Goal: Task Accomplishment & Management: Use online tool/utility

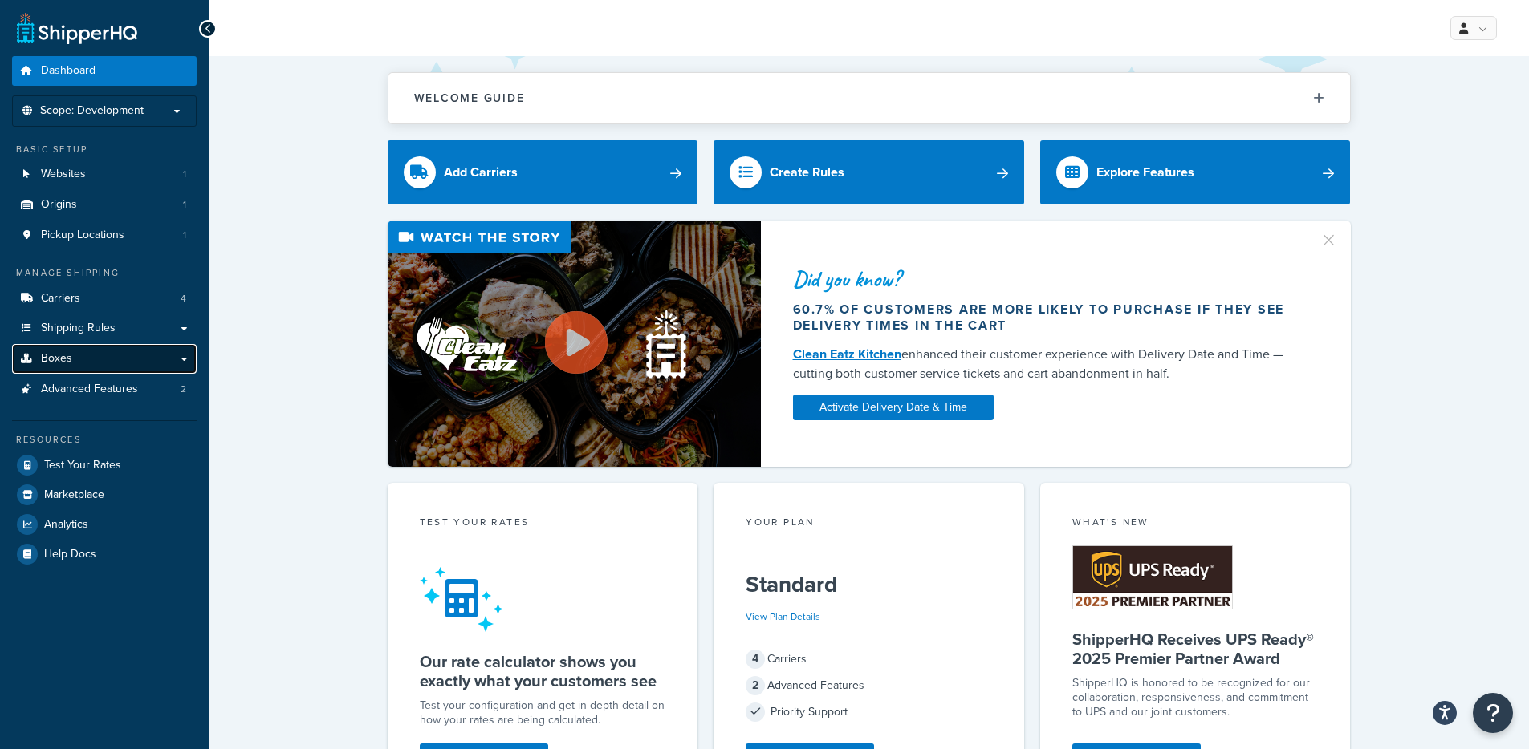
click at [69, 367] on link "Boxes" at bounding box center [104, 359] width 185 height 30
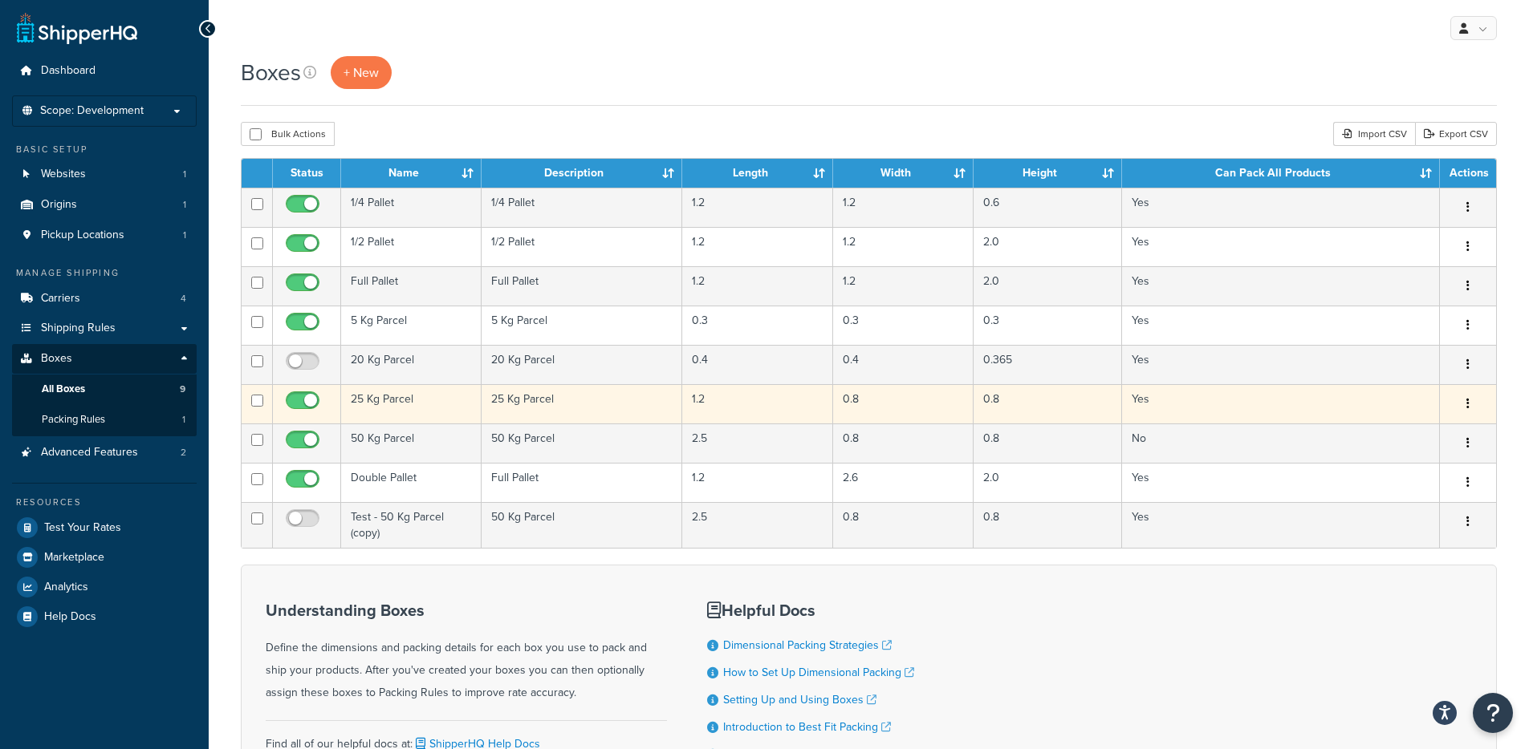
click at [391, 410] on td "25 Kg Parcel" at bounding box center [411, 403] width 140 height 39
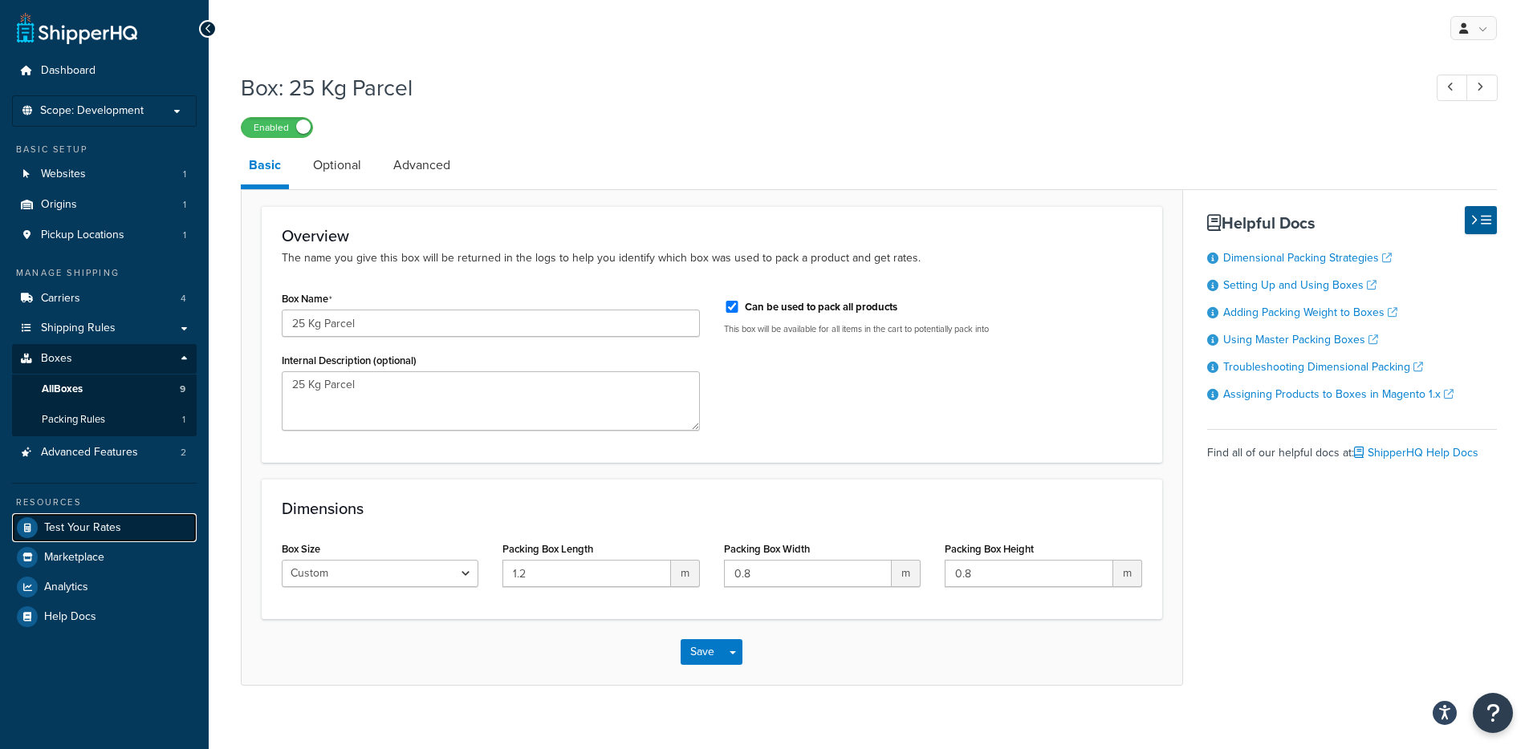
click at [62, 527] on span "Test Your Rates" at bounding box center [82, 529] width 77 height 14
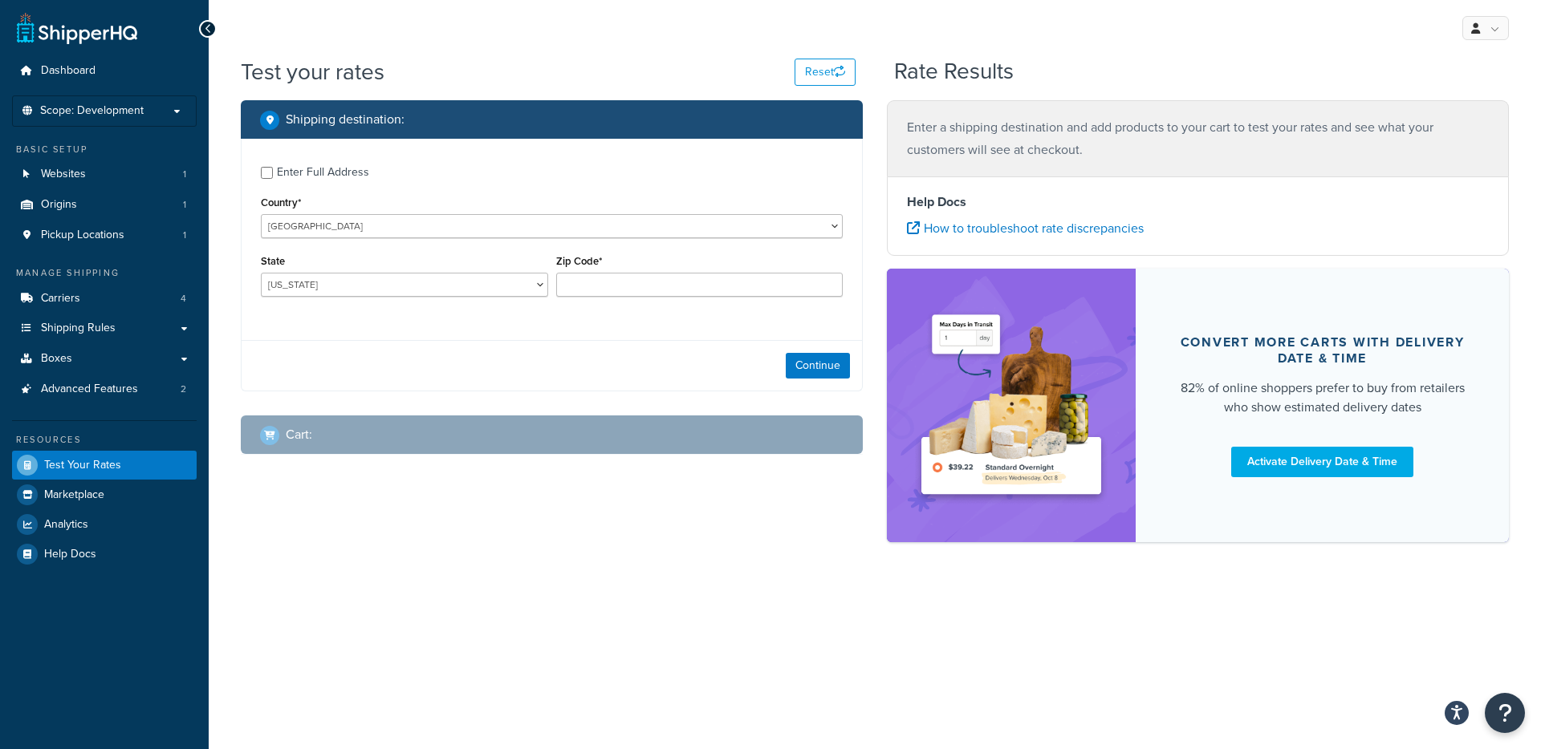
click at [296, 169] on div "Enter Full Address" at bounding box center [323, 172] width 92 height 22
click at [273, 169] on input "Enter Full Address" at bounding box center [267, 173] width 12 height 12
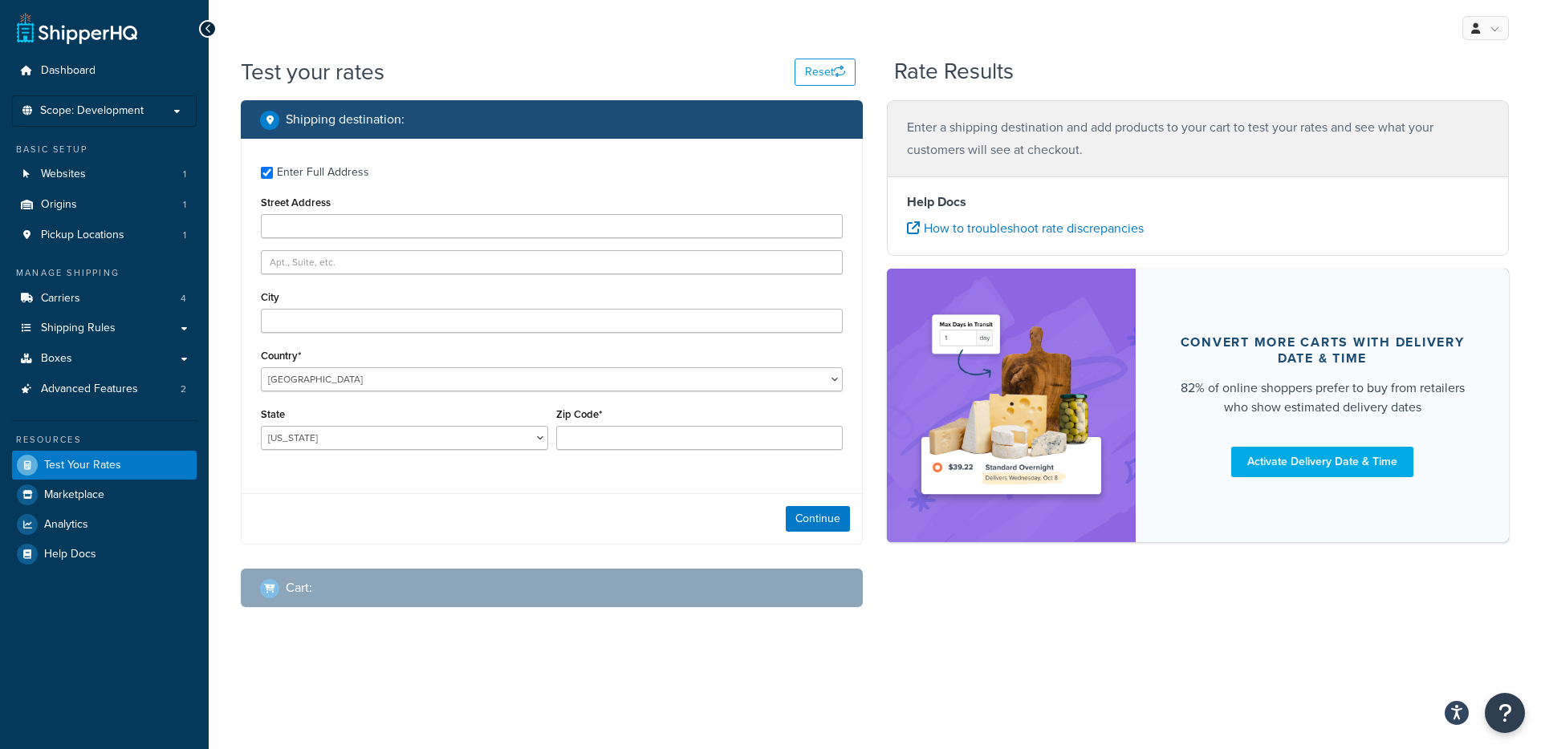
click at [303, 176] on div "Enter Full Address" at bounding box center [323, 172] width 92 height 22
click at [273, 176] on input "Enter Full Address" at bounding box center [267, 173] width 12 height 12
checkbox input "false"
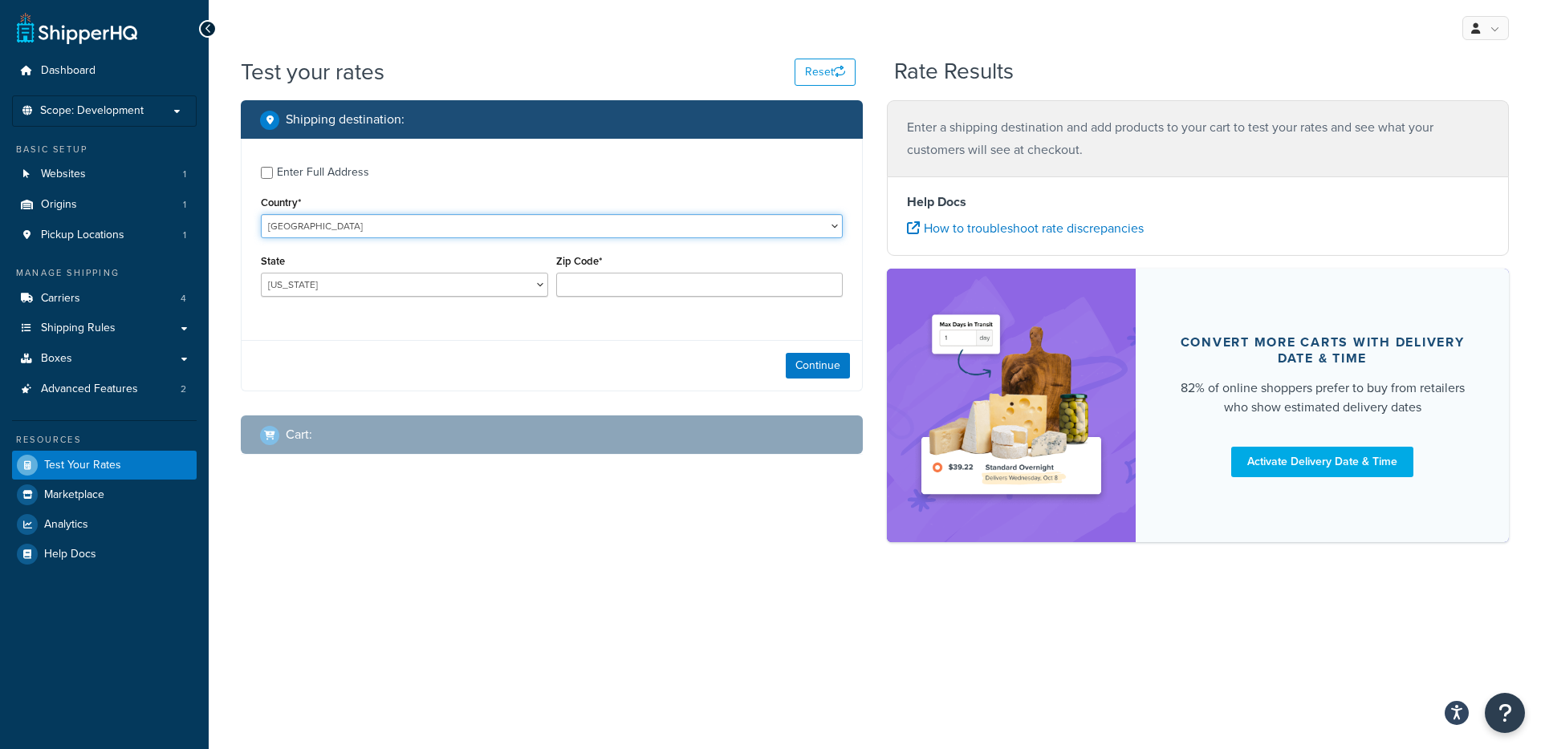
select select "GB"
click at [261, 214] on select "United States United Kingdom Afghanistan Åland Islands Albania Algeria American…" at bounding box center [552, 226] width 582 height 24
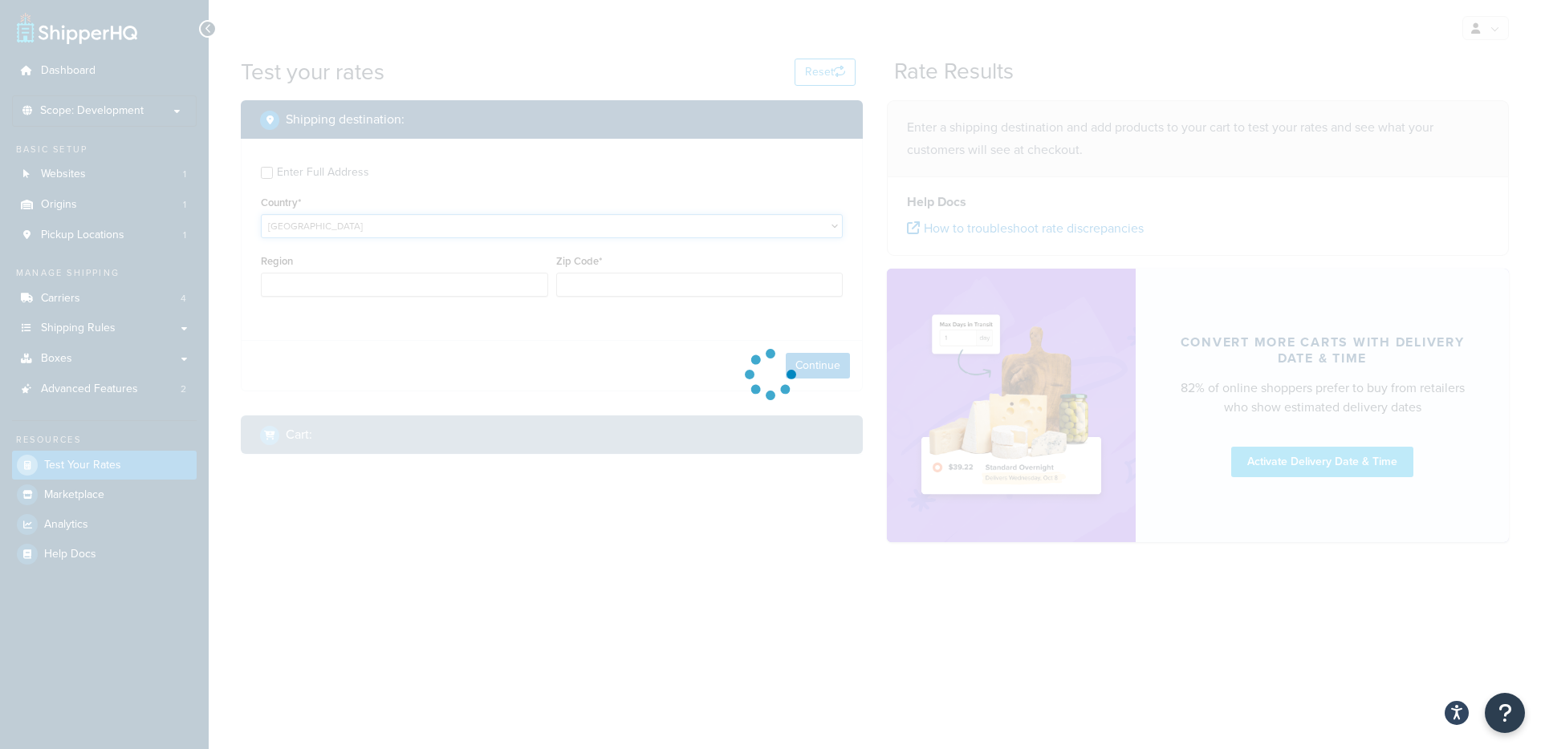
type input "AL"
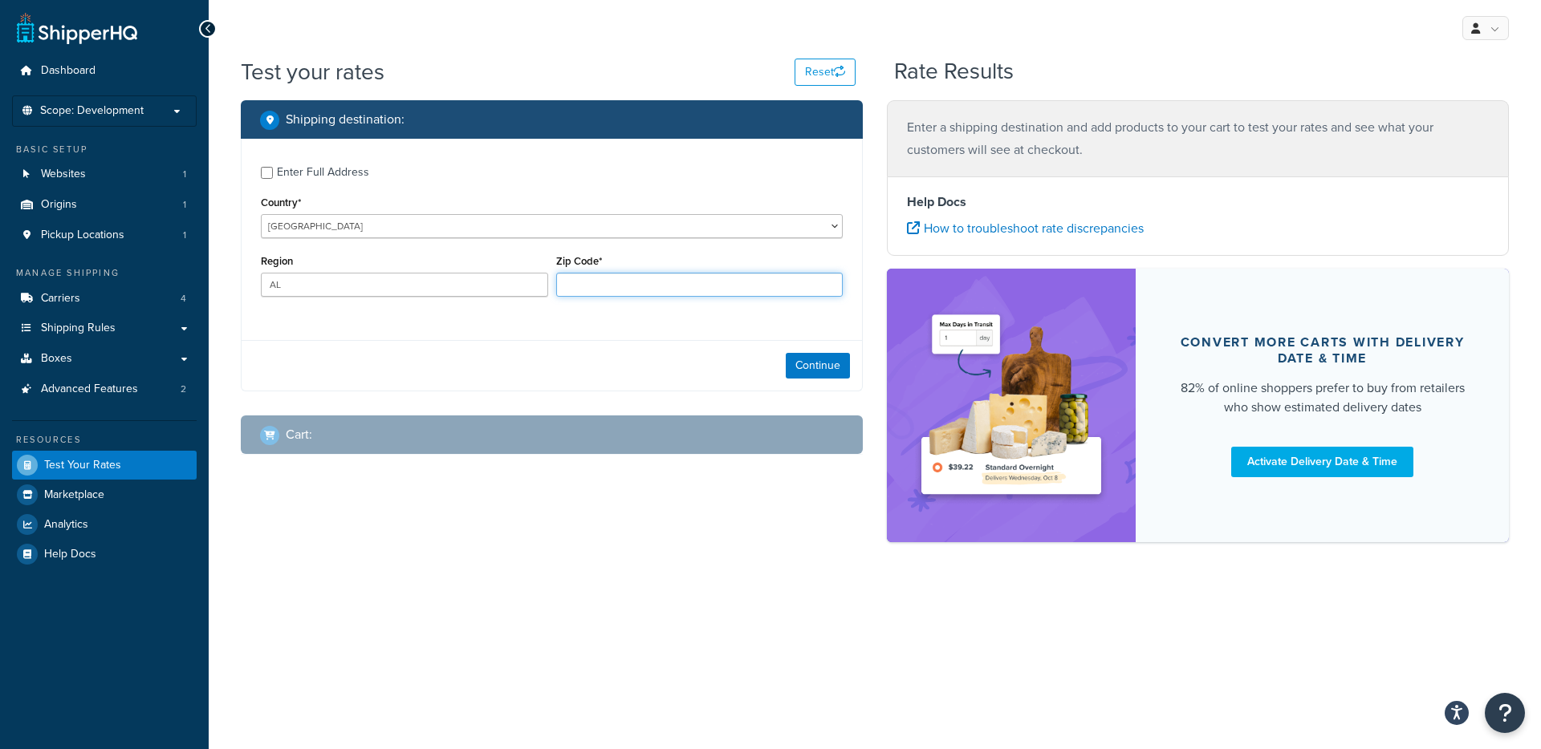
click at [663, 289] on input "Zip Code*" at bounding box center [699, 285] width 287 height 24
click at [0, 749] on nordpass-autofill-portal at bounding box center [0, 749] width 0 height 0
type input "SY21 7DF"
type input "Powys"
click at [819, 363] on button "Continue" at bounding box center [818, 366] width 64 height 26
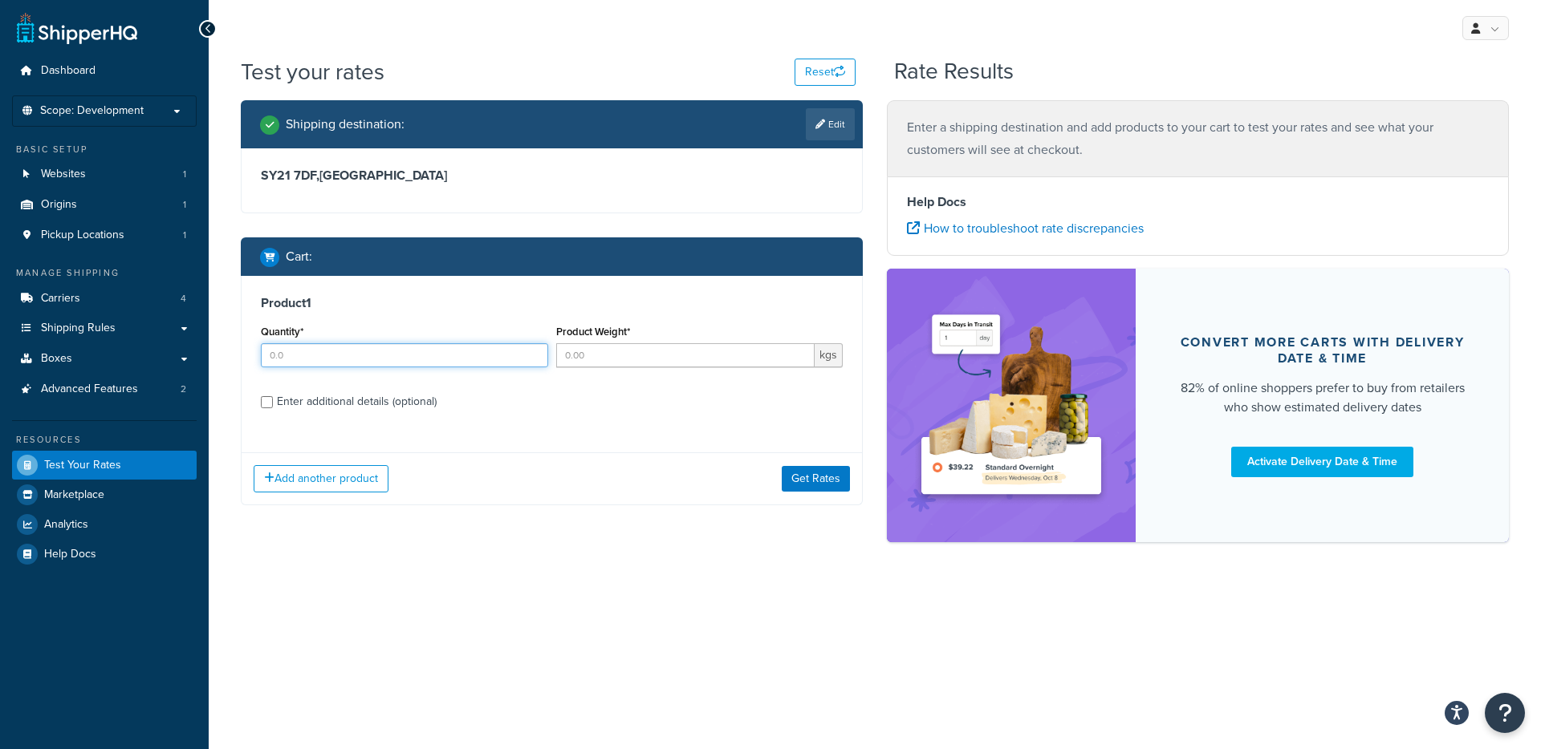
click at [372, 361] on input "Quantity*" at bounding box center [404, 355] width 287 height 24
type input "1"
click at [650, 358] on input "Product Weight*" at bounding box center [685, 355] width 259 height 24
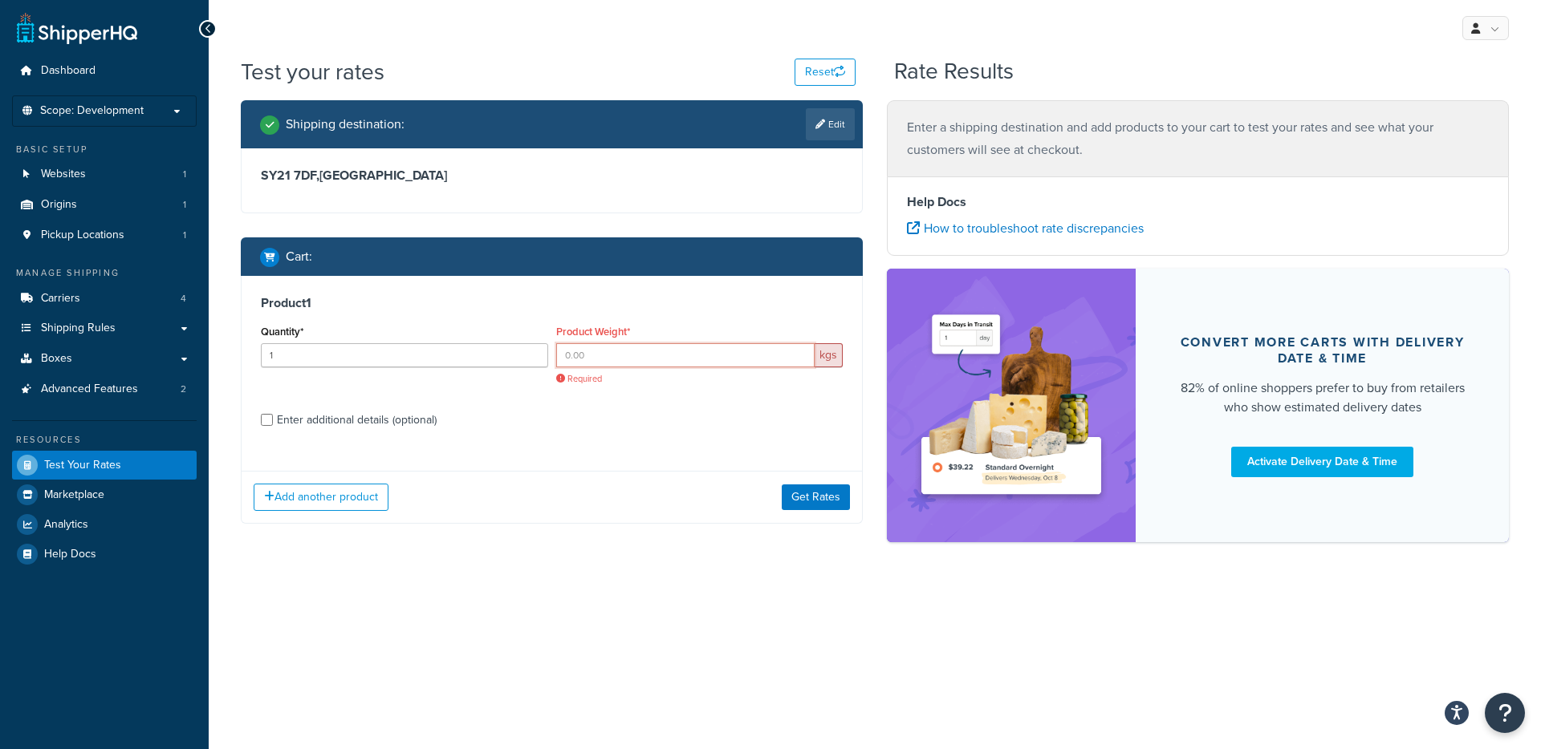
paste input "14"
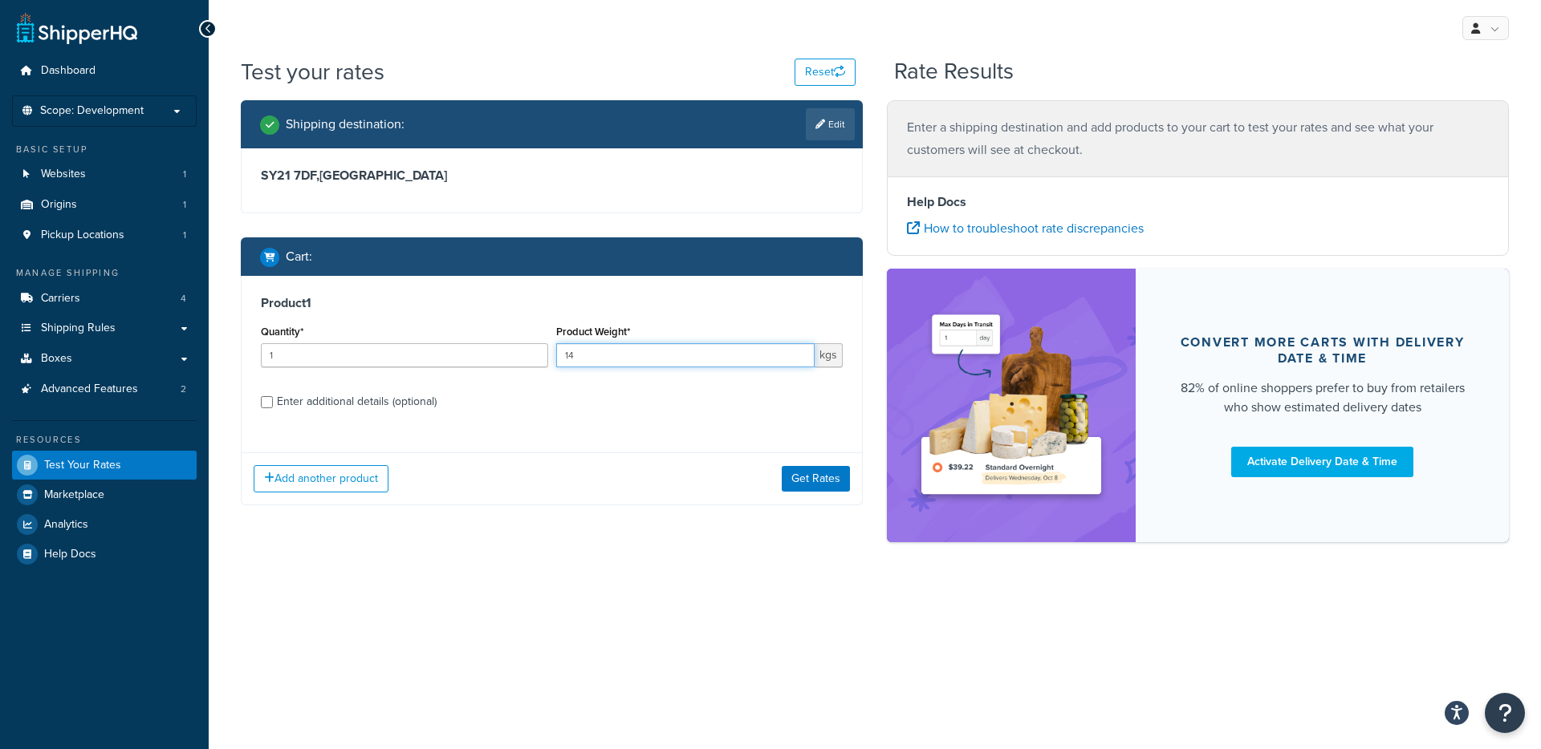
type input "14"
click at [358, 411] on div "Enter additional details (optional)" at bounding box center [357, 402] width 160 height 22
click at [273, 408] on input "Enter additional details (optional)" at bounding box center [267, 402] width 12 height 12
checkbox input "true"
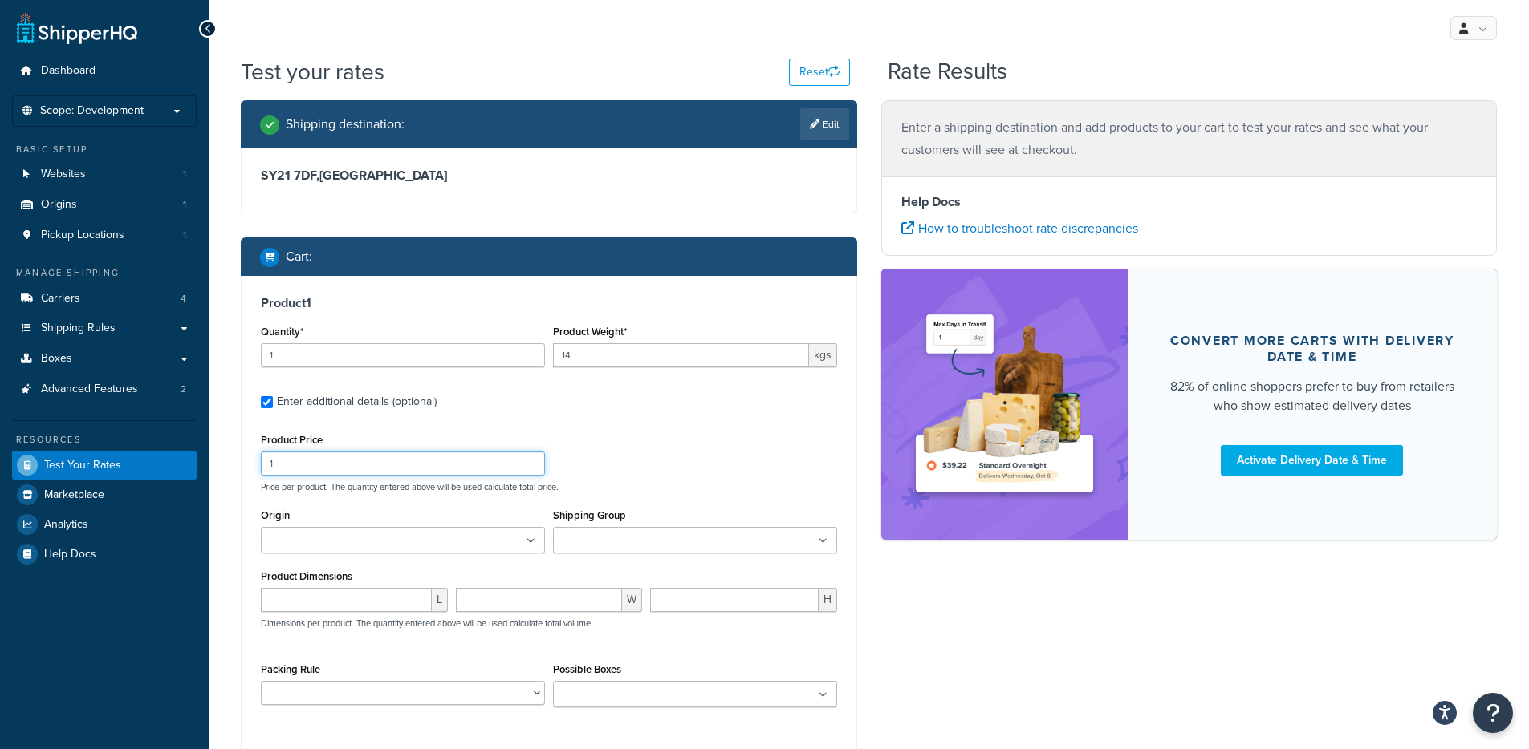
click at [311, 465] on input "1" at bounding box center [403, 464] width 284 height 24
paste input "20.90"
type input "20.90"
click at [672, 596] on input "number" at bounding box center [734, 600] width 169 height 24
paste input "1.300000"
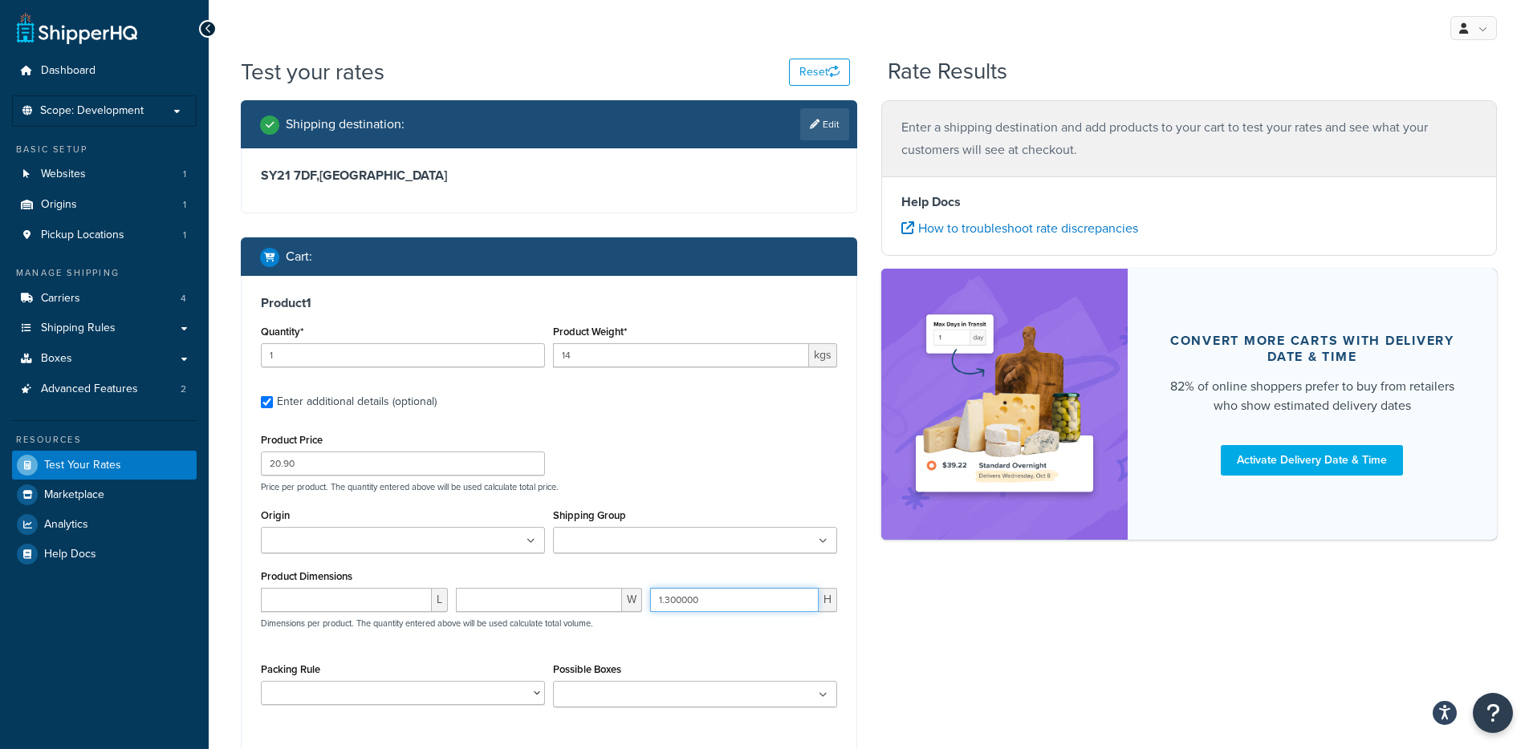
type input "1.300000"
click at [505, 591] on input "number" at bounding box center [539, 600] width 167 height 24
paste input "0.150000"
type input "0.150000"
click at [368, 605] on input "number" at bounding box center [346, 600] width 171 height 24
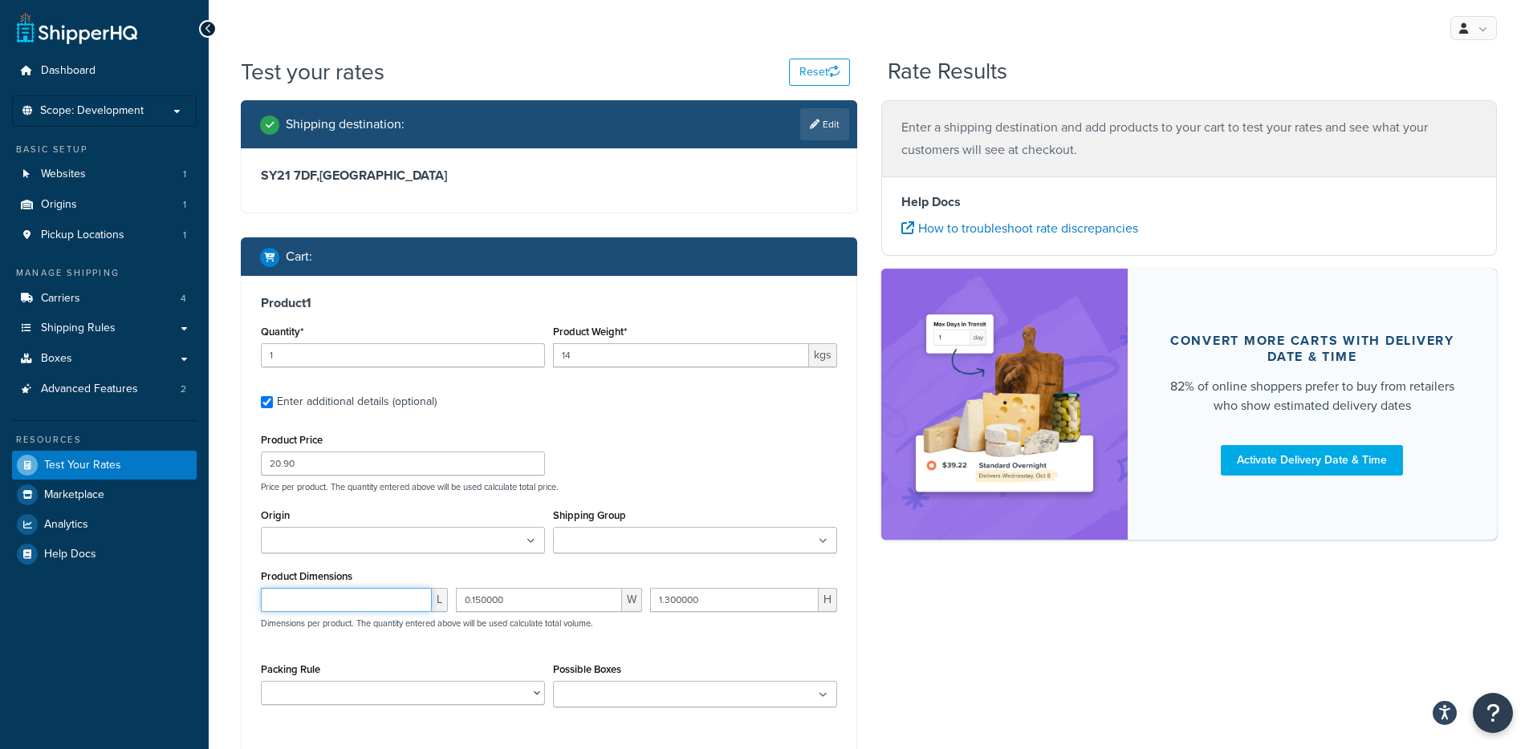
paste input "0.030000"
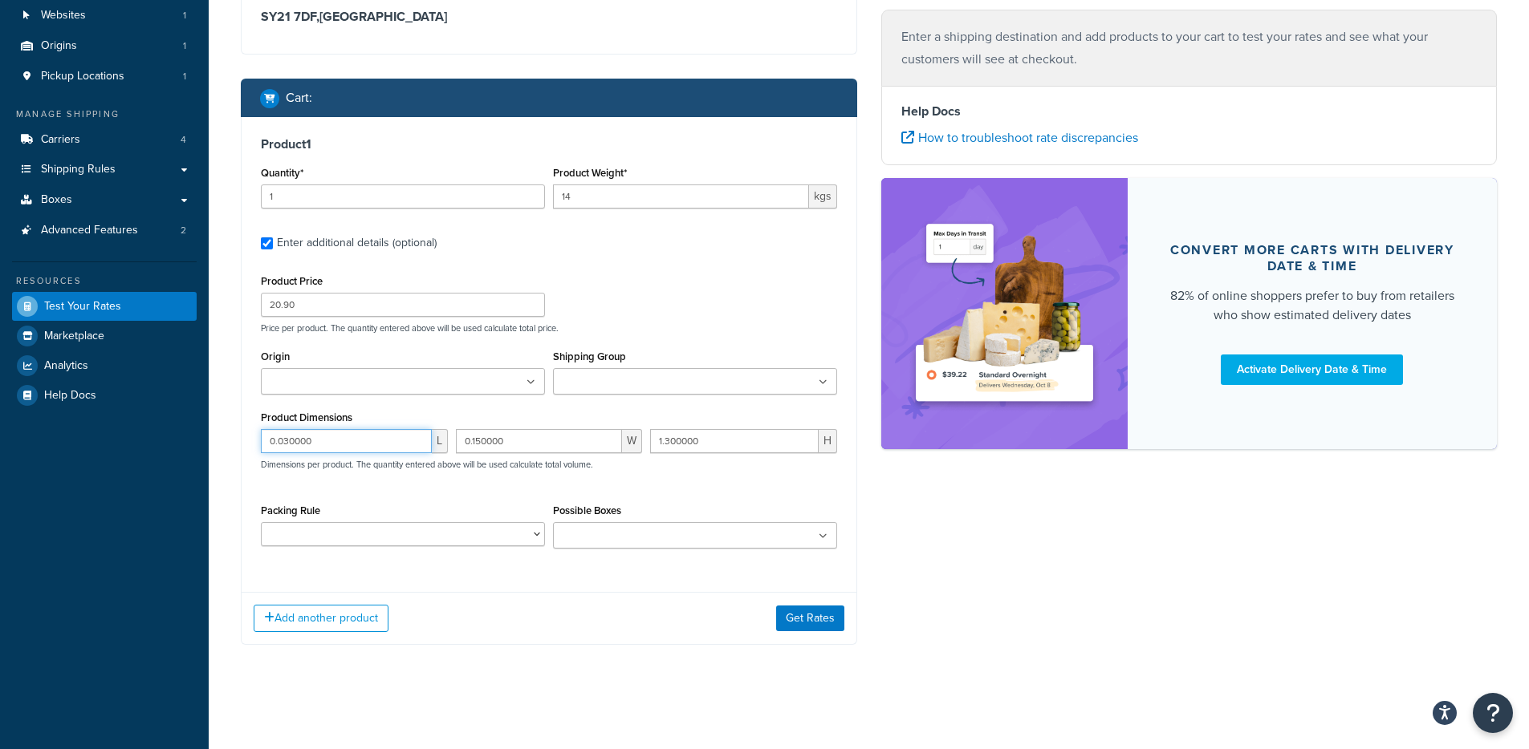
scroll to position [160, 0]
type input "0.030000"
select select "86280"
click at [261, 523] on select "Oversized Parcels" at bounding box center [403, 534] width 284 height 24
click at [613, 527] on ul at bounding box center [695, 535] width 284 height 26
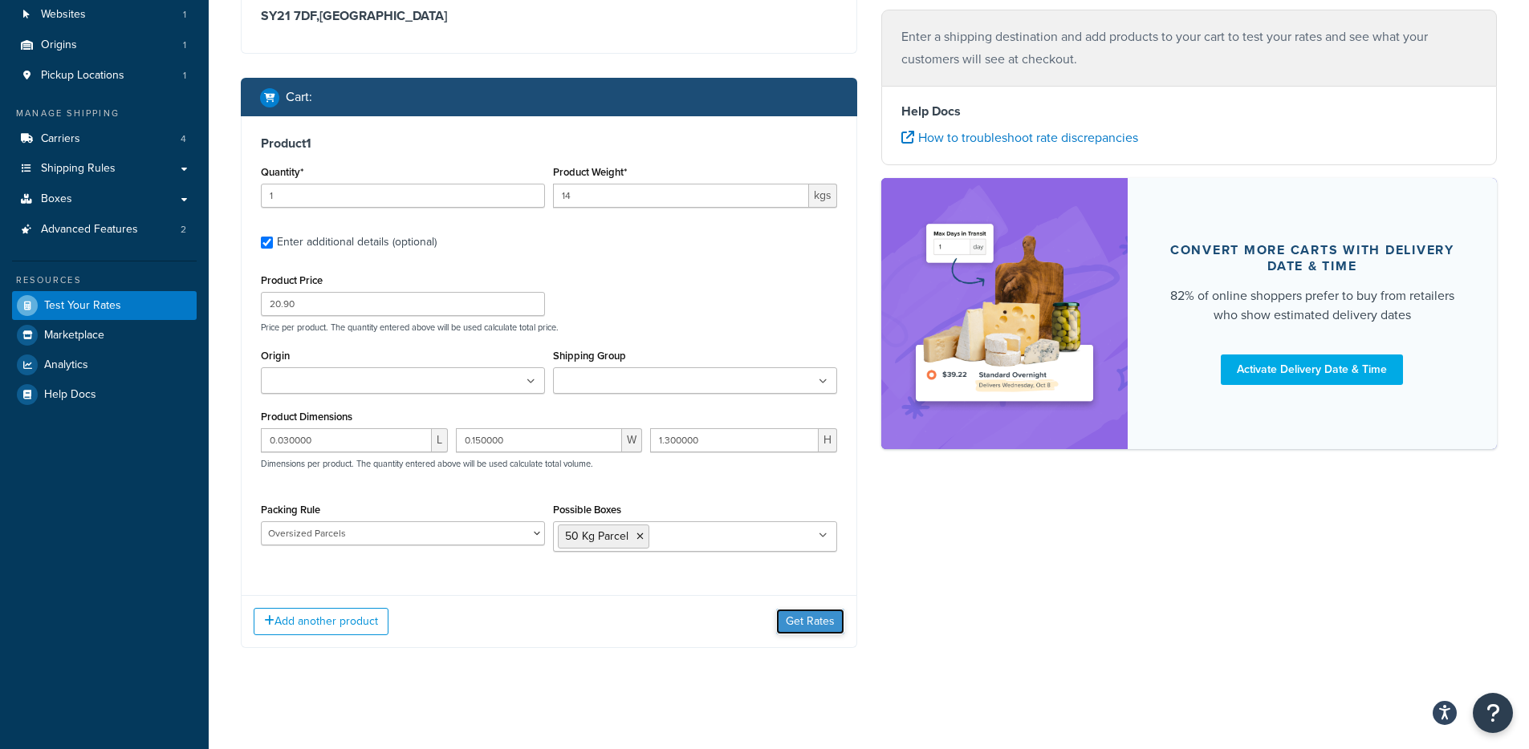
click at [810, 621] on button "Get Rates" at bounding box center [810, 622] width 68 height 26
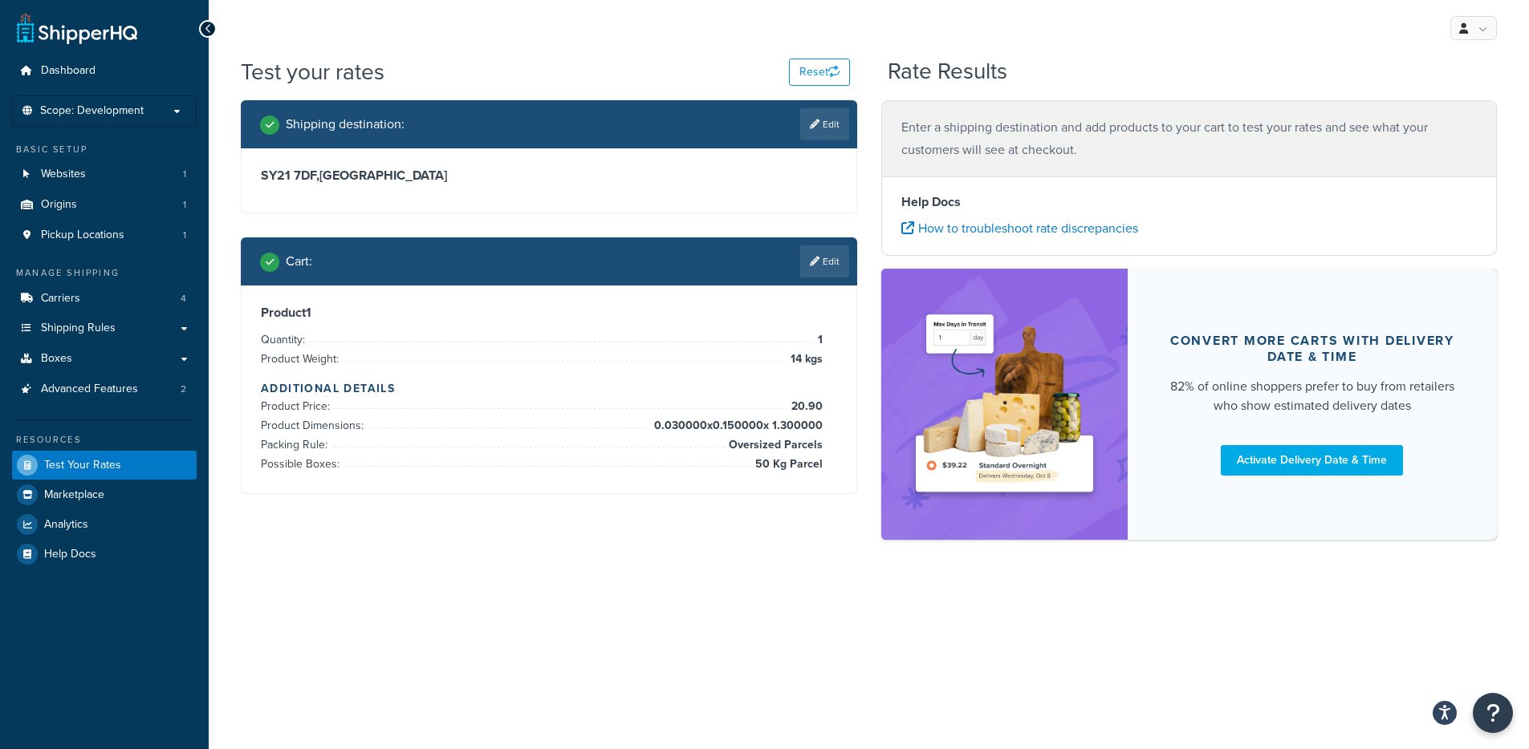
scroll to position [0, 0]
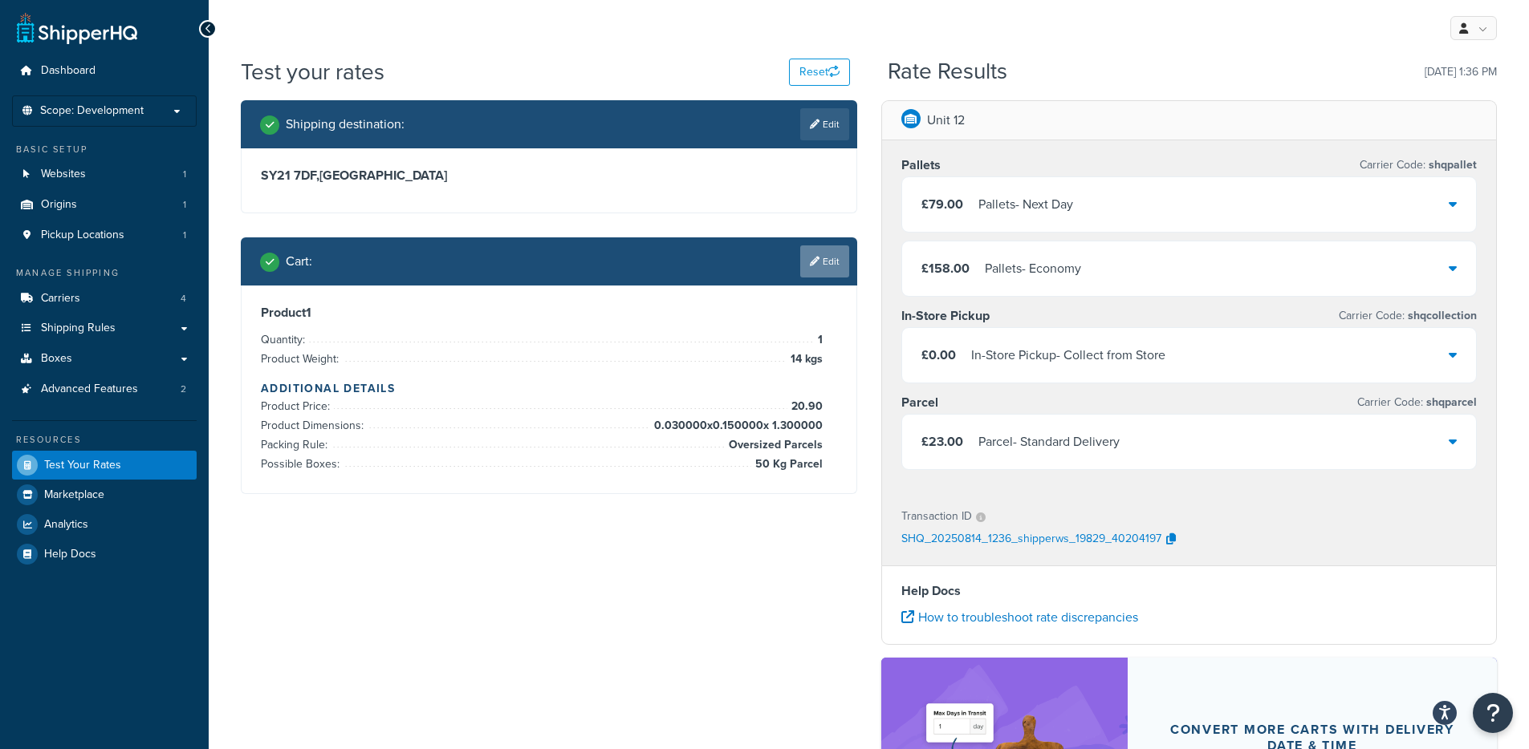
click at [821, 256] on link "Edit" at bounding box center [824, 262] width 49 height 32
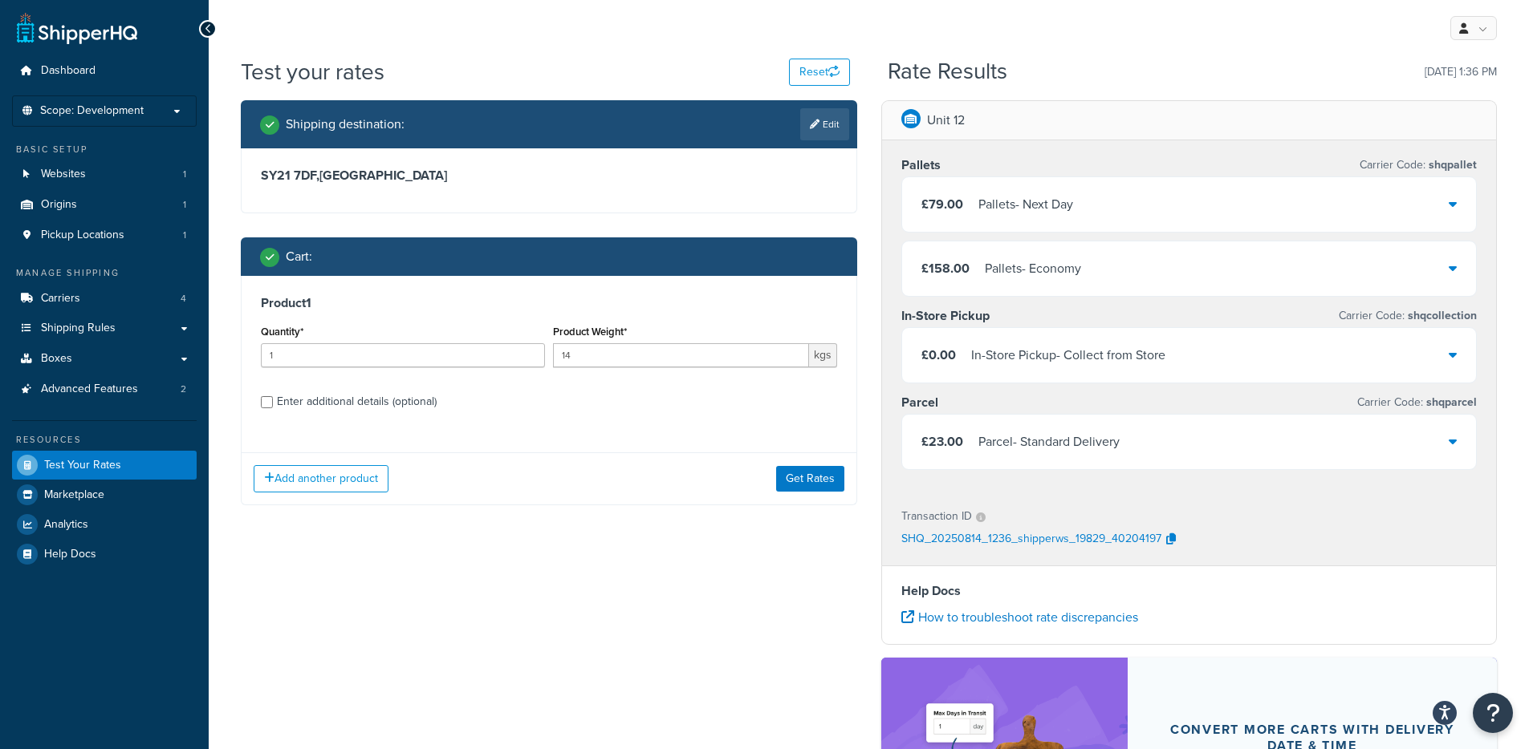
click at [330, 408] on div "Enter additional details (optional)" at bounding box center [357, 402] width 160 height 22
click at [273, 408] on input "Enter additional details (optional)" at bounding box center [267, 402] width 12 height 12
checkbox input "true"
select select "86280"
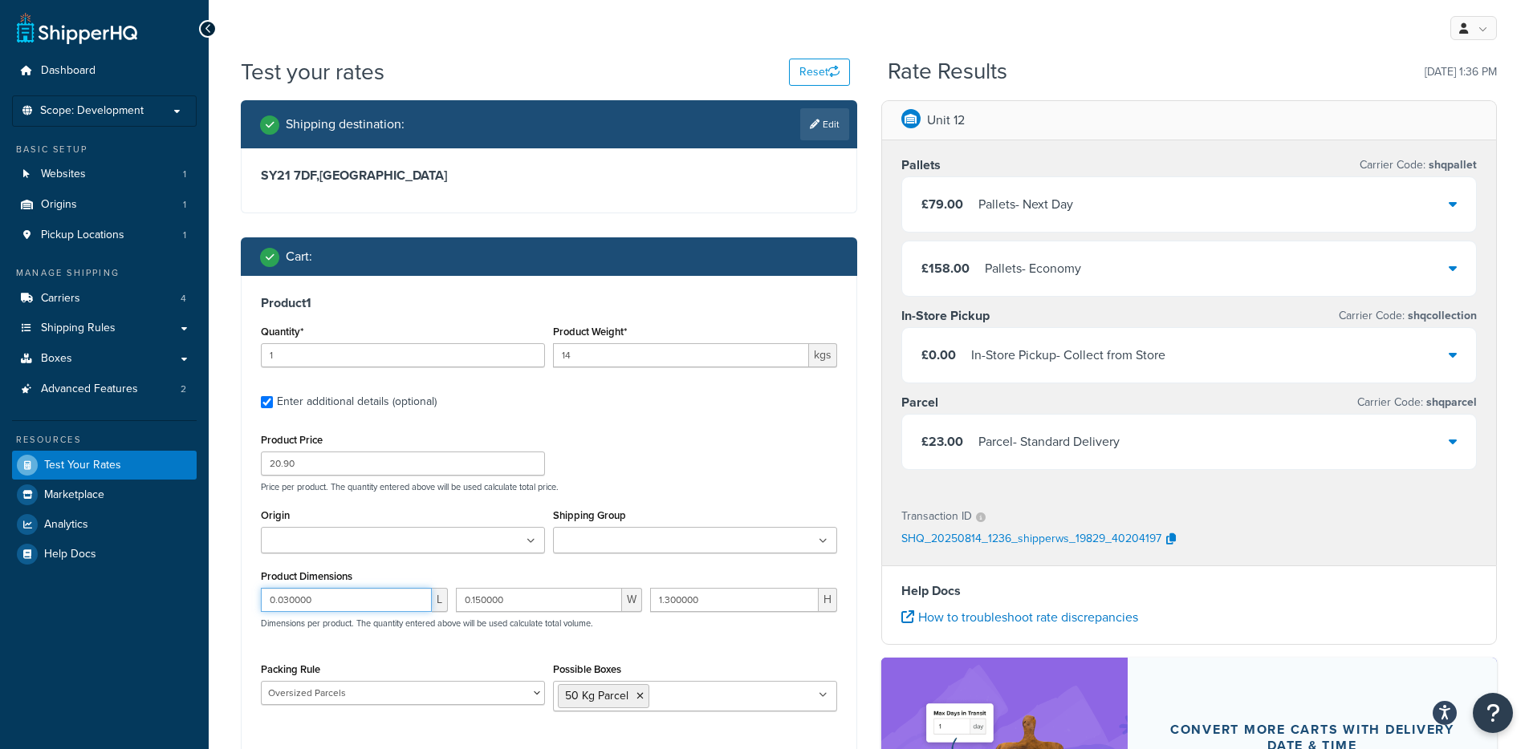
click at [380, 596] on input "0.030000" at bounding box center [346, 600] width 171 height 24
drag, startPoint x: 281, startPoint y: 597, endPoint x: 333, endPoint y: 595, distance: 52.2
click at [333, 595] on input "0.030000" at bounding box center [346, 600] width 171 height 24
type input "0.000001"
click at [502, 591] on input "0.150000" at bounding box center [539, 600] width 167 height 24
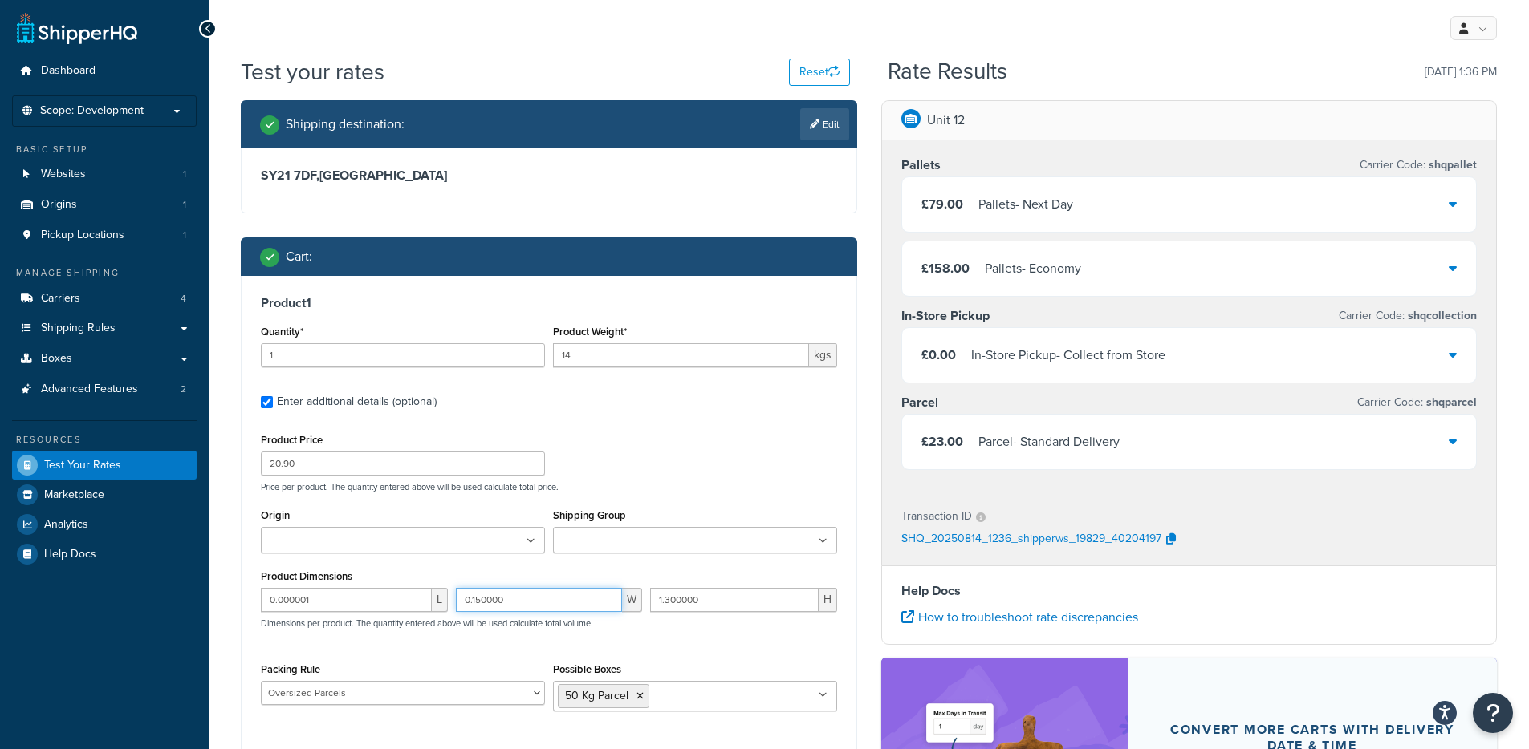
paste input "000001"
type input "0.000001"
click at [729, 591] on input "1.300000" at bounding box center [734, 600] width 169 height 24
paste input "0.000001"
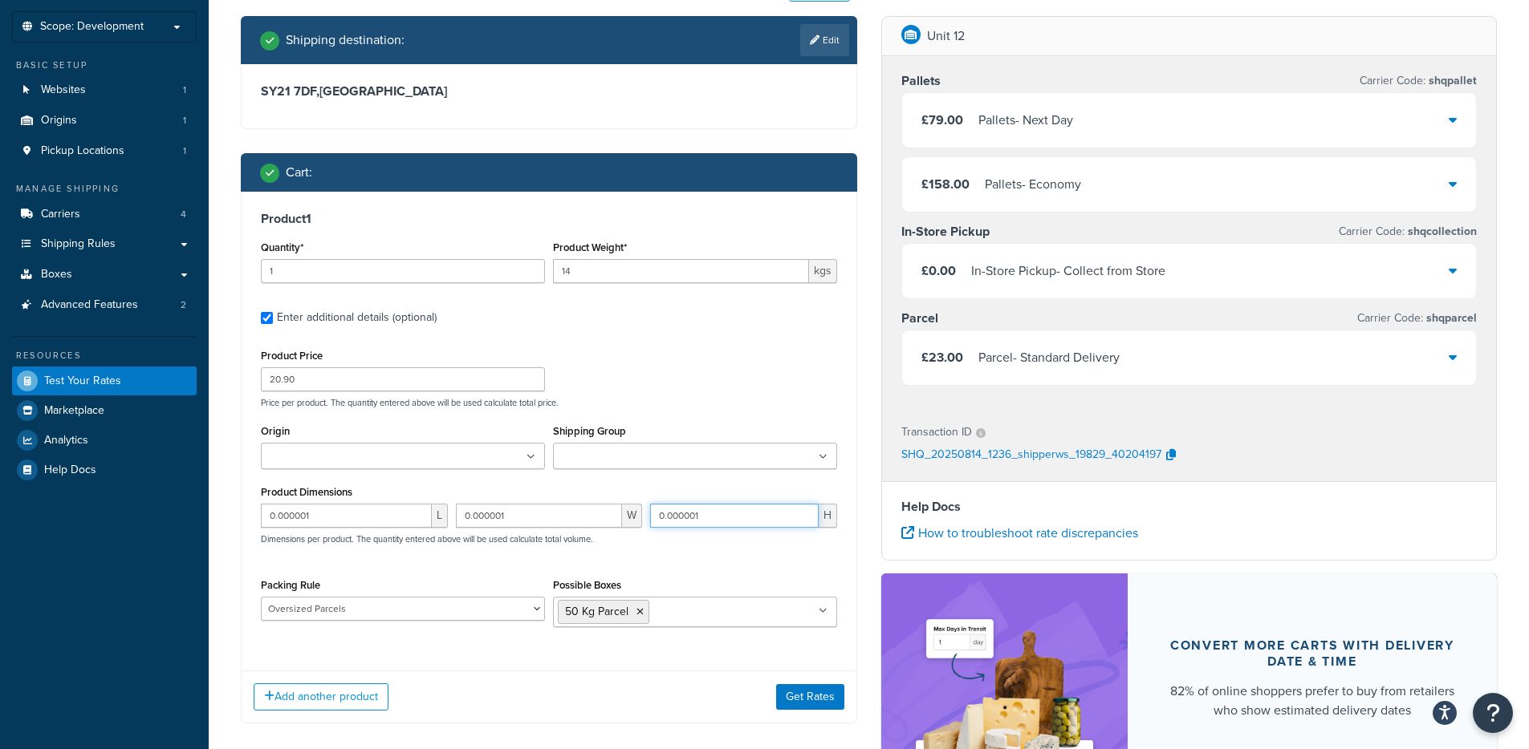
scroll to position [193, 0]
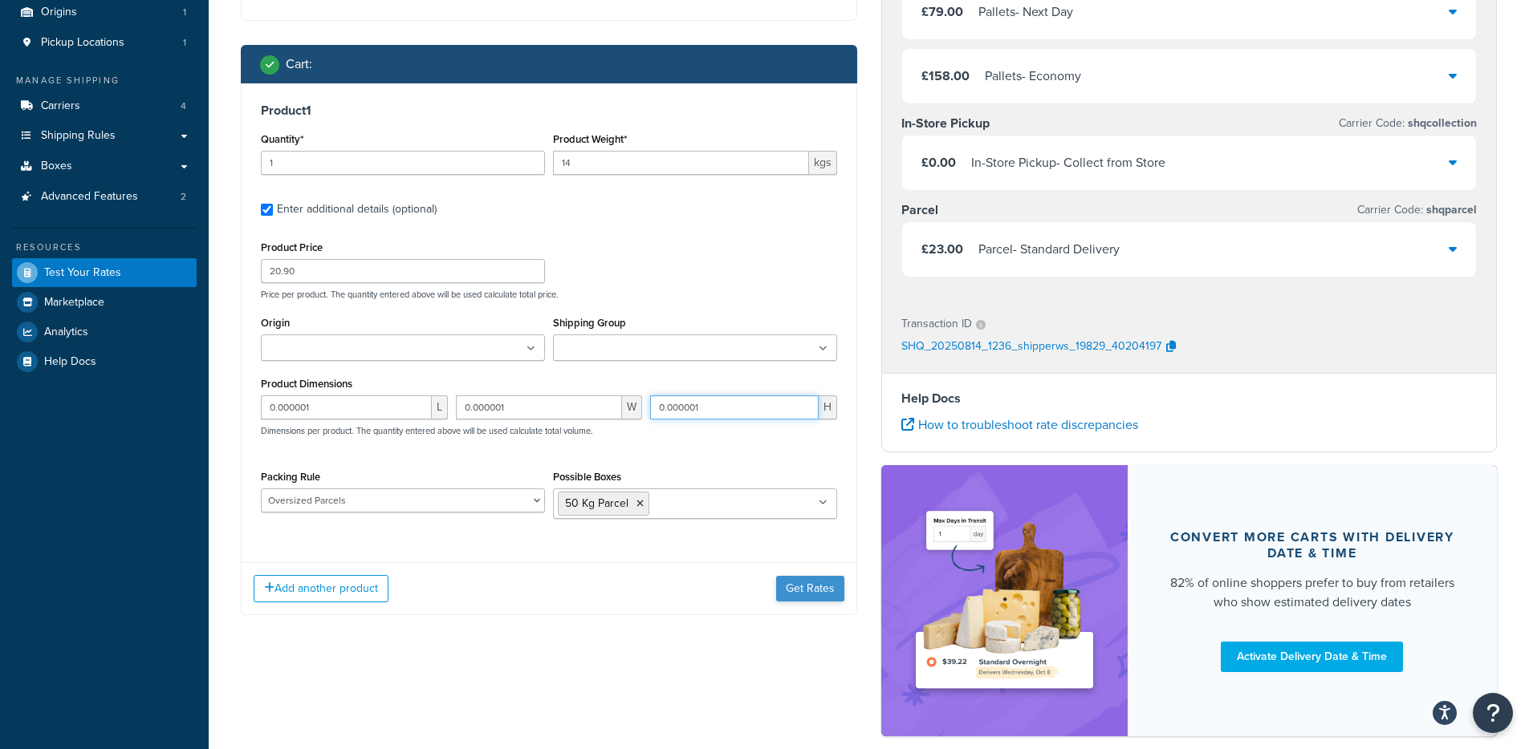
type input "0.000001"
click at [806, 591] on button "Get Rates" at bounding box center [810, 589] width 68 height 26
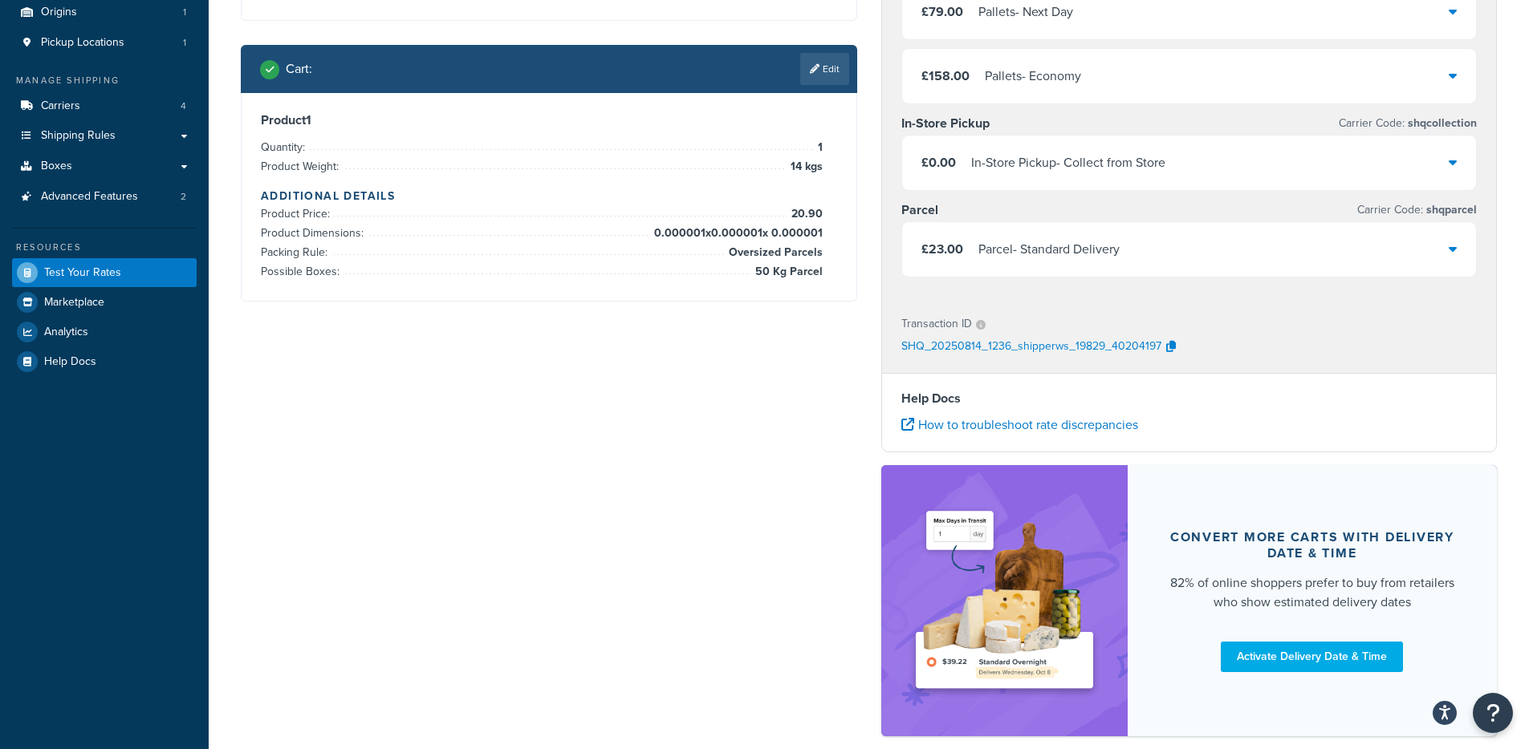
scroll to position [0, 0]
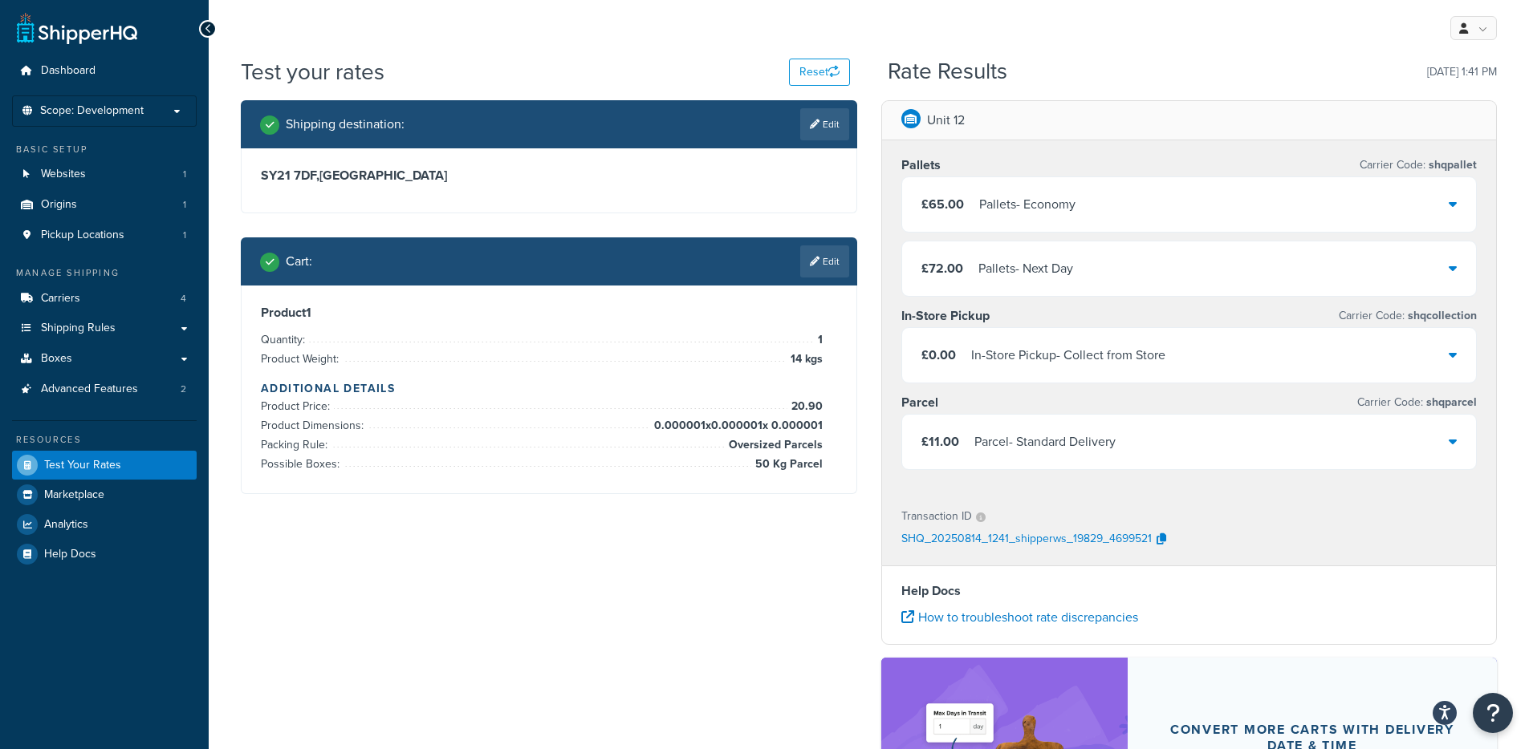
click at [1226, 441] on div "£11.00 Parcel - Standard Delivery" at bounding box center [1189, 442] width 575 height 55
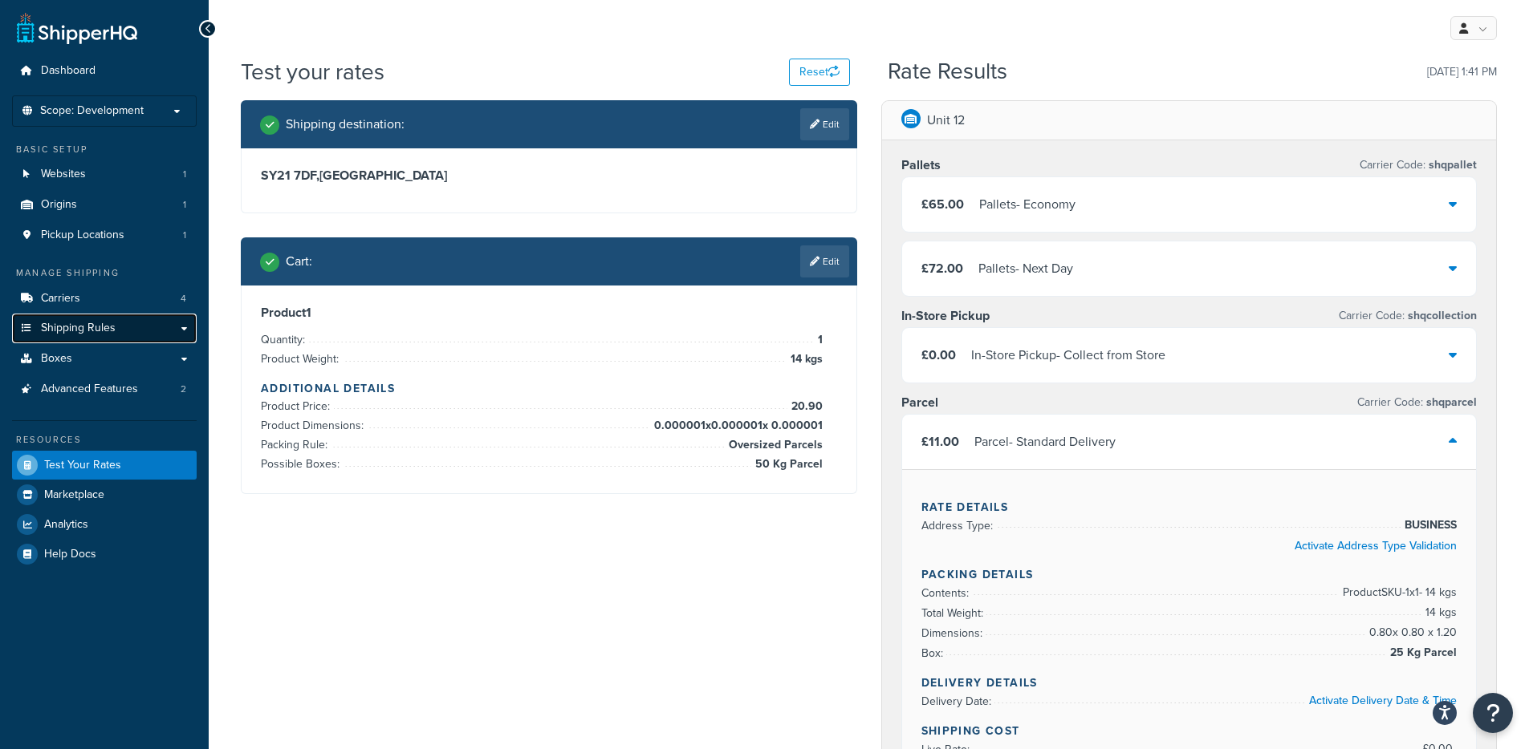
click at [88, 334] on span "Shipping Rules" at bounding box center [78, 329] width 75 height 14
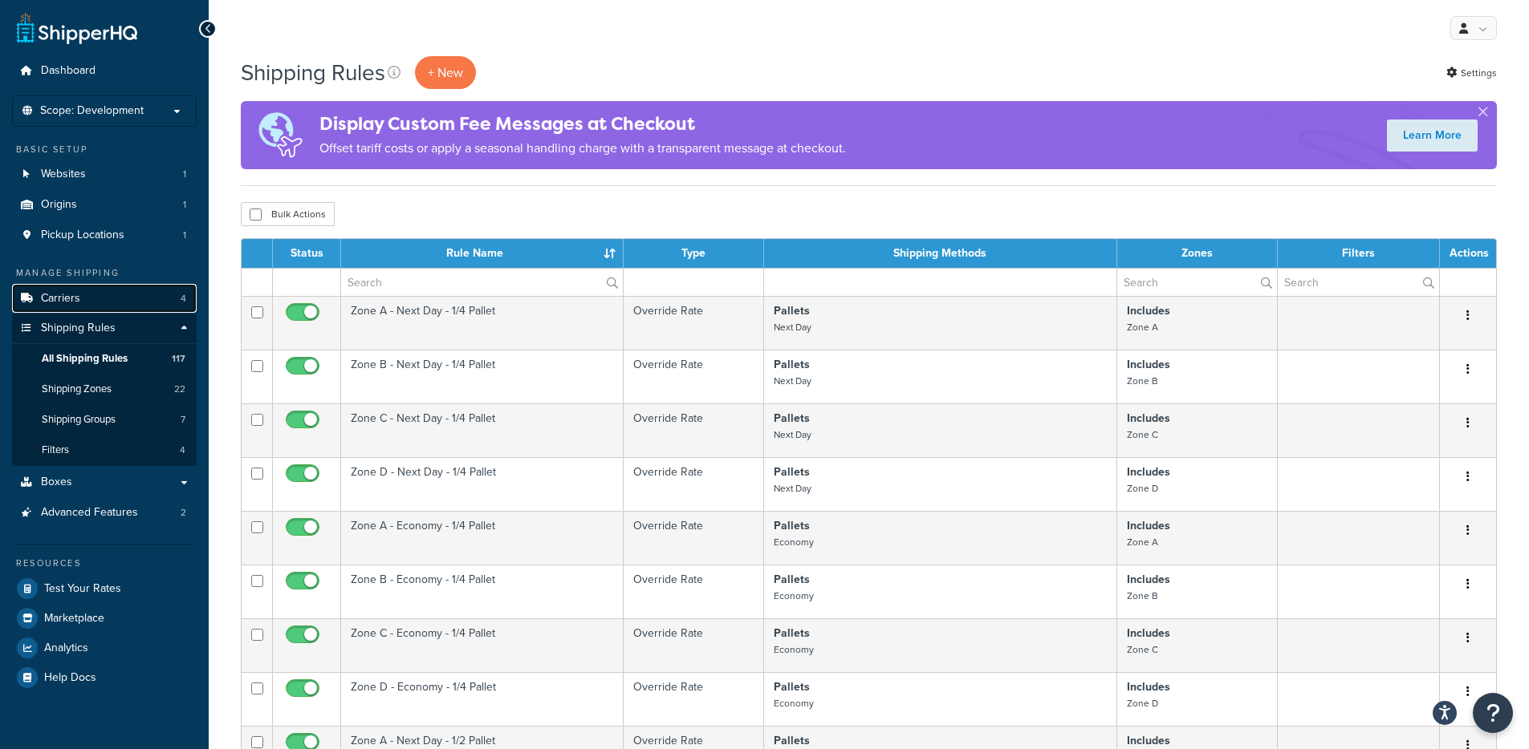
click at [88, 300] on link "Carriers 4" at bounding box center [104, 299] width 185 height 30
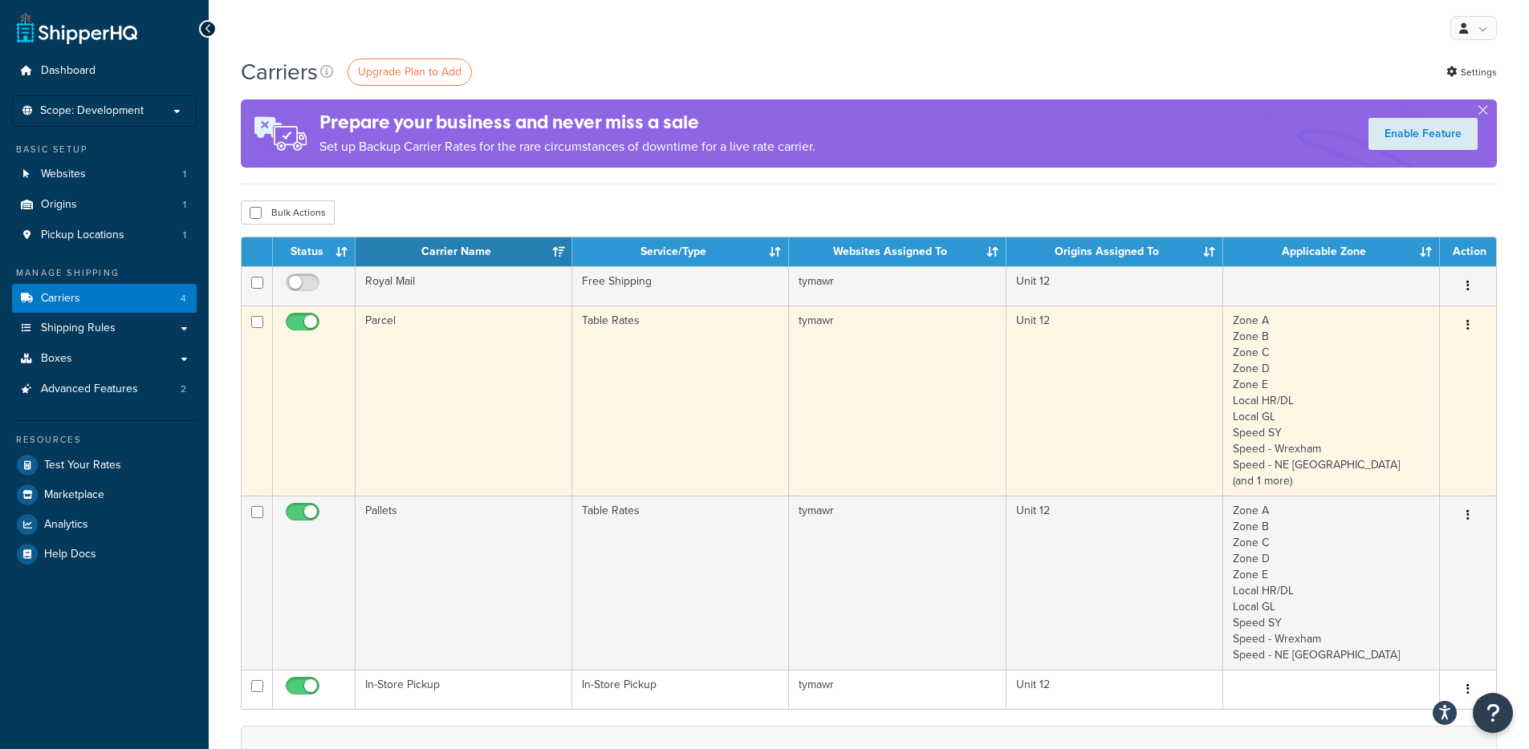
click at [452, 346] on td "Parcel" at bounding box center [463, 401] width 217 height 190
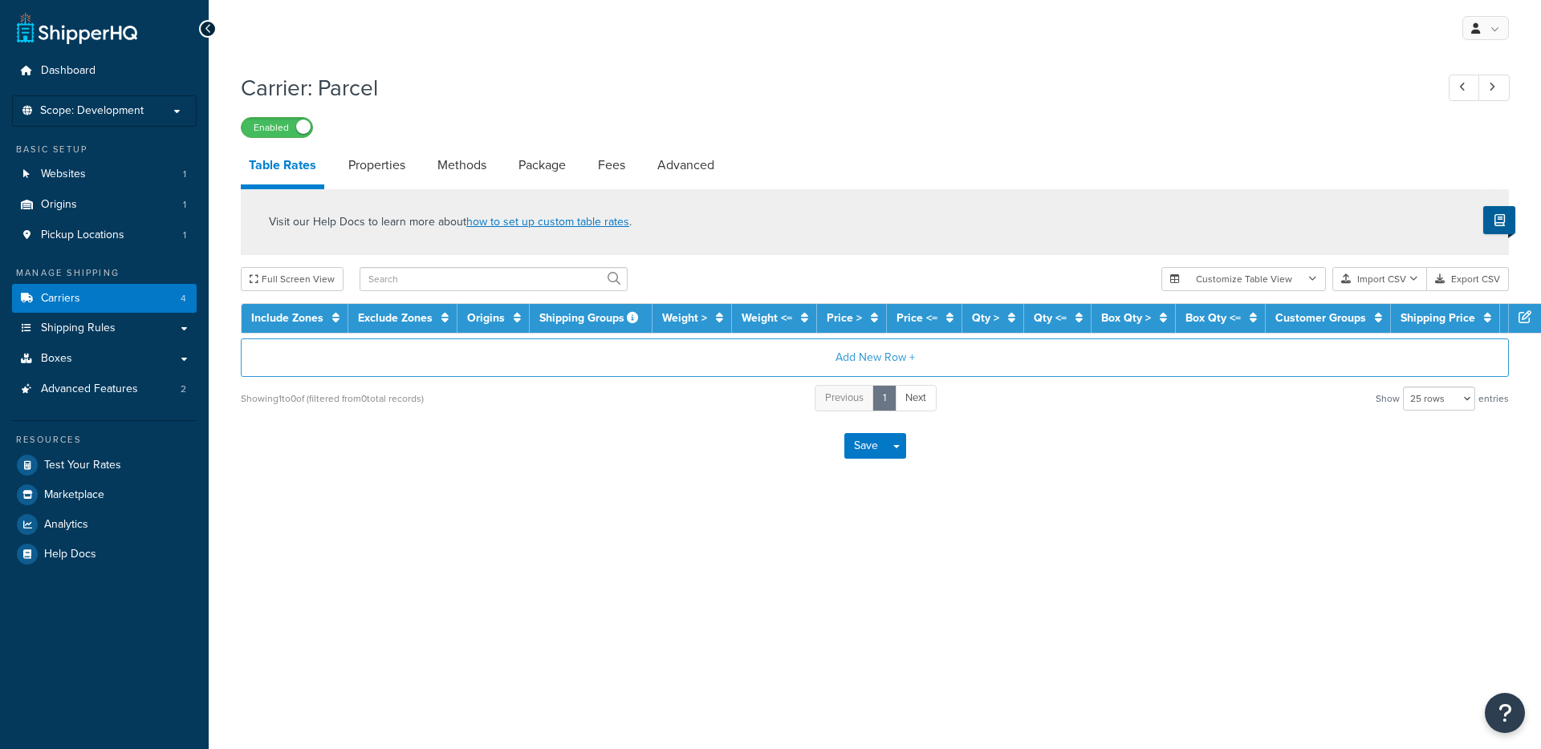
select select "25"
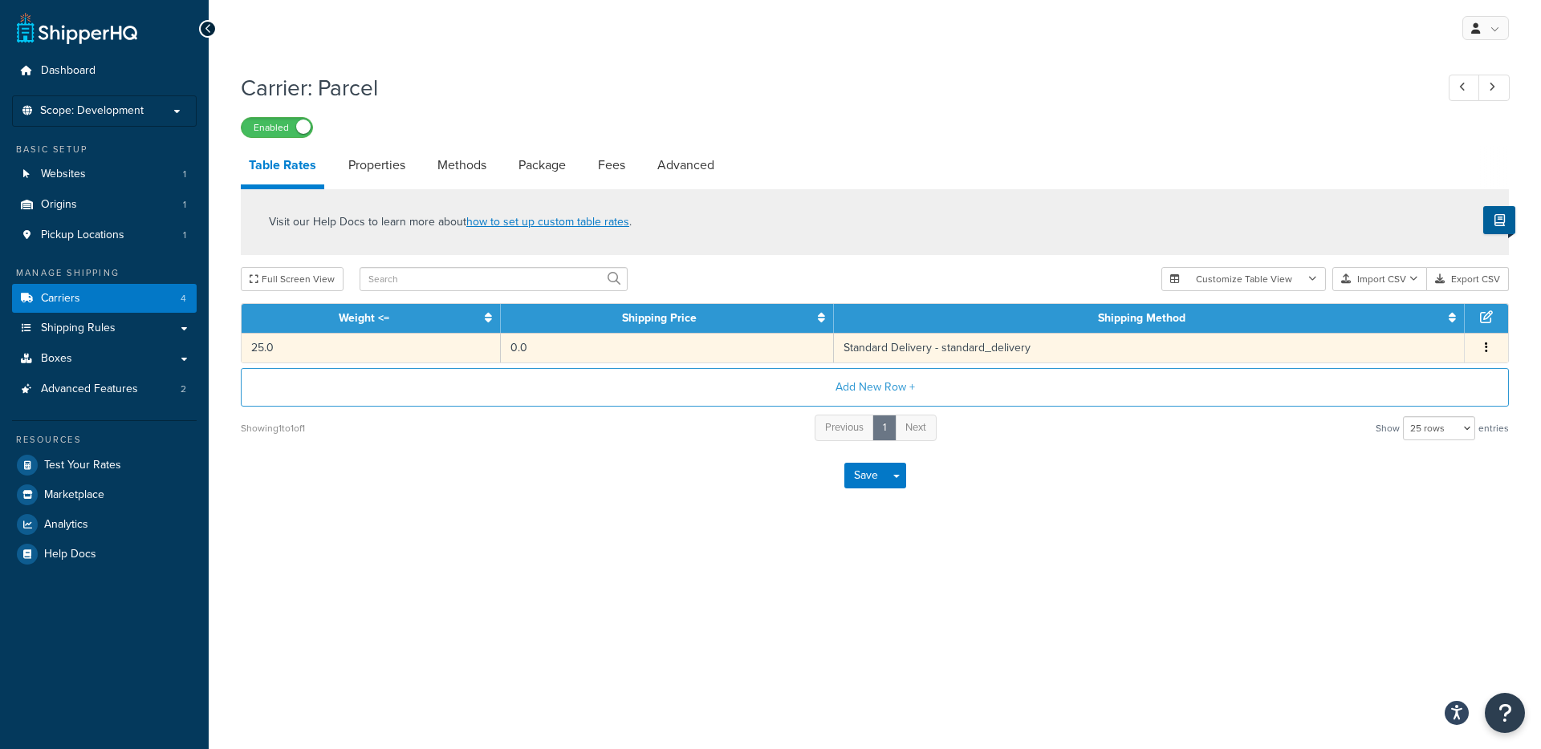
click at [554, 347] on td "0.0" at bounding box center [667, 348] width 333 height 30
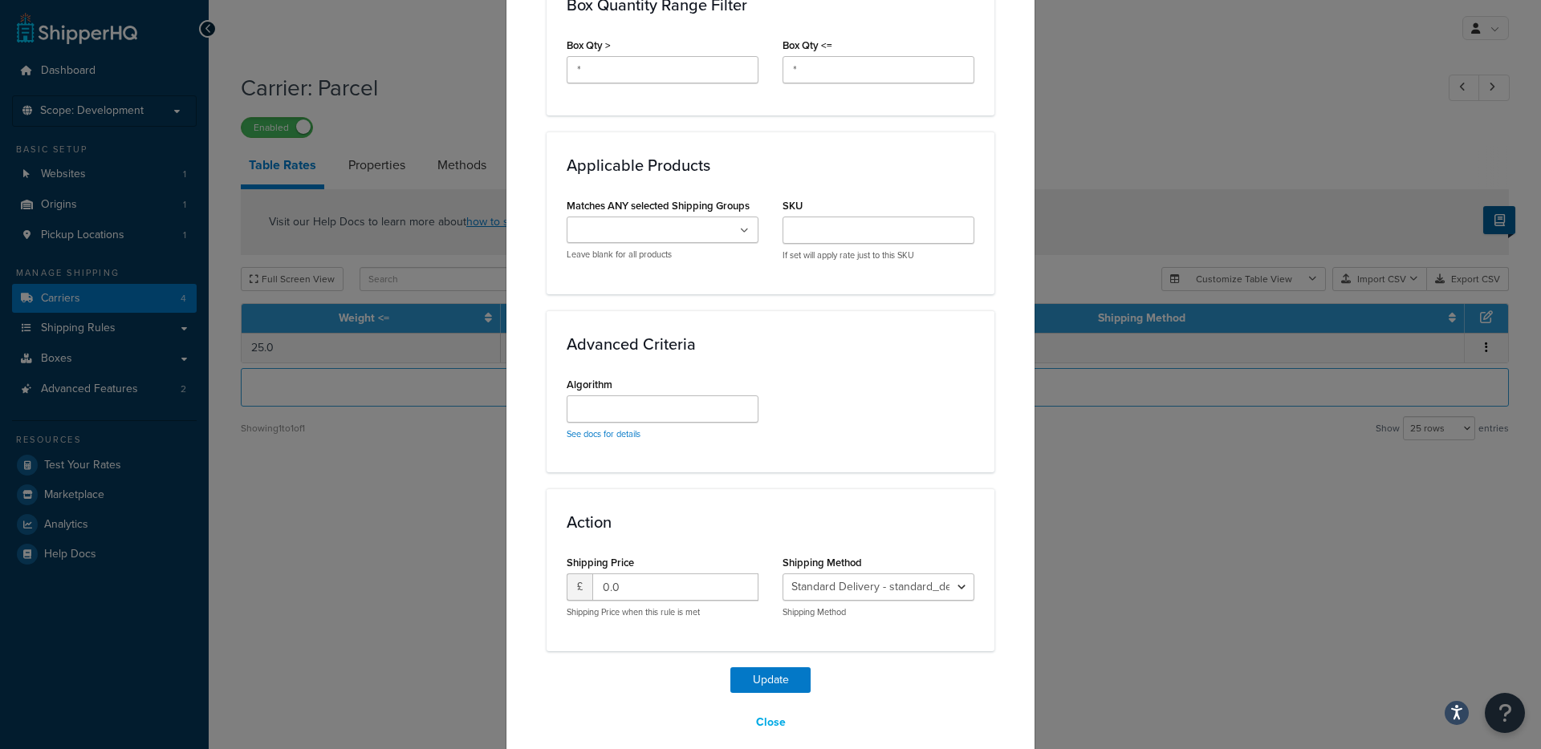
scroll to position [924, 0]
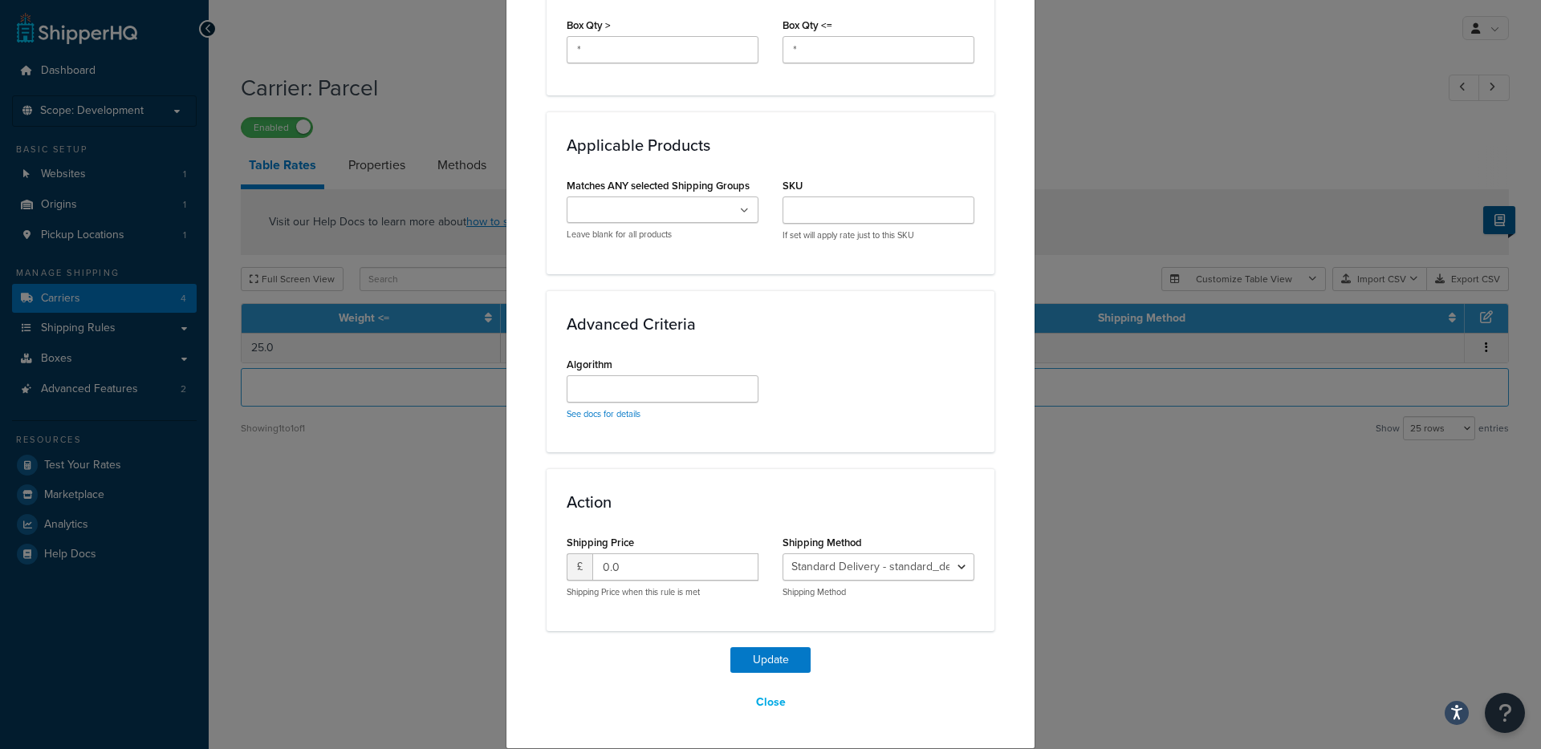
click at [1157, 124] on div "Update Table Rate Applicable Zones See examples and learn more about how includ…" at bounding box center [770, 374] width 1541 height 749
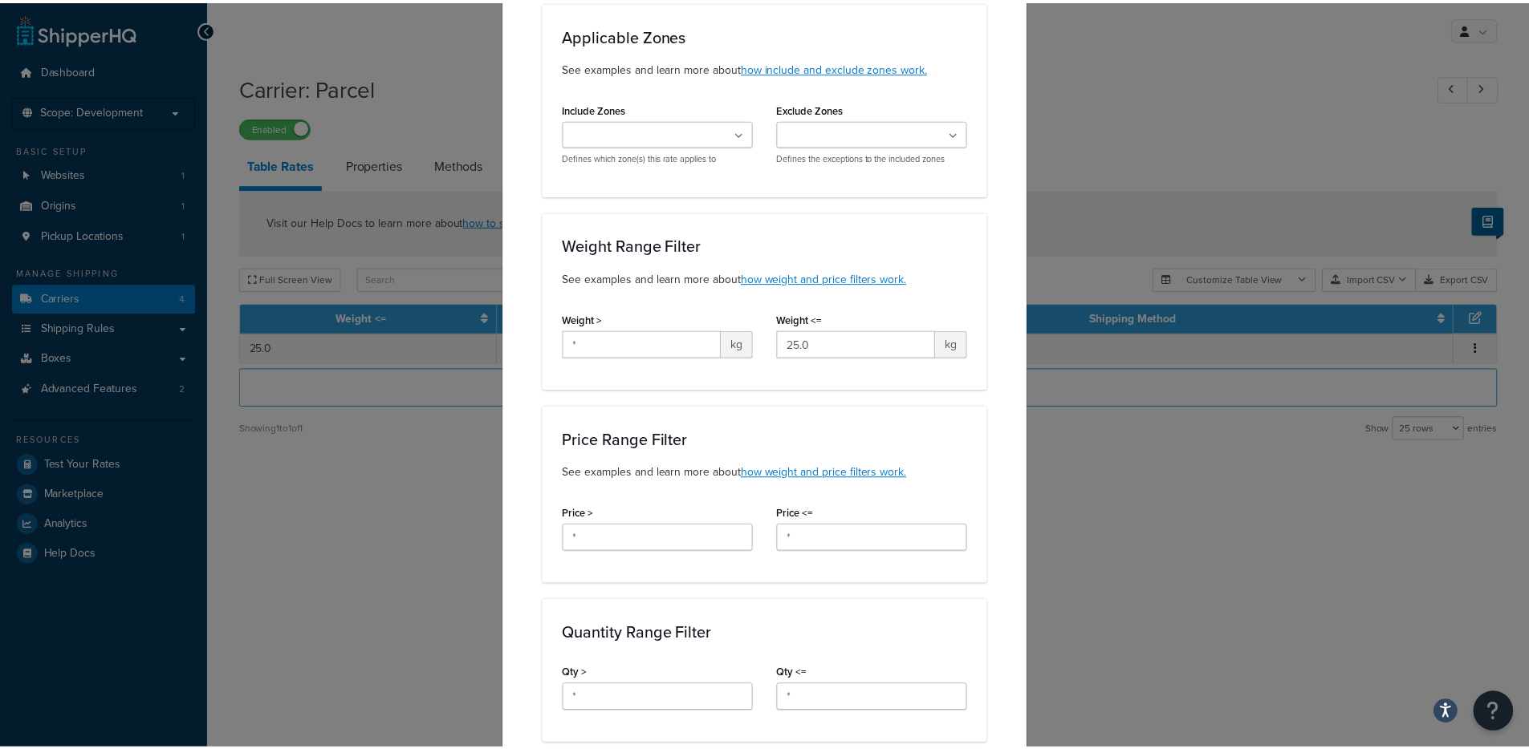
scroll to position [0, 0]
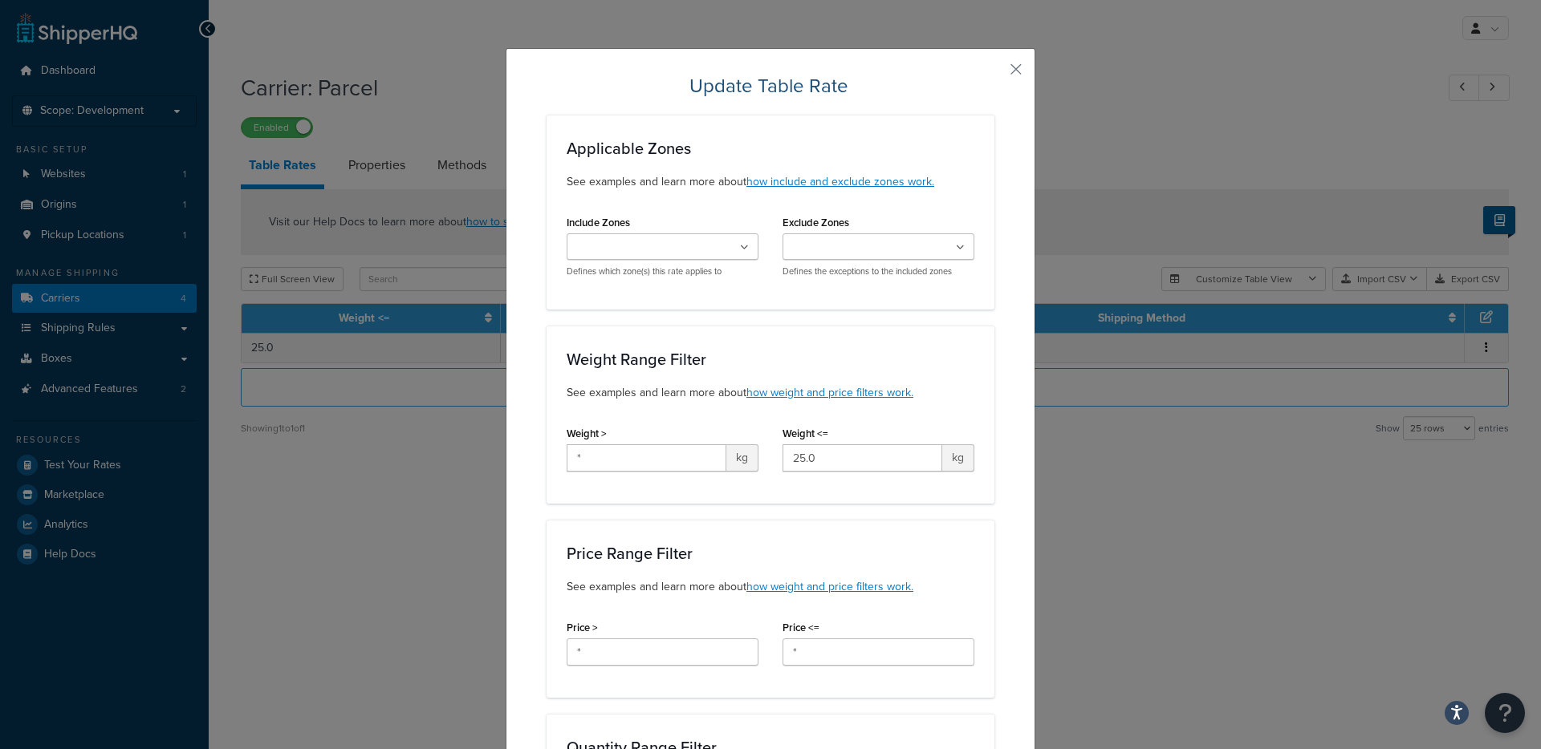
click at [994, 73] on button "button" at bounding box center [992, 75] width 4 height 4
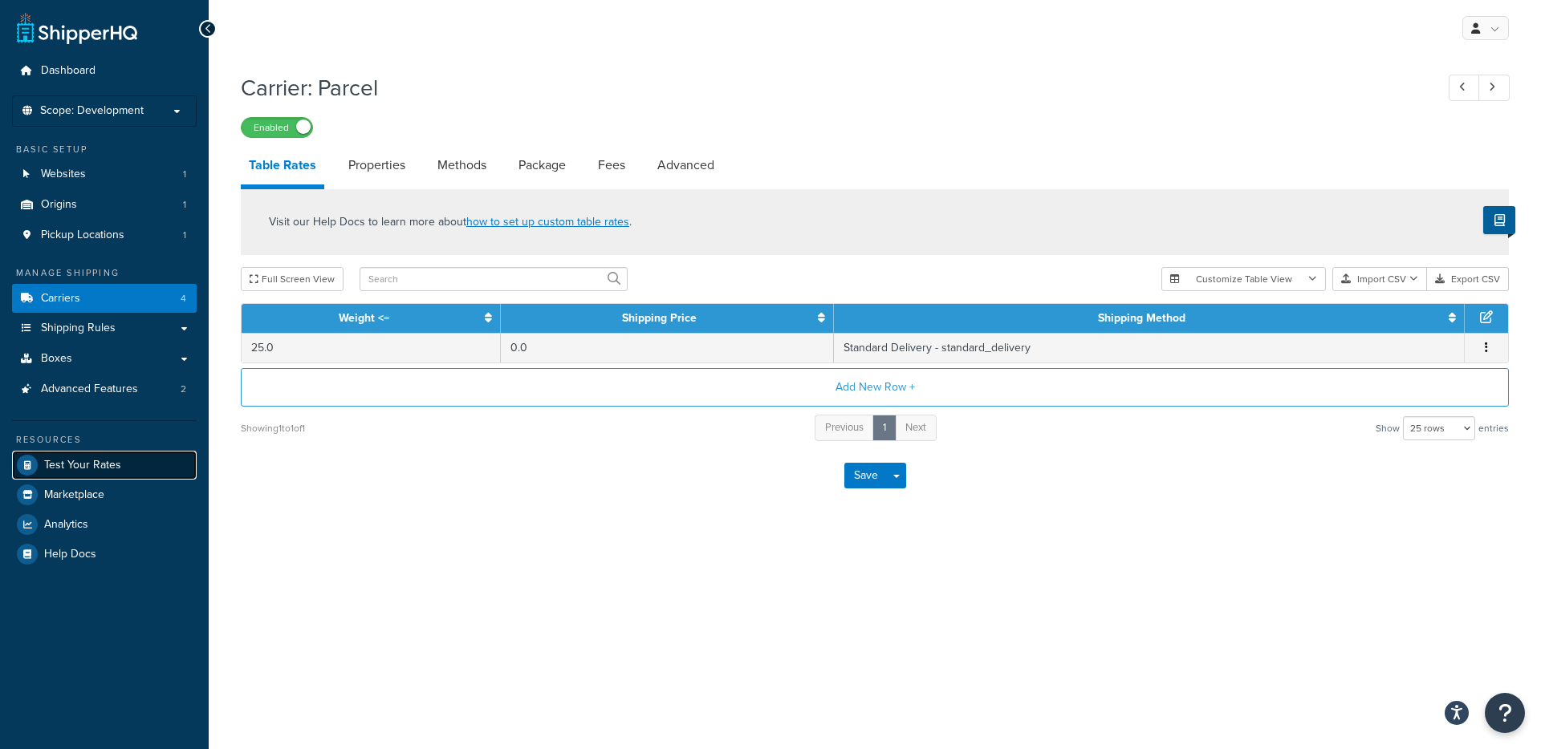
click at [81, 461] on span "Test Your Rates" at bounding box center [82, 466] width 77 height 14
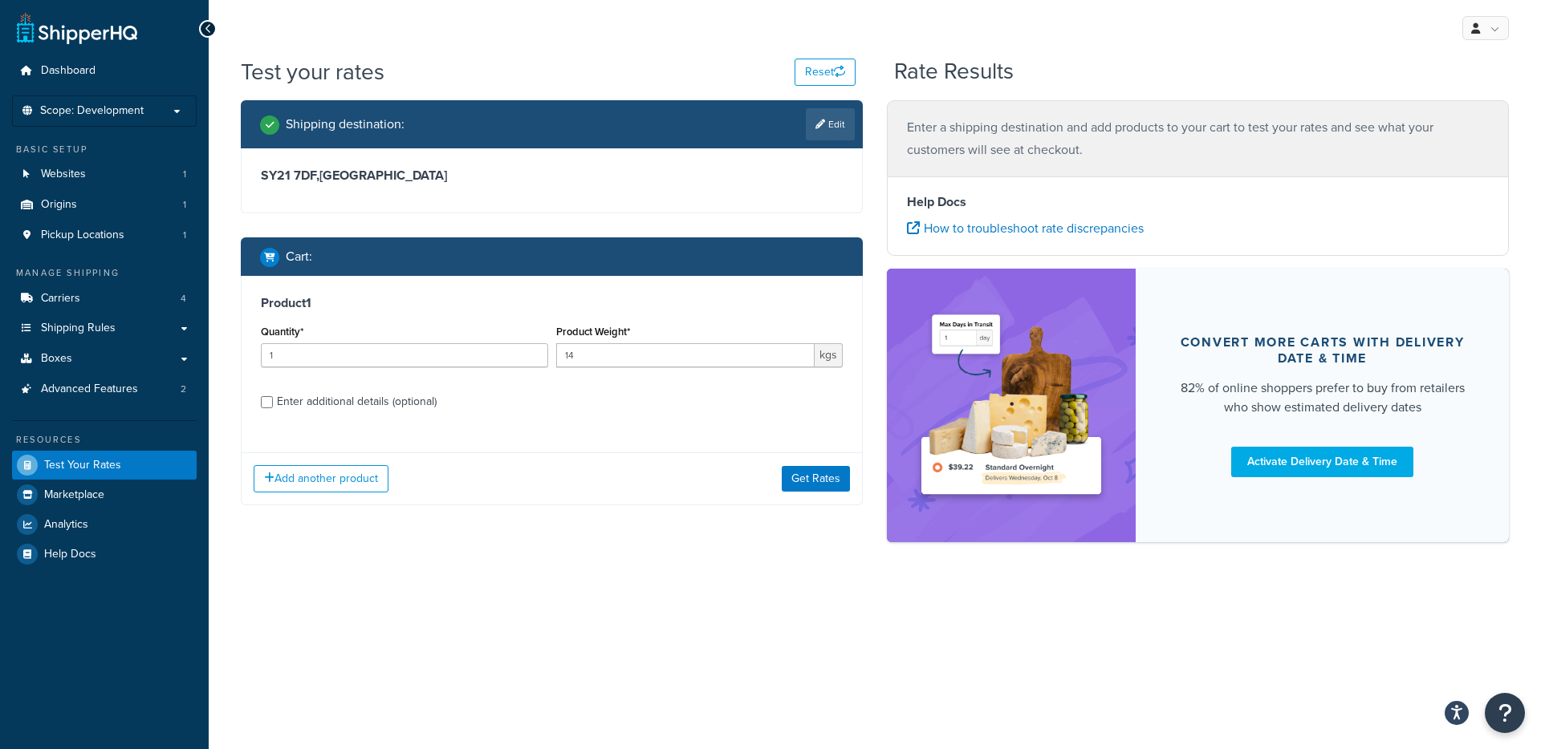
click at [324, 405] on div "Enter additional details (optional)" at bounding box center [357, 402] width 160 height 22
click at [273, 405] on input "Enter additional details (optional)" at bounding box center [267, 402] width 12 height 12
checkbox input "true"
select select "86280"
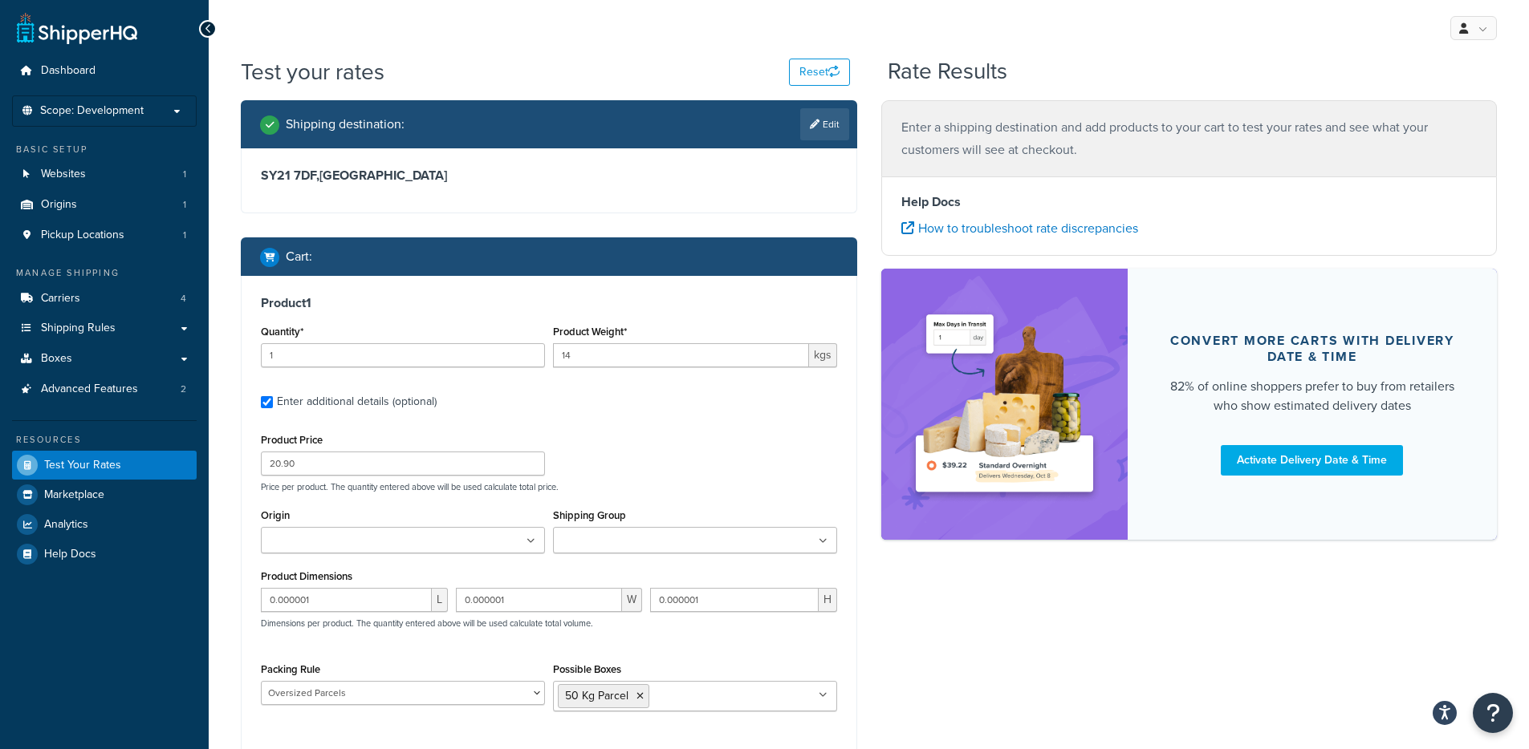
drag, startPoint x: 339, startPoint y: 477, endPoint x: 338, endPoint y: 467, distance: 10.5
click at [338, 468] on div "Product Price 20.90 Price per product. The quantity entered above will be used …" at bounding box center [549, 460] width 584 height 63
click at [338, 466] on input "20.90" at bounding box center [403, 464] width 284 height 24
paste input "87.23"
type input "87.23"
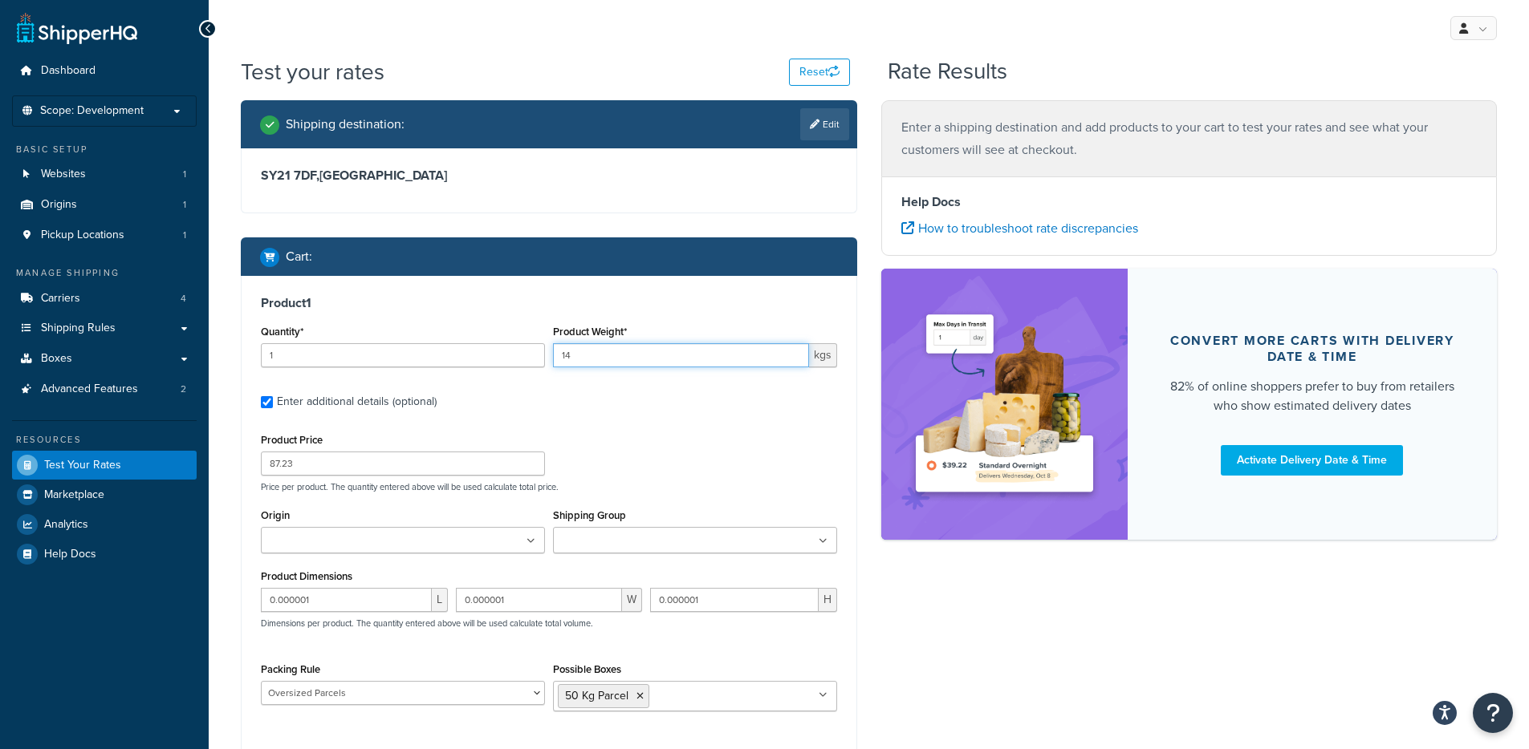
drag, startPoint x: 630, startPoint y: 358, endPoint x: 482, endPoint y: 356, distance: 147.7
click at [491, 360] on div "Quantity* 1 Product Weight* 14 kgs" at bounding box center [549, 350] width 584 height 59
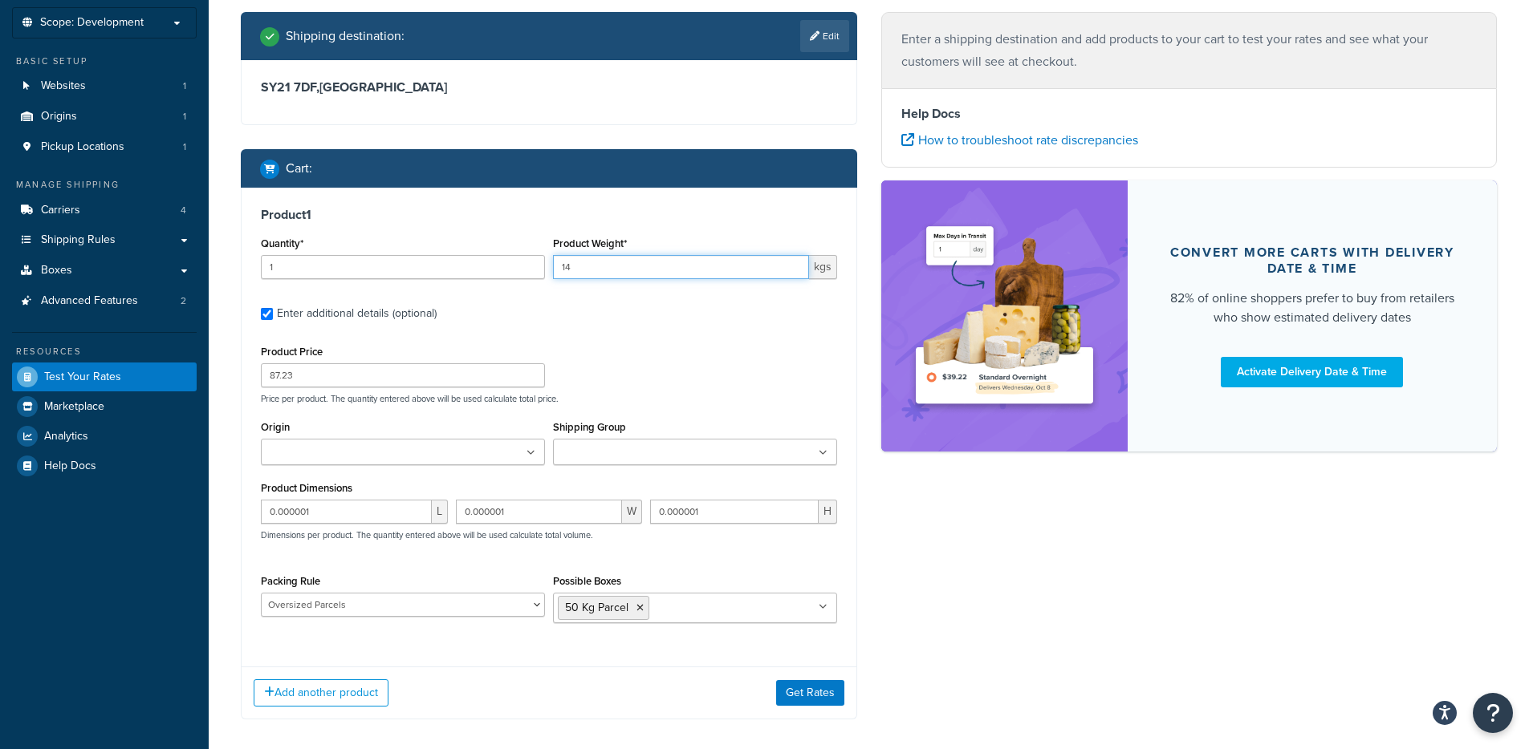
scroll to position [164, 0]
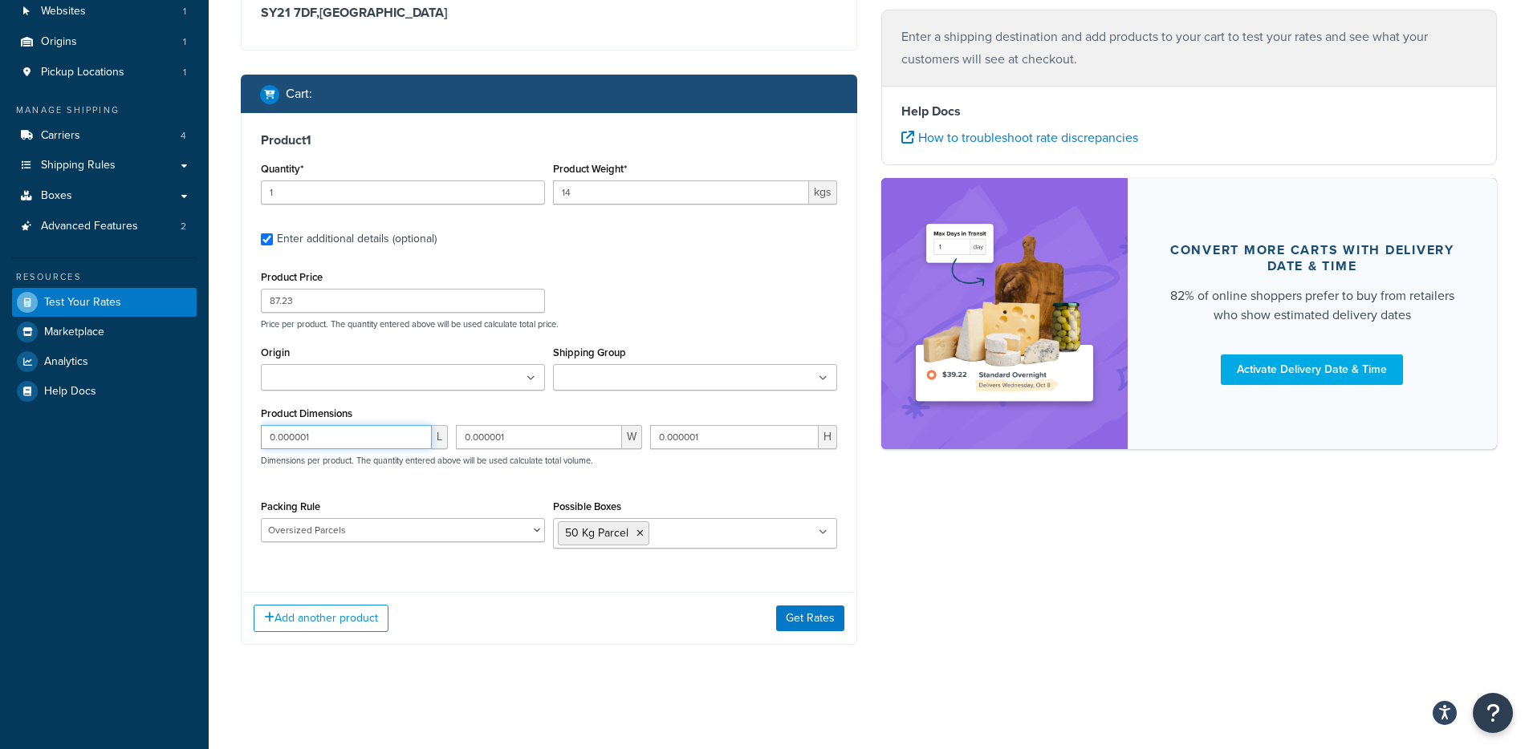
click at [332, 437] on input "0.000001" at bounding box center [346, 437] width 171 height 24
paste input "450000"
type input "0.450000"
click at [530, 446] on input "0.000001" at bounding box center [539, 437] width 167 height 24
paste input "450000"
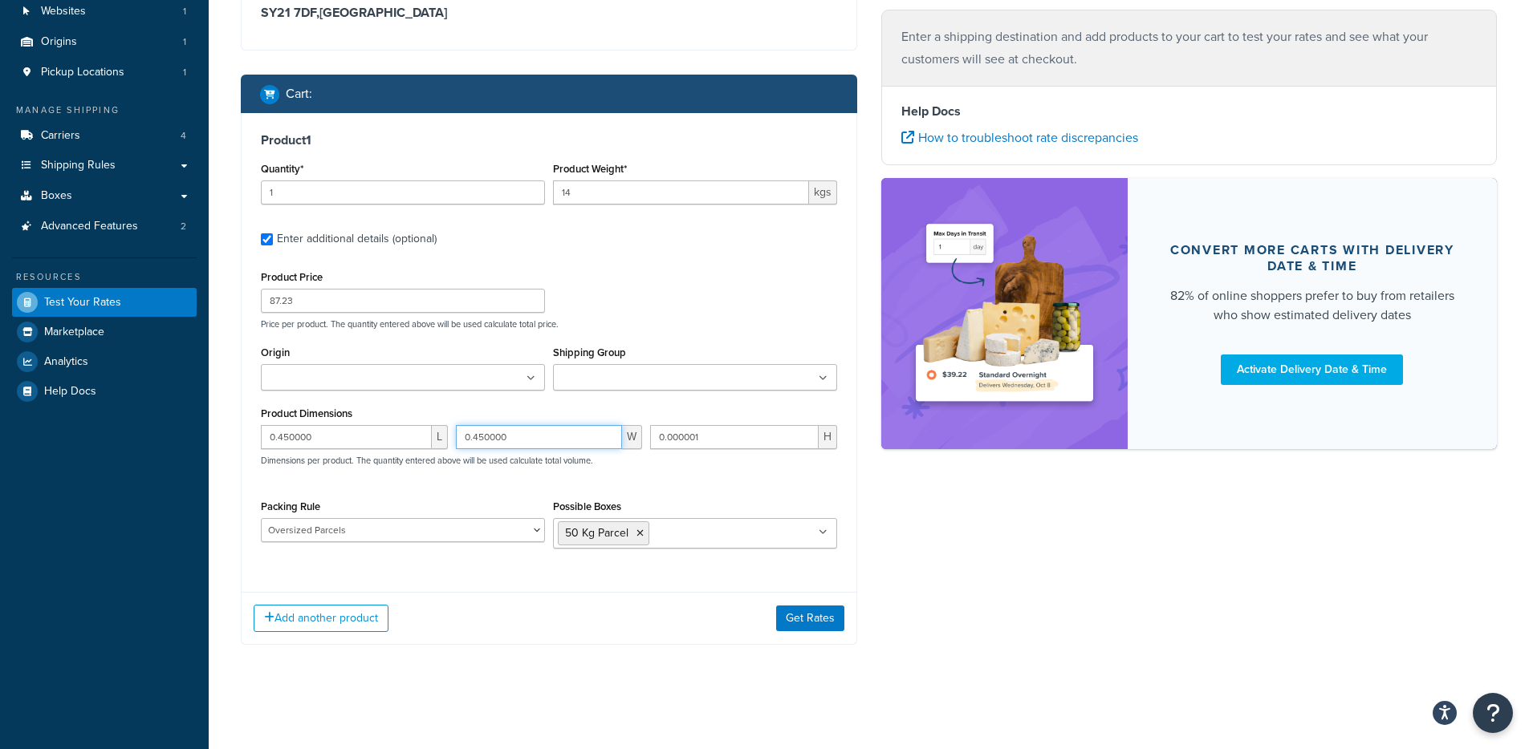
type input "0.450000"
click at [705, 441] on input "0.000001" at bounding box center [734, 437] width 169 height 24
paste input "1.300000"
type input "1.300000"
click at [801, 607] on button "Get Rates" at bounding box center [810, 619] width 68 height 26
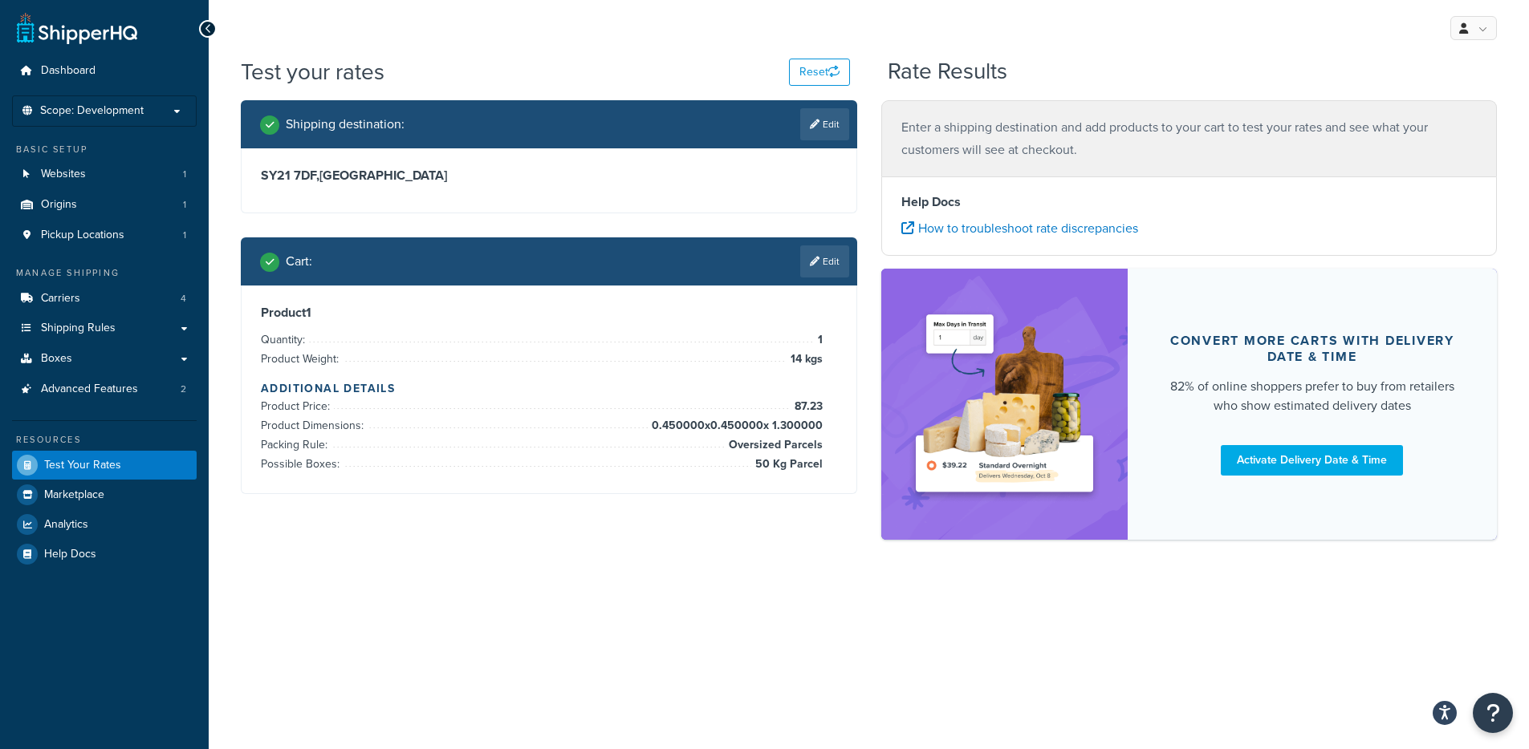
scroll to position [0, 0]
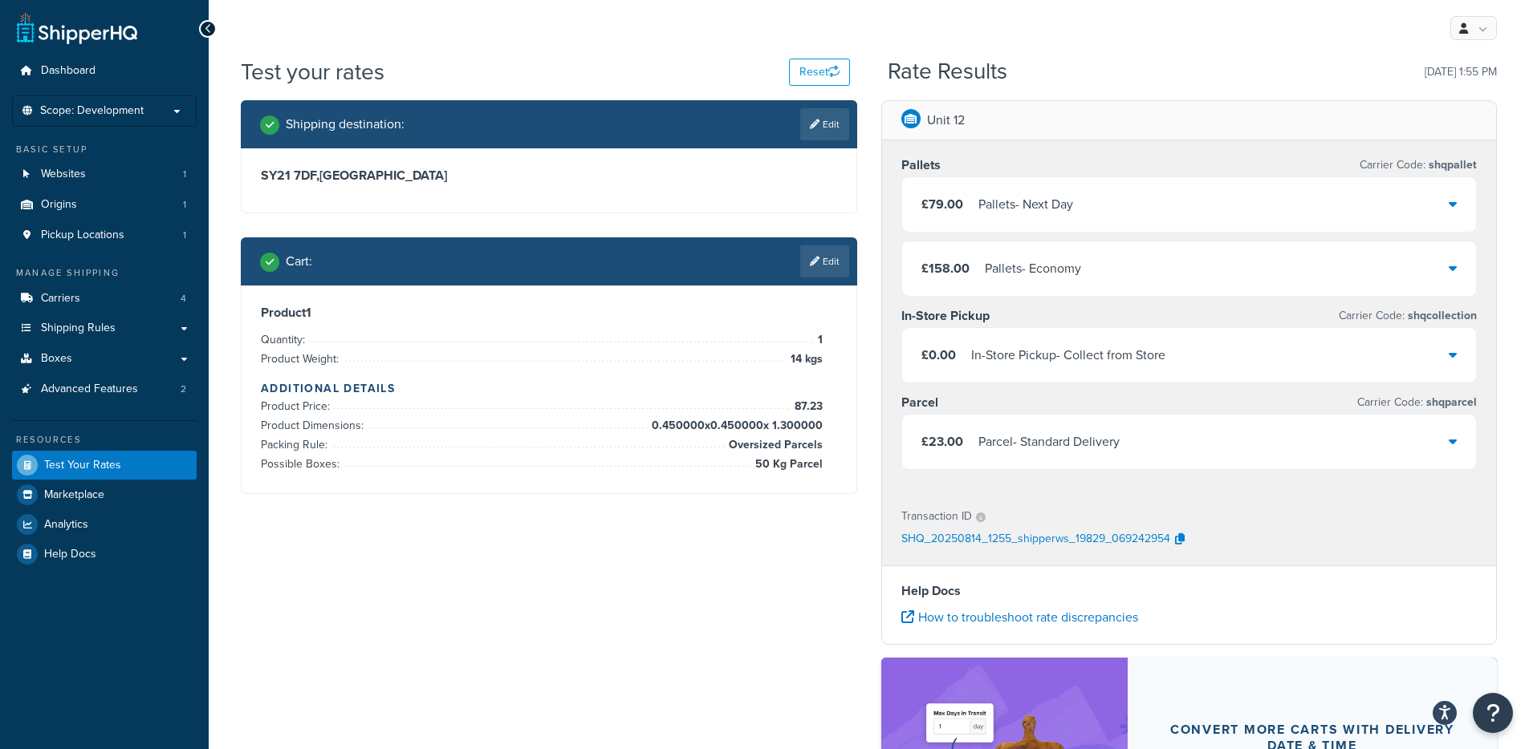
click at [1000, 433] on div "Parcel - Standard Delivery" at bounding box center [1048, 442] width 141 height 22
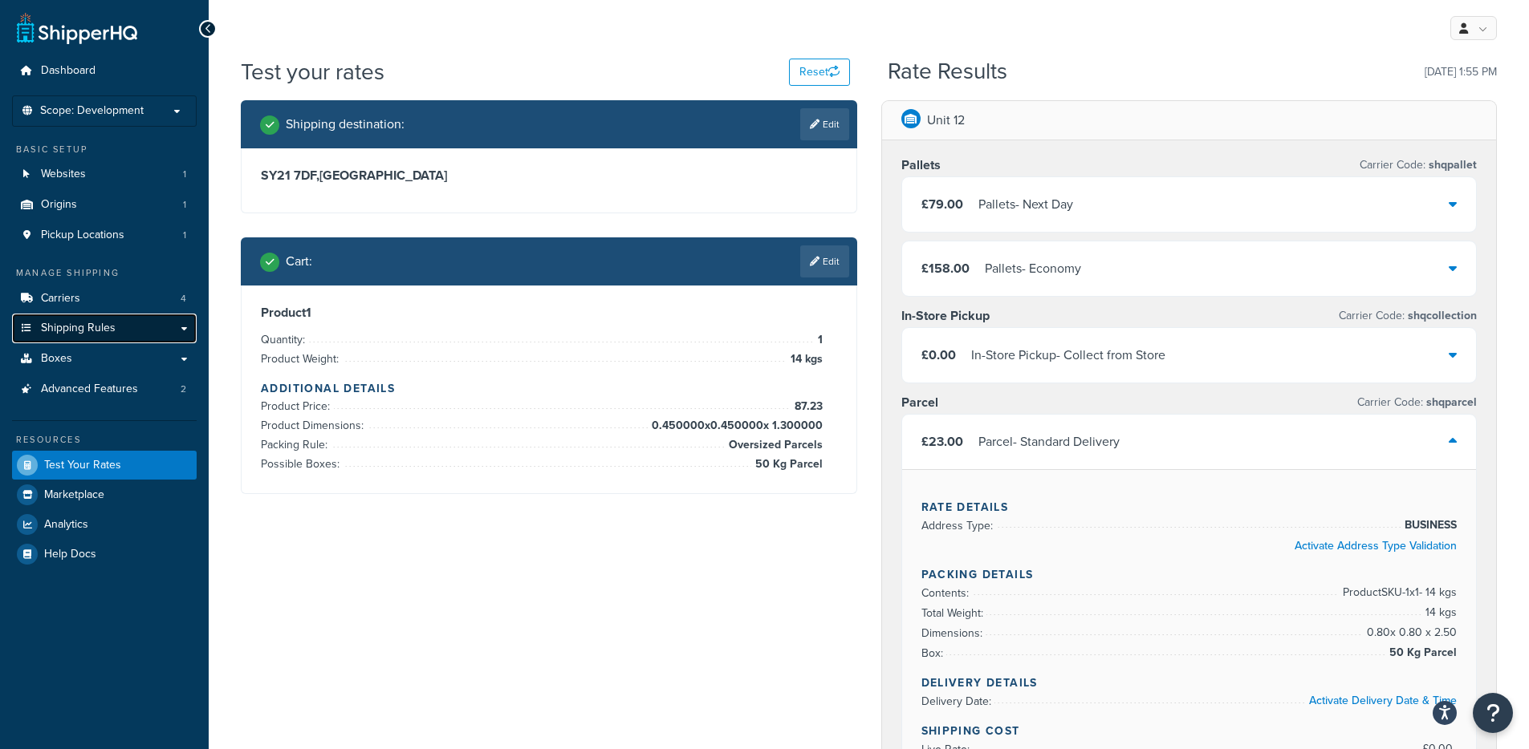
click at [78, 329] on span "Shipping Rules" at bounding box center [78, 329] width 75 height 14
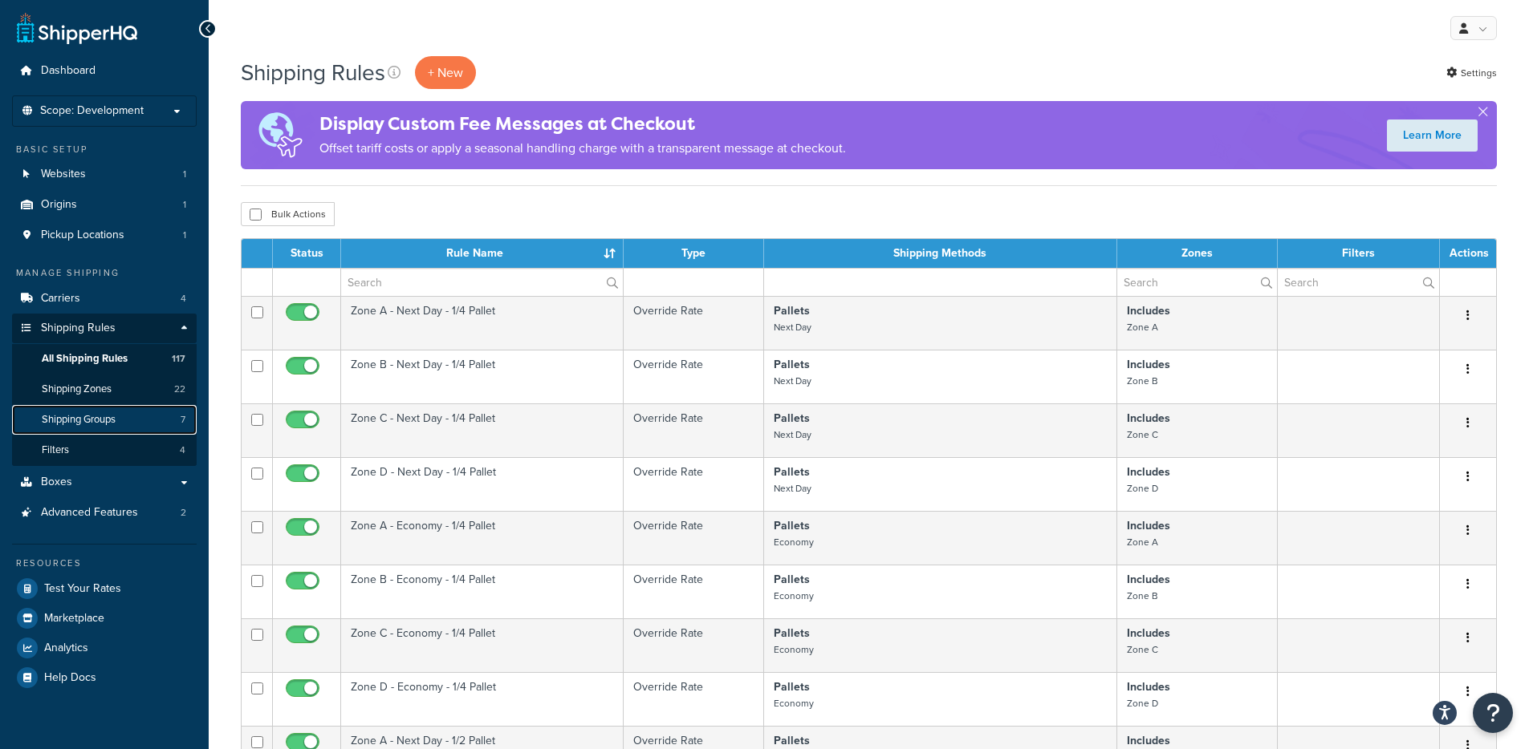
click at [104, 428] on link "Shipping Groups 7" at bounding box center [104, 420] width 185 height 30
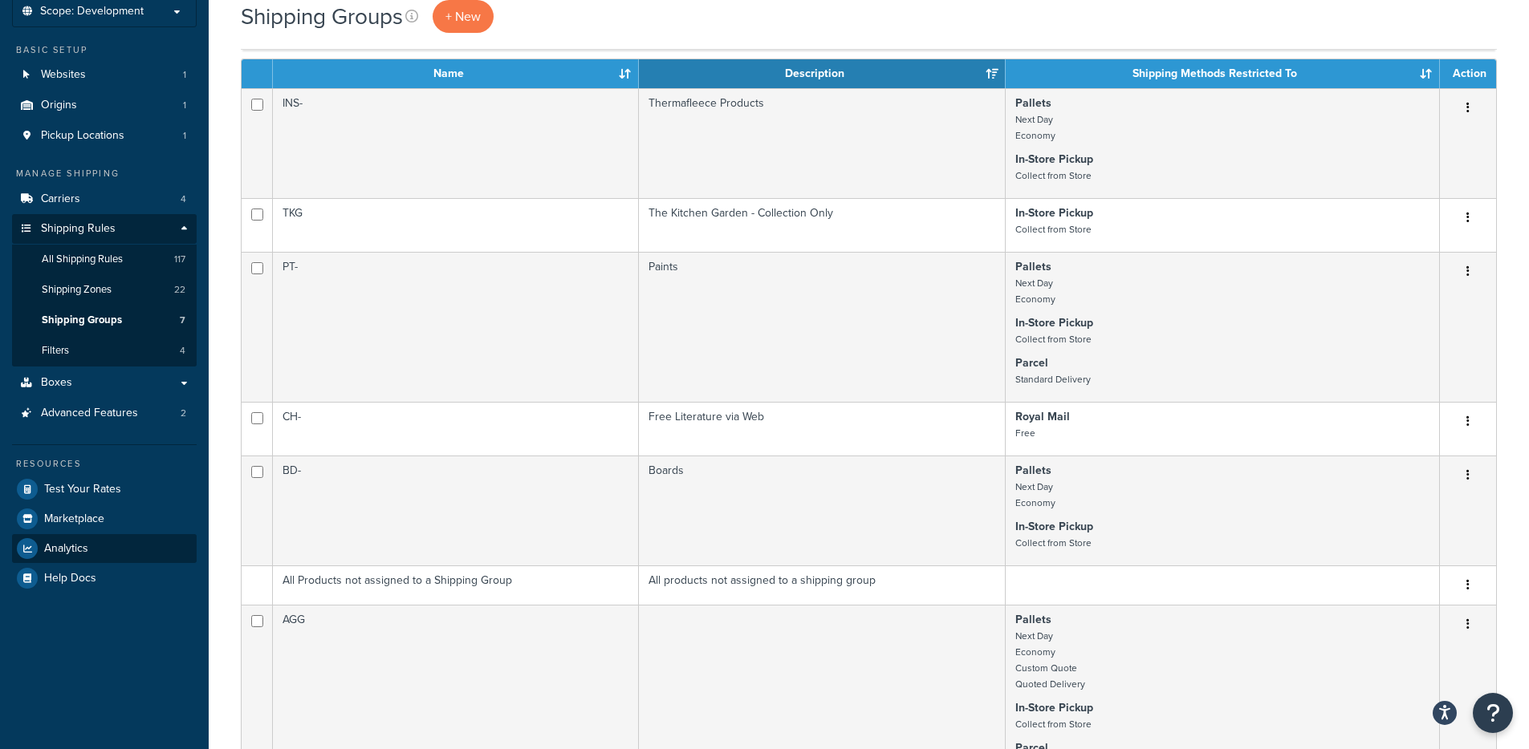
scroll to position [96, 0]
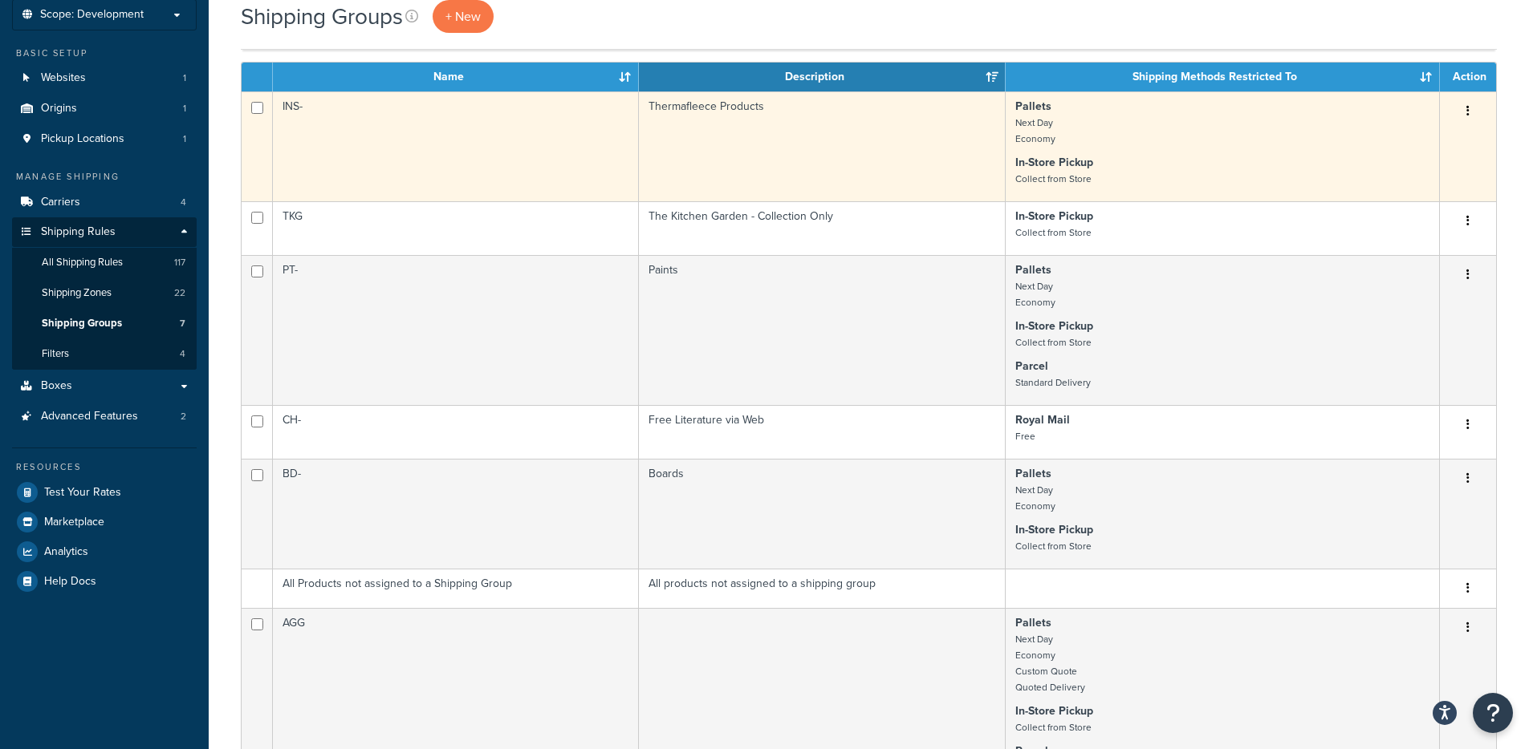
click at [453, 164] on td "INS-" at bounding box center [456, 146] width 366 height 110
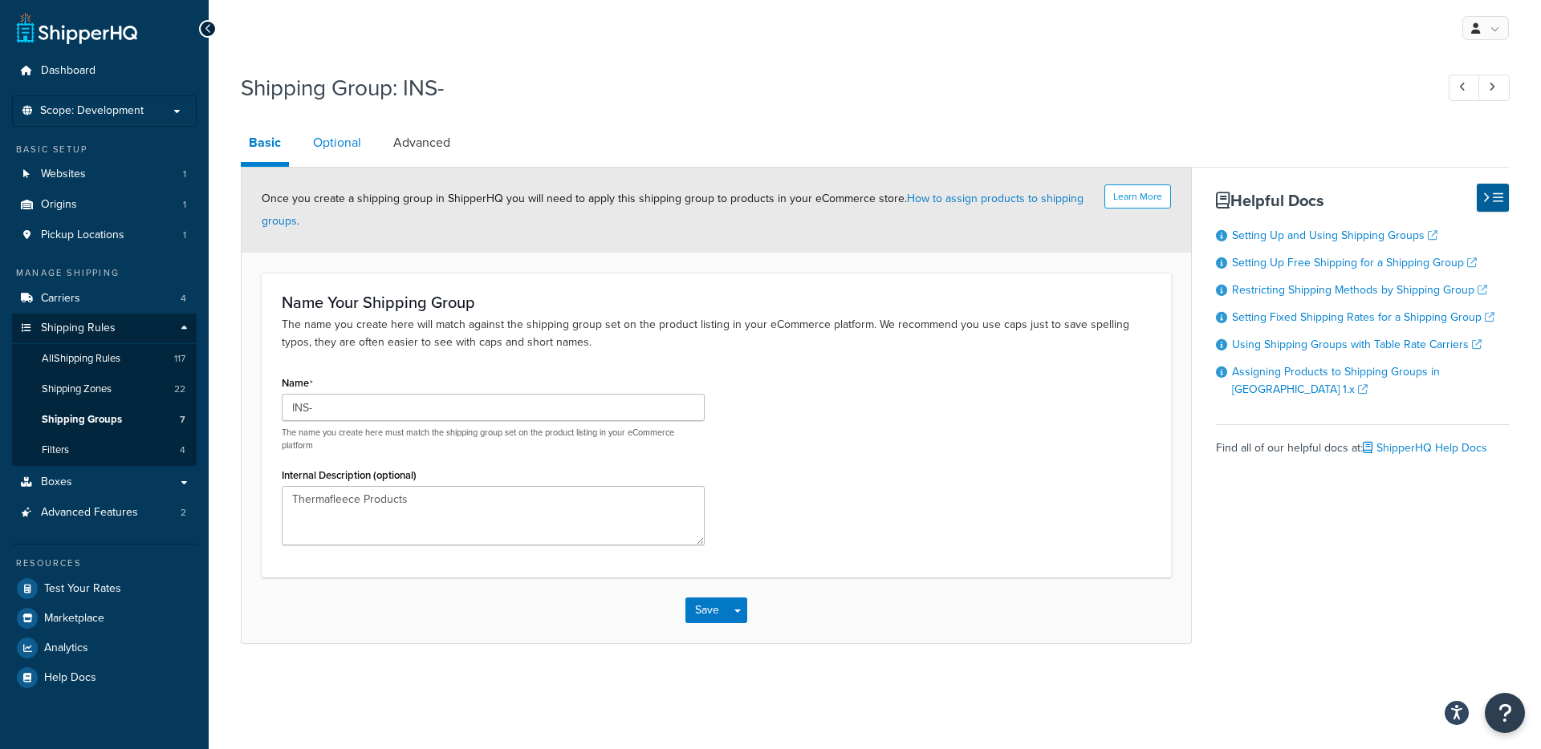
click at [306, 137] on link "Optional" at bounding box center [337, 143] width 64 height 39
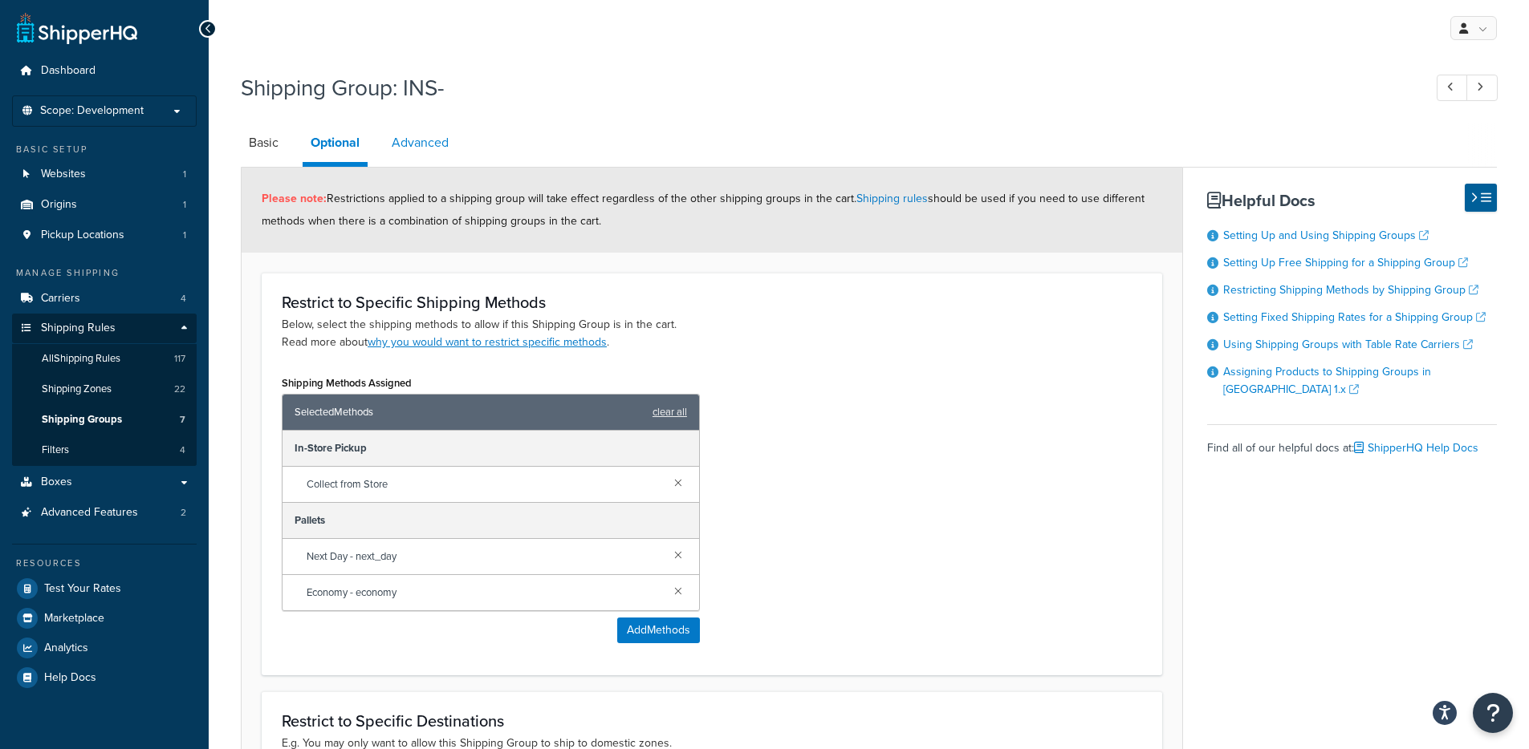
click at [415, 155] on link "Advanced" at bounding box center [420, 143] width 73 height 39
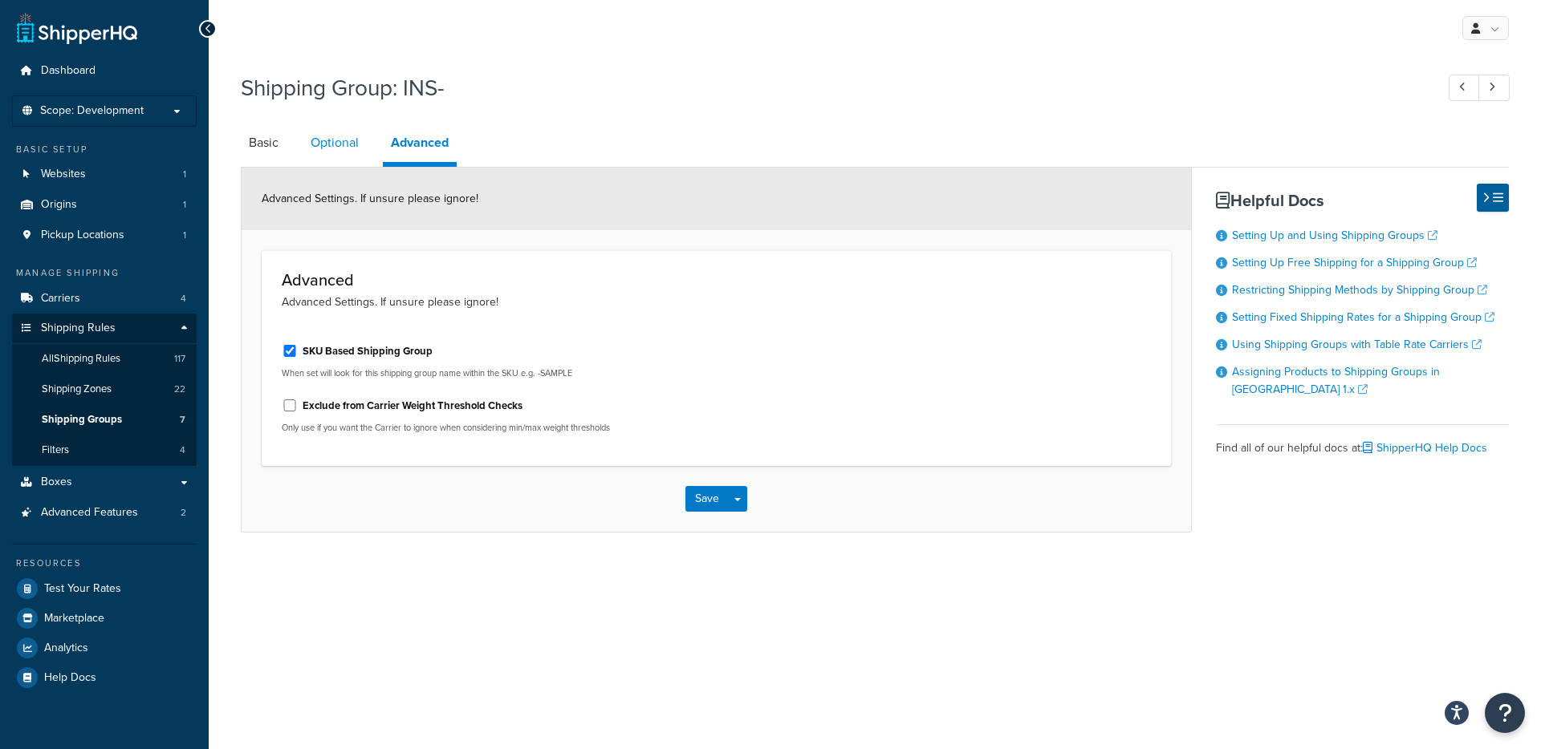
click at [351, 155] on link "Optional" at bounding box center [335, 143] width 64 height 39
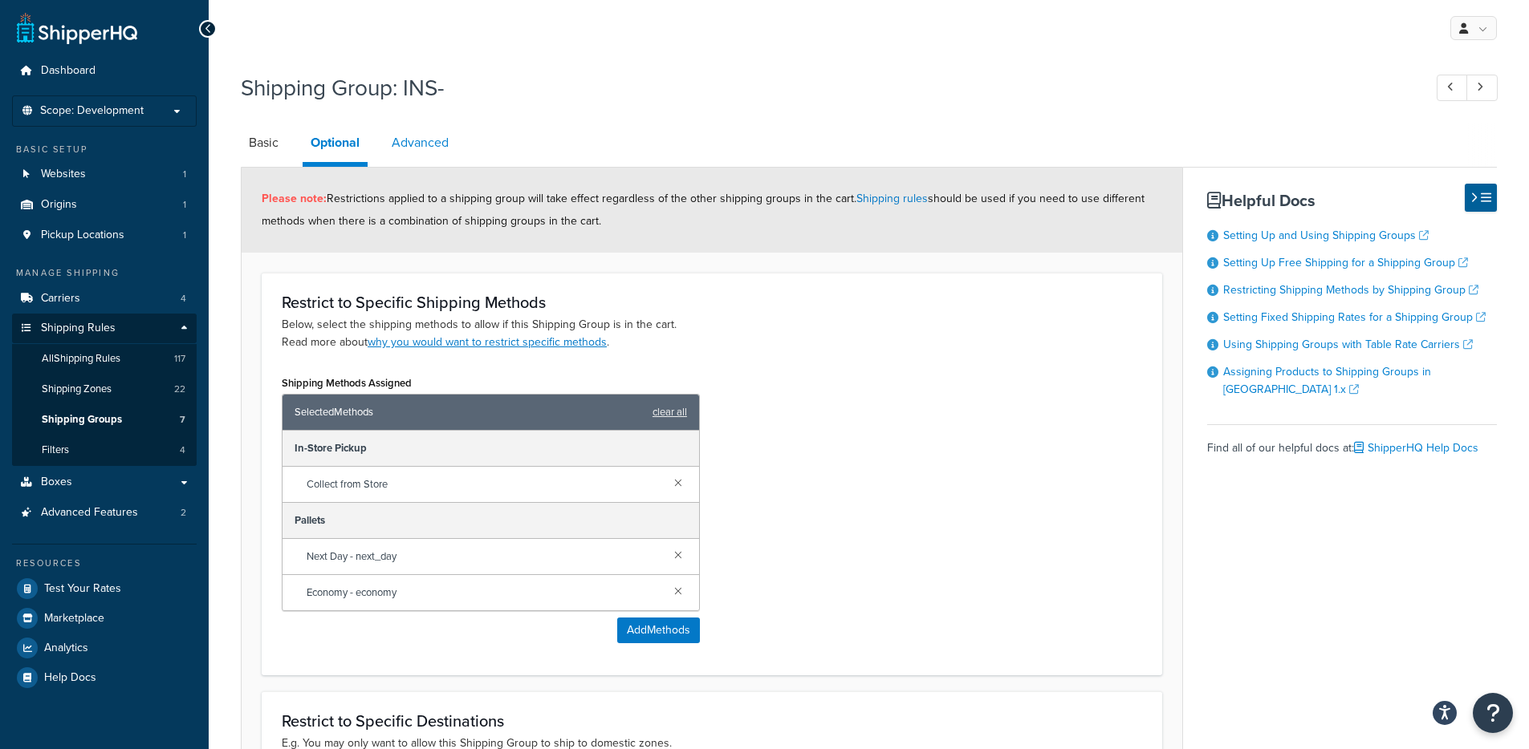
click at [436, 151] on link "Advanced" at bounding box center [420, 143] width 73 height 39
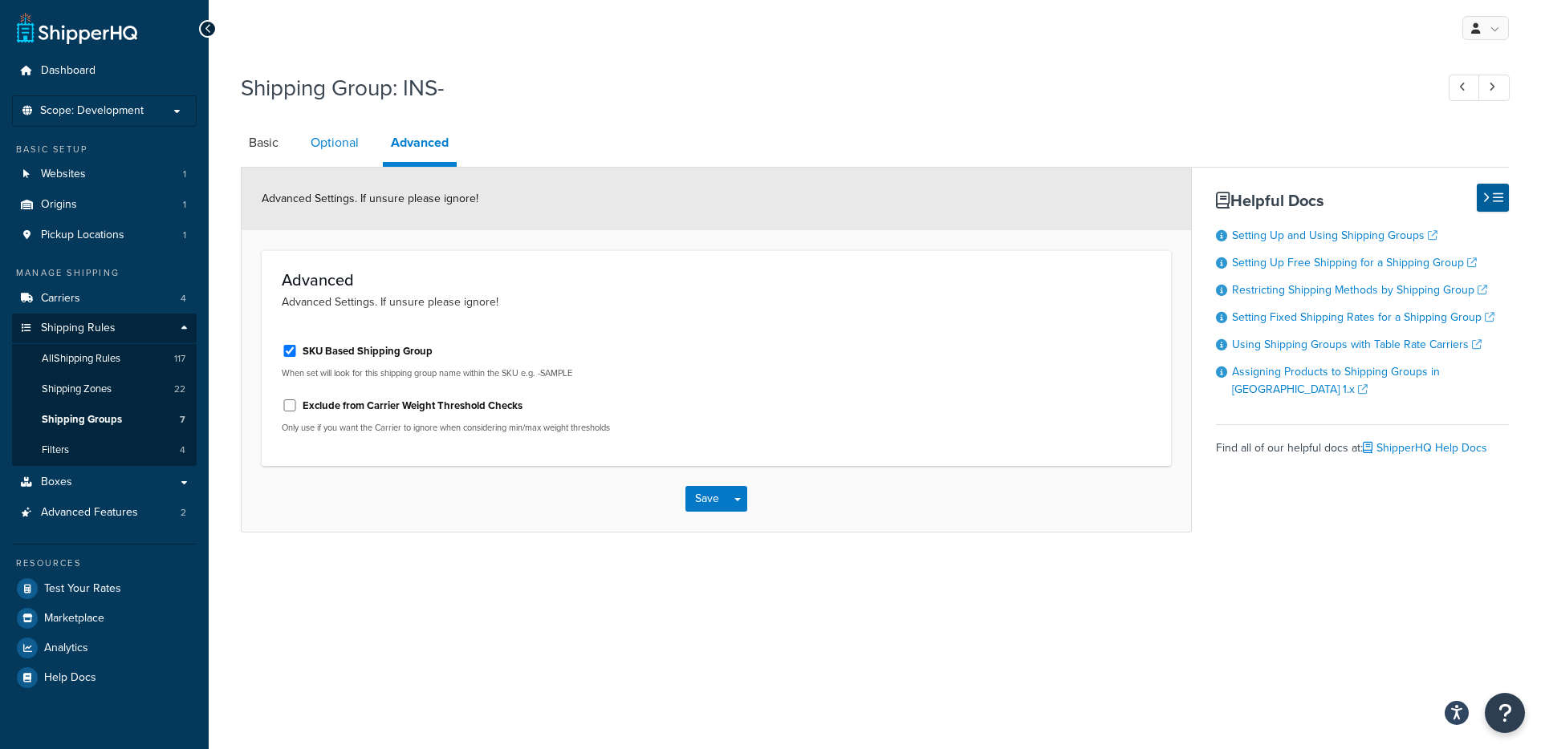
click at [356, 156] on link "Optional" at bounding box center [335, 143] width 64 height 39
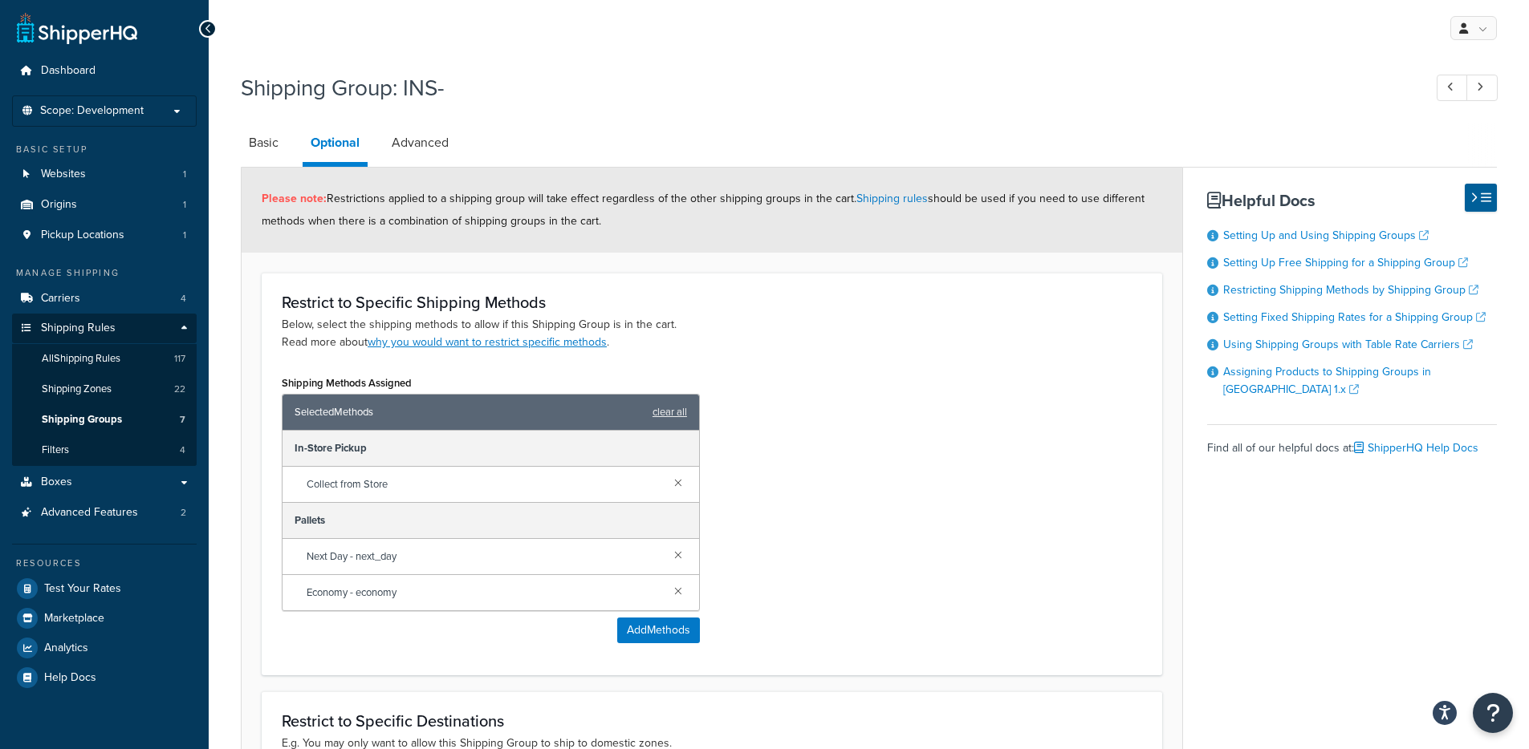
click at [239, 141] on div "Shipping Group: INS- Basic Optional Advanced Please note: Restrictions applied …" at bounding box center [869, 530] width 1320 height 932
click at [279, 153] on link "Basic" at bounding box center [264, 143] width 46 height 39
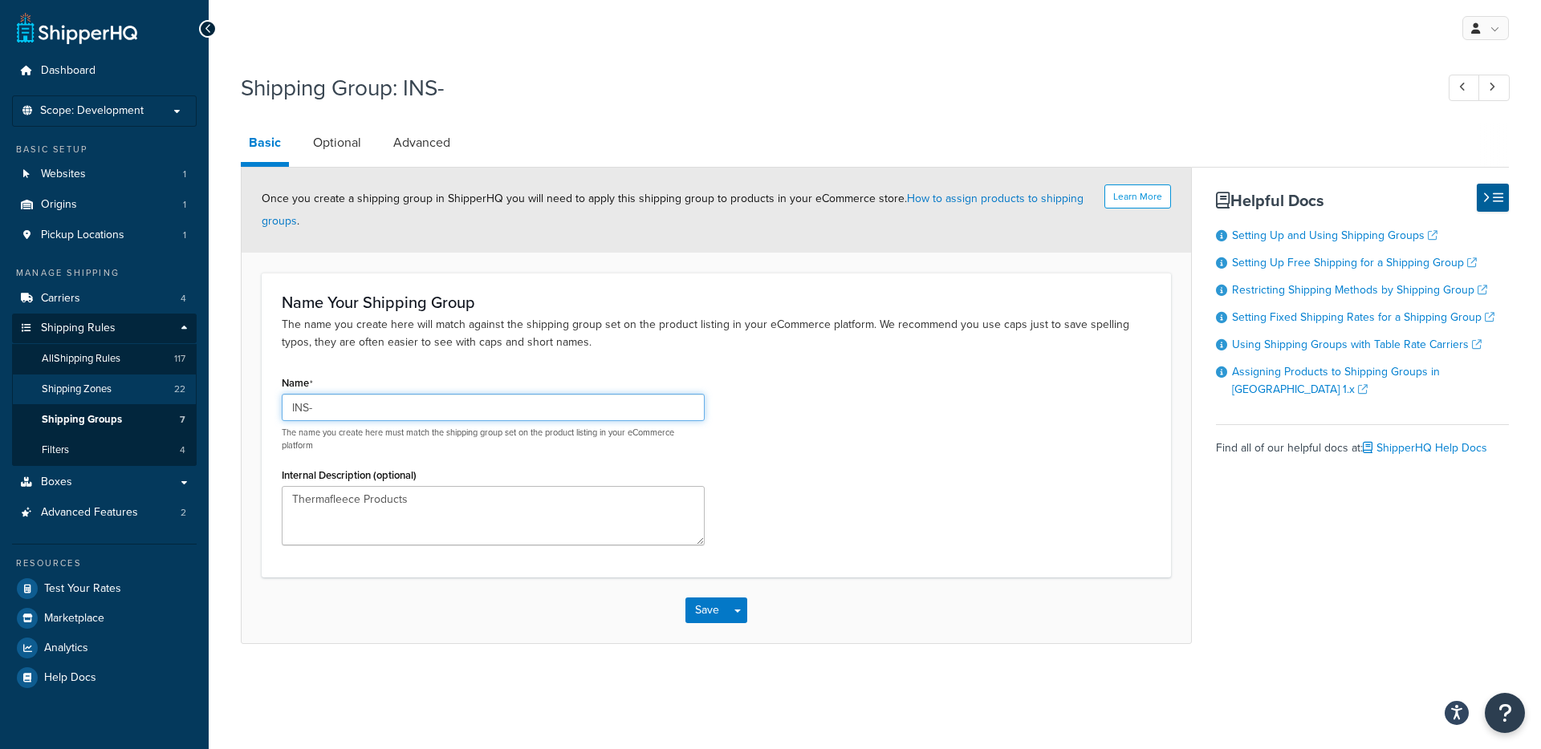
drag, startPoint x: 325, startPoint y: 408, endPoint x: 184, endPoint y: 400, distance: 141.5
click at [184, 400] on div "Dashboard Scope: Development Basic Setup Websites 1 Origins 1 Pickup Locations …" at bounding box center [770, 374] width 1541 height 749
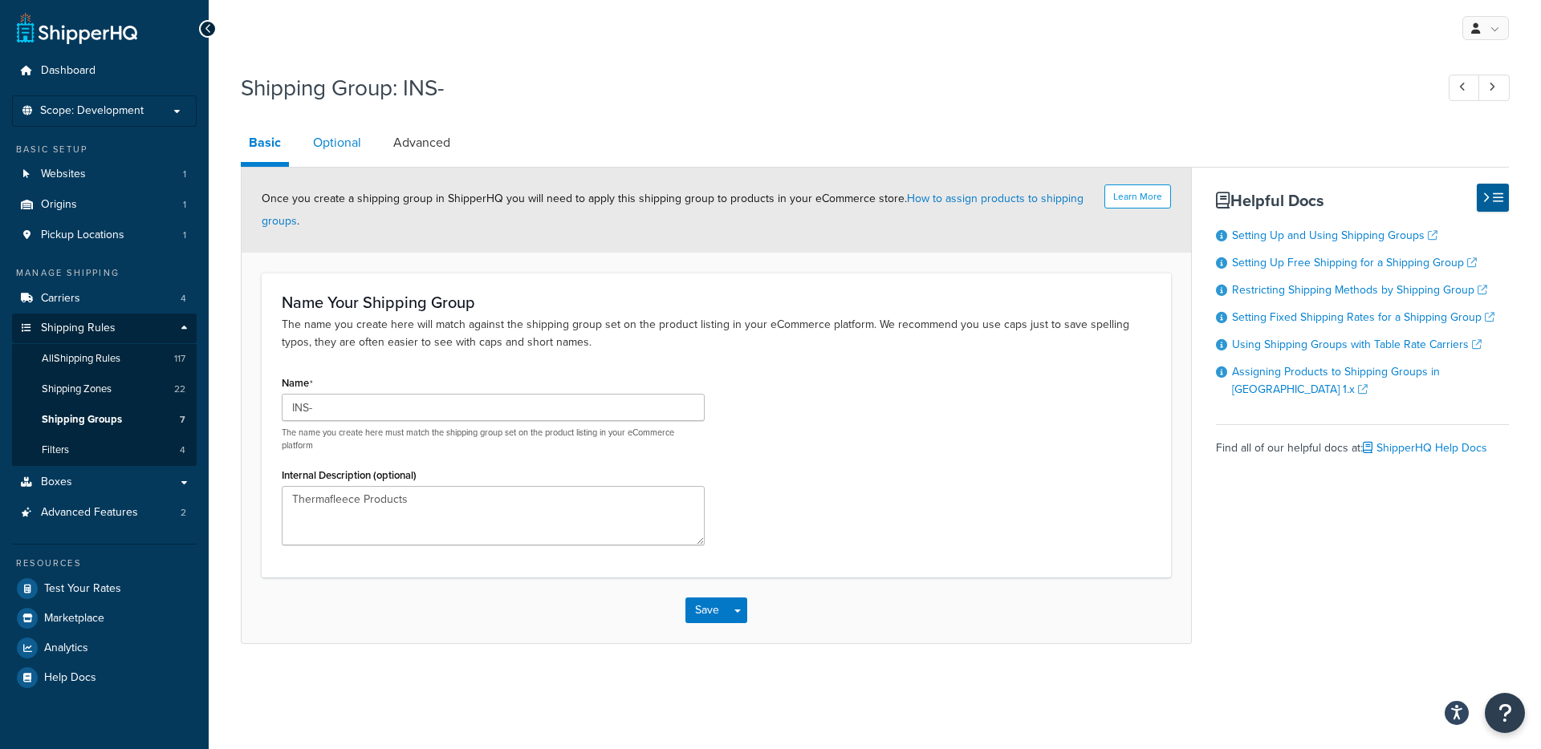
click at [345, 131] on link "Optional" at bounding box center [337, 143] width 64 height 39
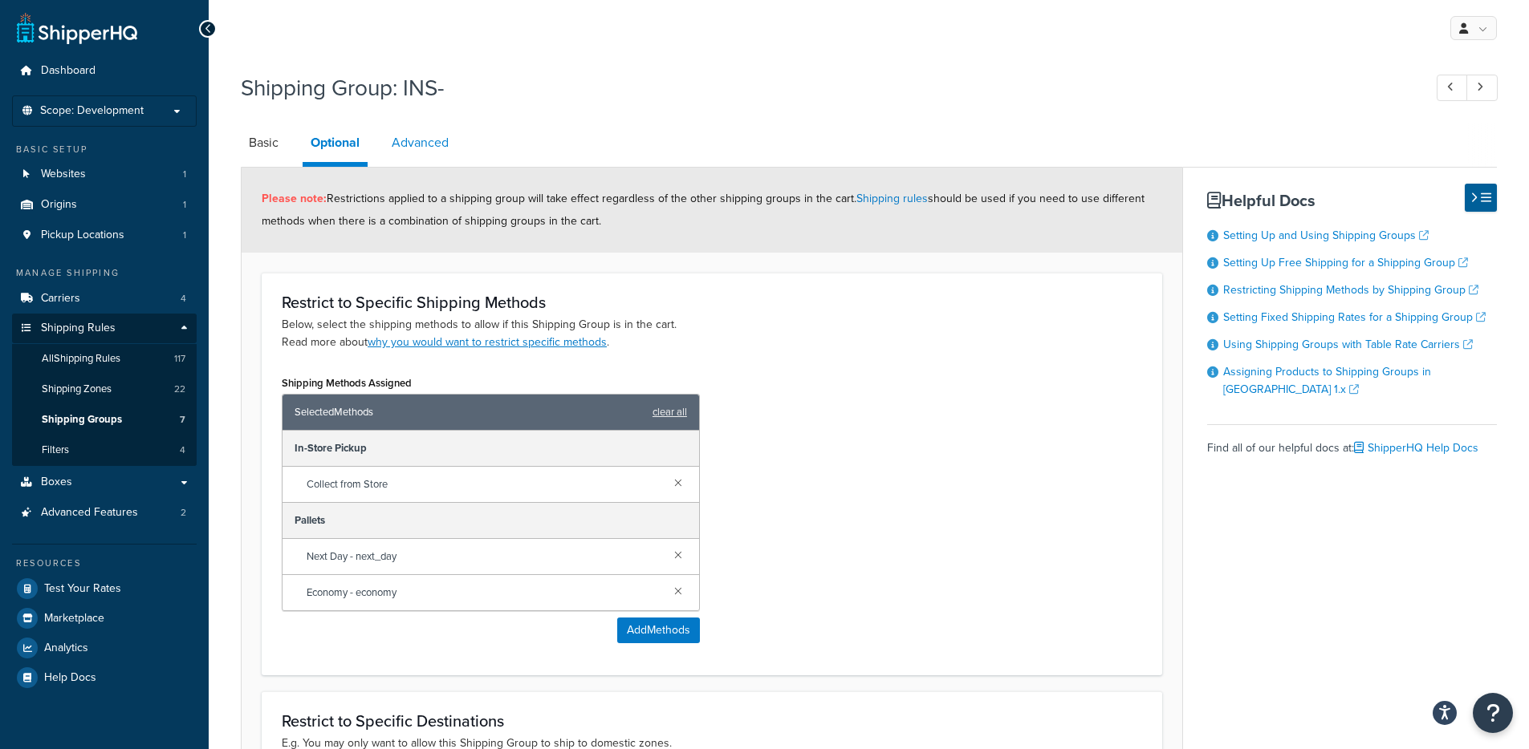
drag, startPoint x: 418, startPoint y: 141, endPoint x: 404, endPoint y: 145, distance: 15.0
click at [418, 142] on link "Advanced" at bounding box center [420, 143] width 73 height 39
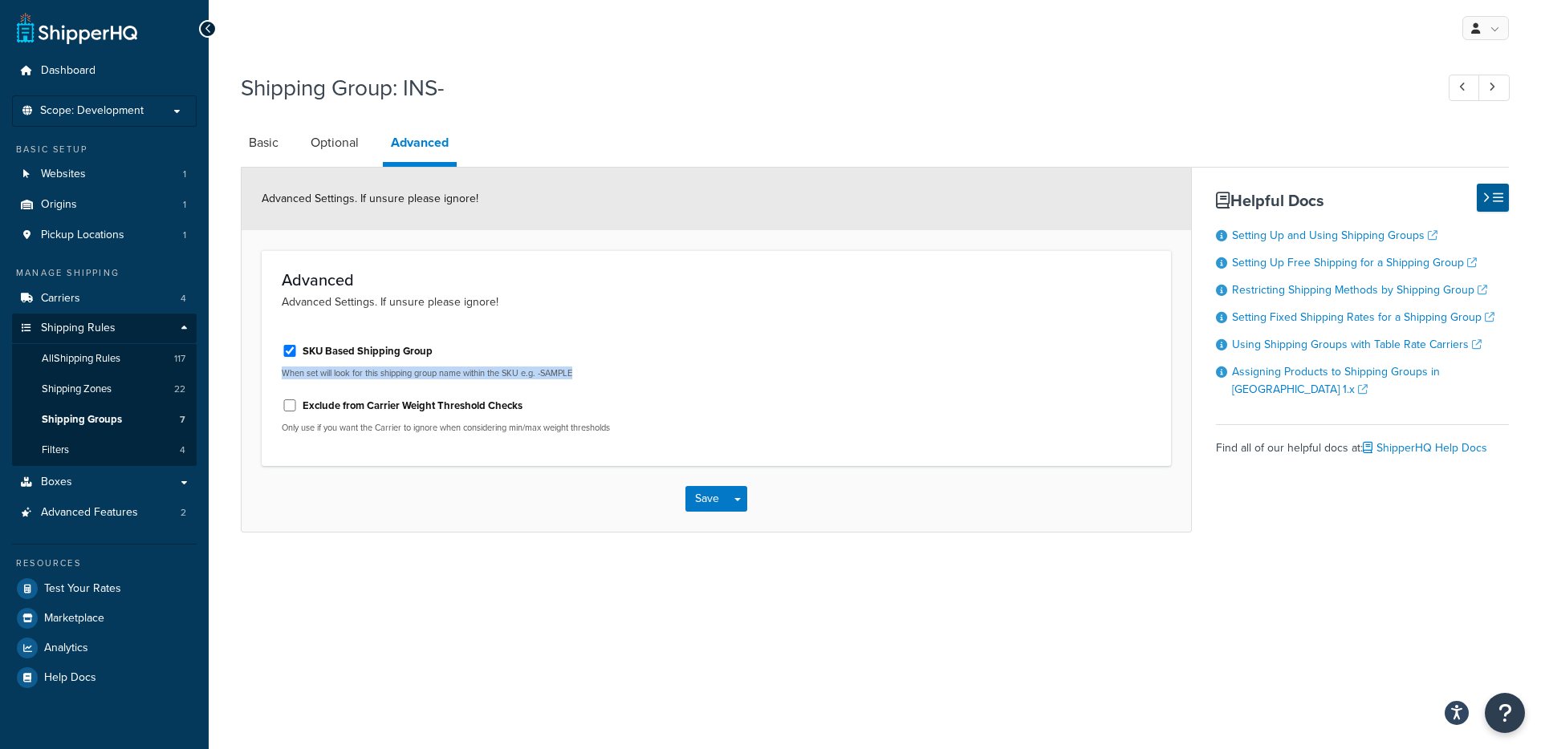
drag, startPoint x: 277, startPoint y: 374, endPoint x: 599, endPoint y: 379, distance: 321.8
click at [599, 379] on div "SKU Based Shipping Group When set will look for this shipping group name within…" at bounding box center [493, 388] width 447 height 115
copy p "When set will look for this shipping group name within the SKU e.g. -SAMPLE"
click at [308, 147] on link "Optional" at bounding box center [335, 143] width 64 height 39
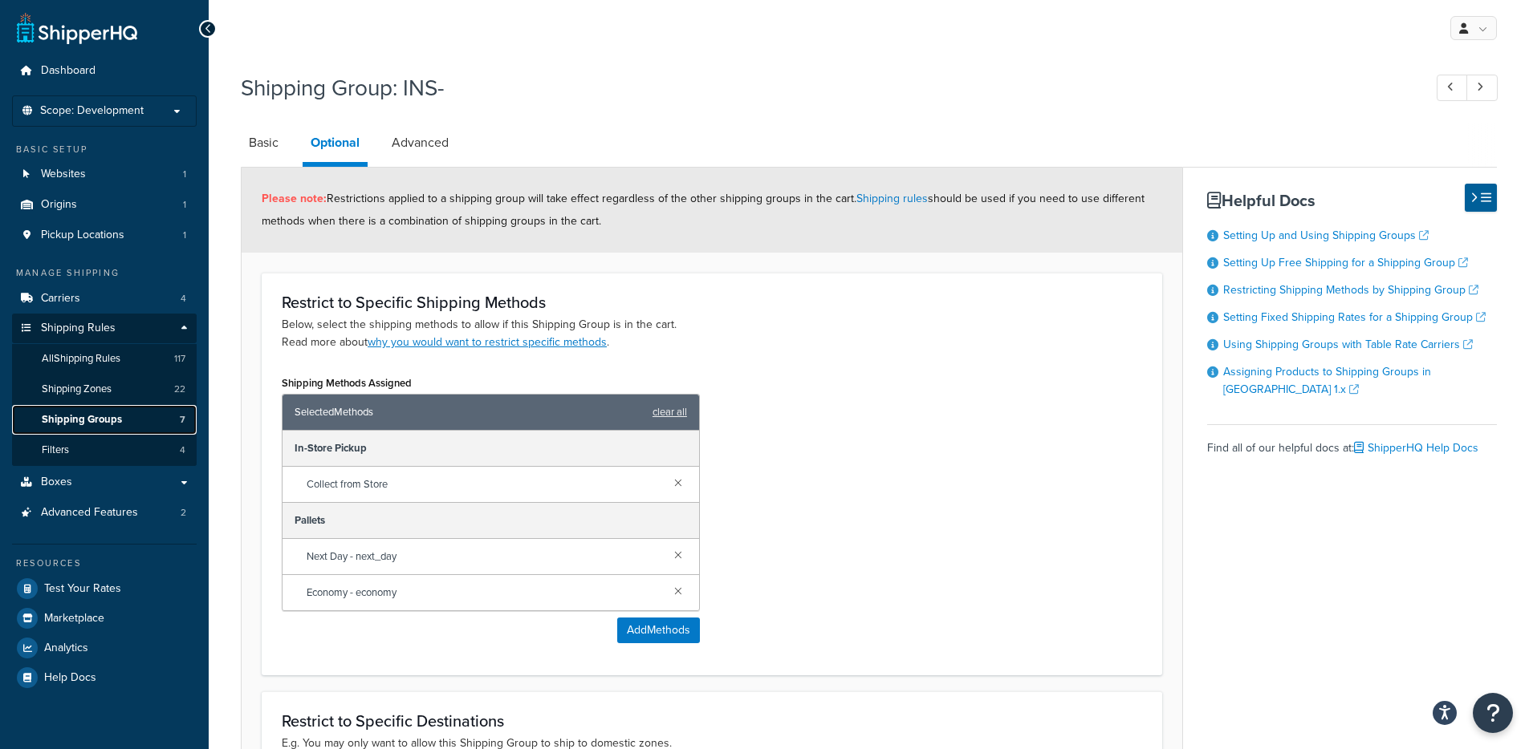
click at [84, 421] on span "Shipping Groups" at bounding box center [82, 420] width 80 height 14
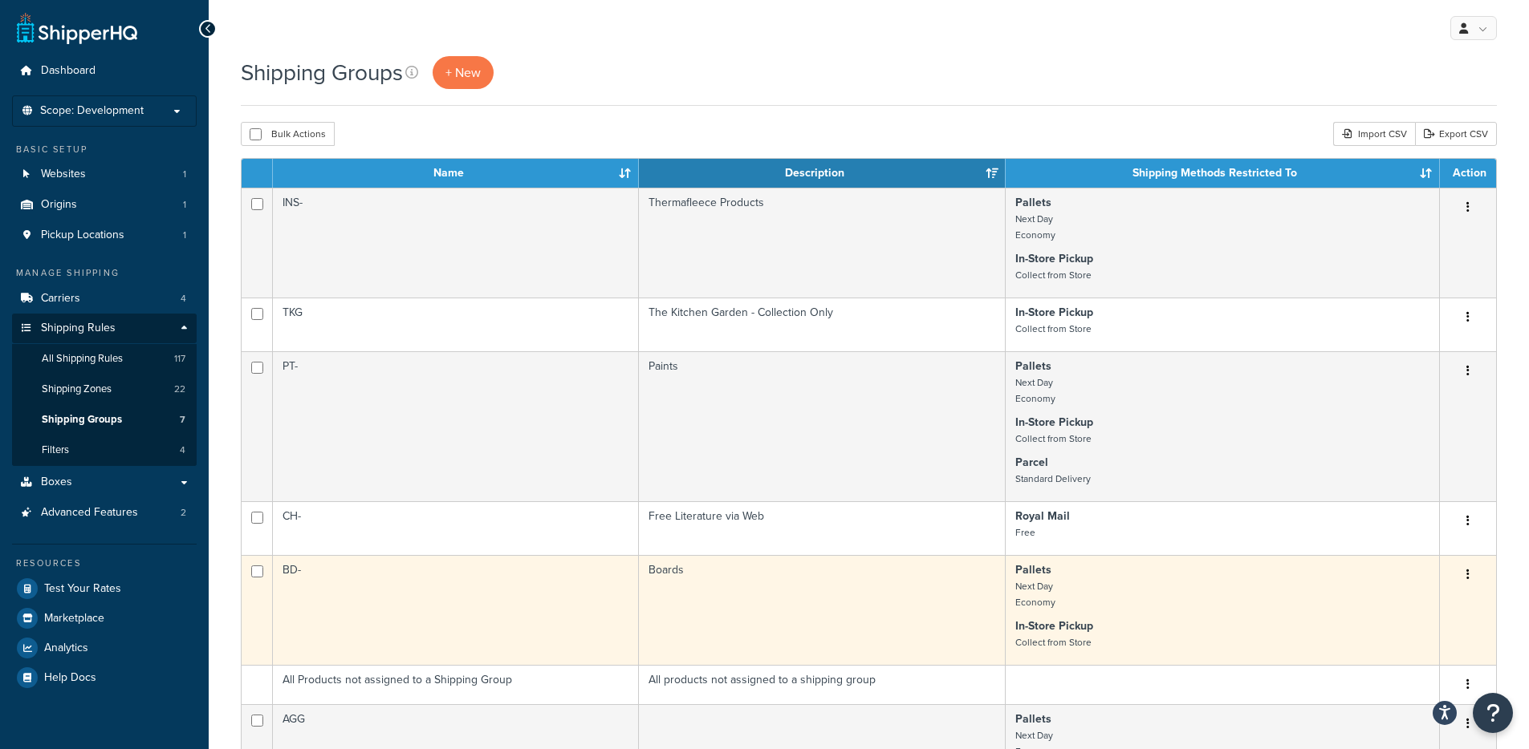
click at [385, 603] on td "BD-" at bounding box center [456, 610] width 366 height 110
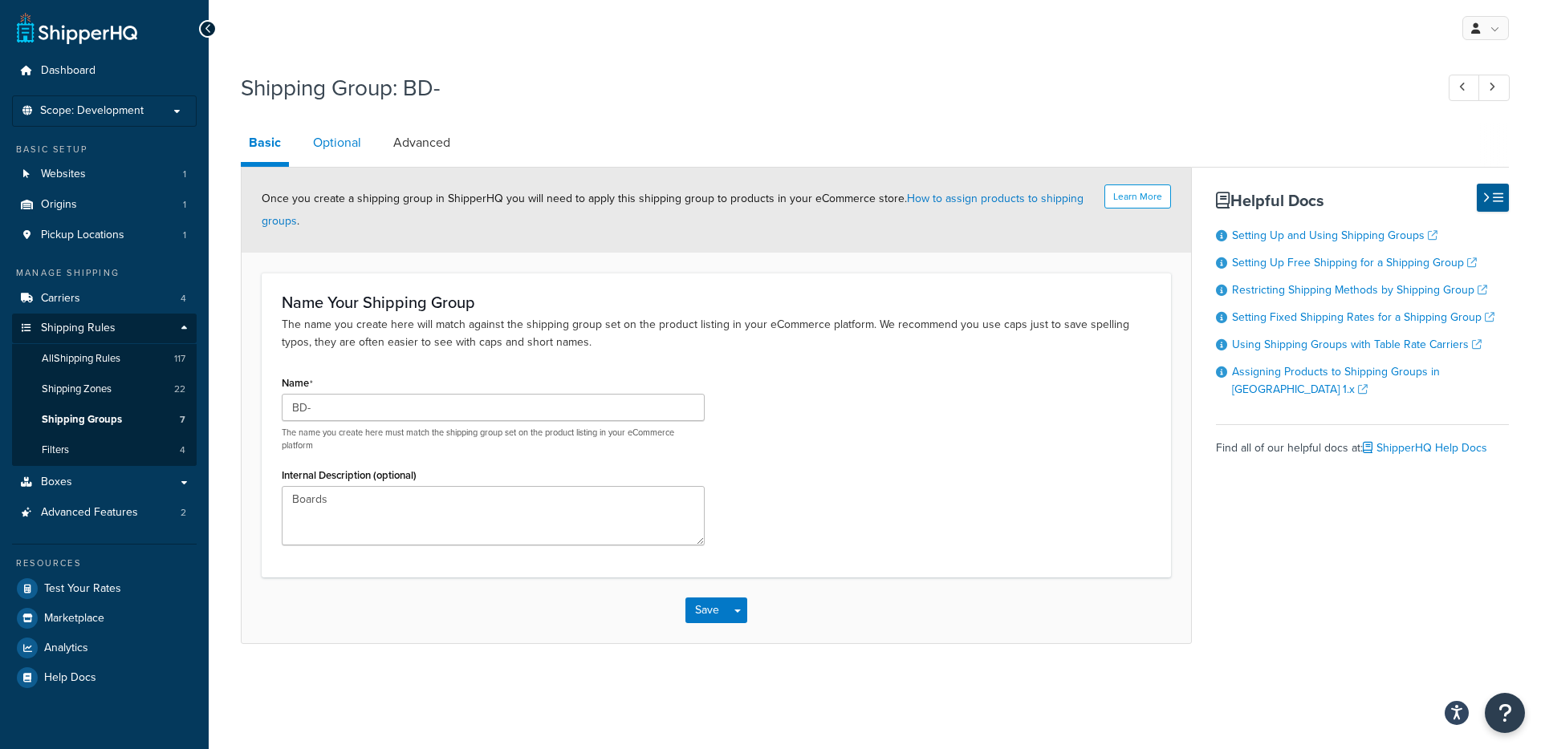
click at [337, 159] on link "Optional" at bounding box center [337, 143] width 64 height 39
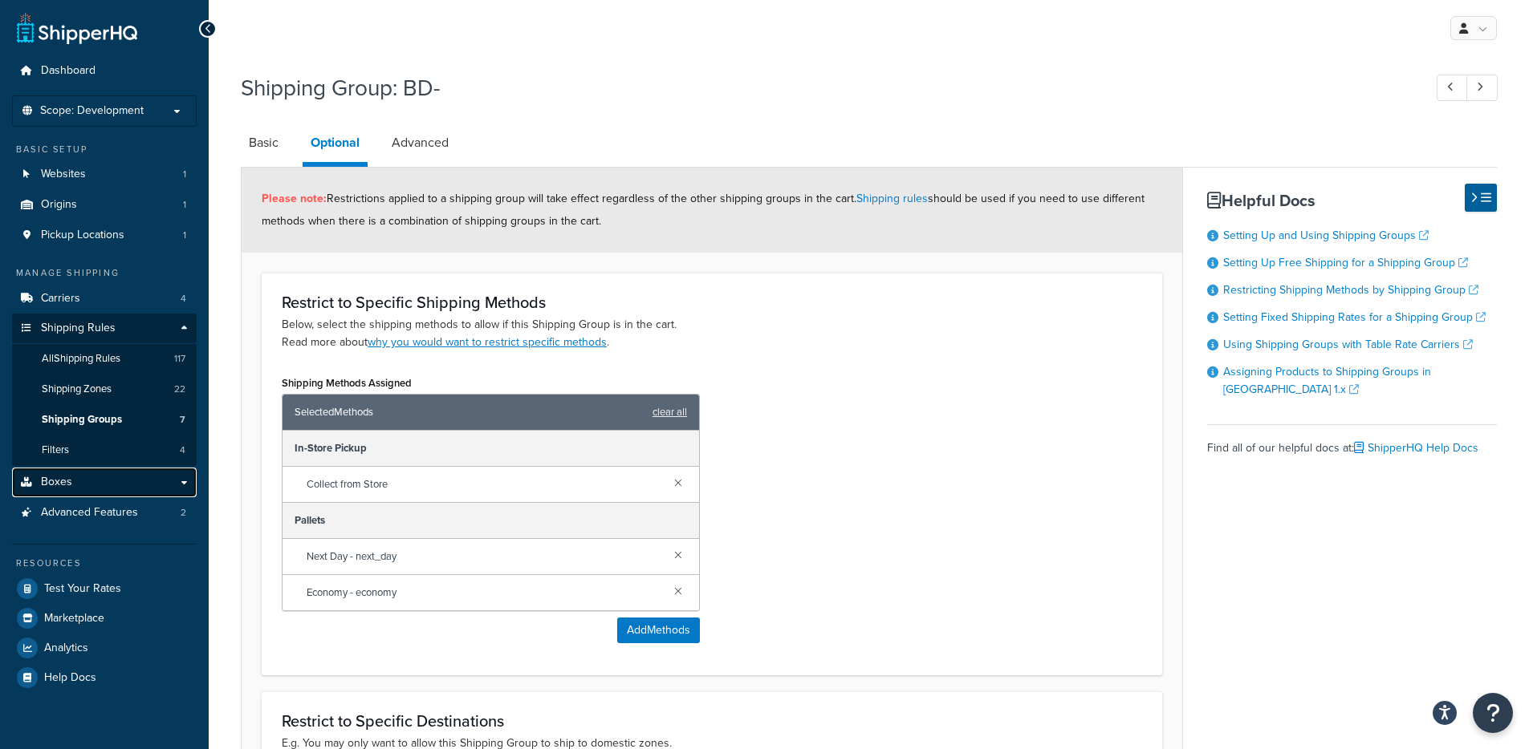
click at [55, 480] on span "Boxes" at bounding box center [56, 483] width 31 height 14
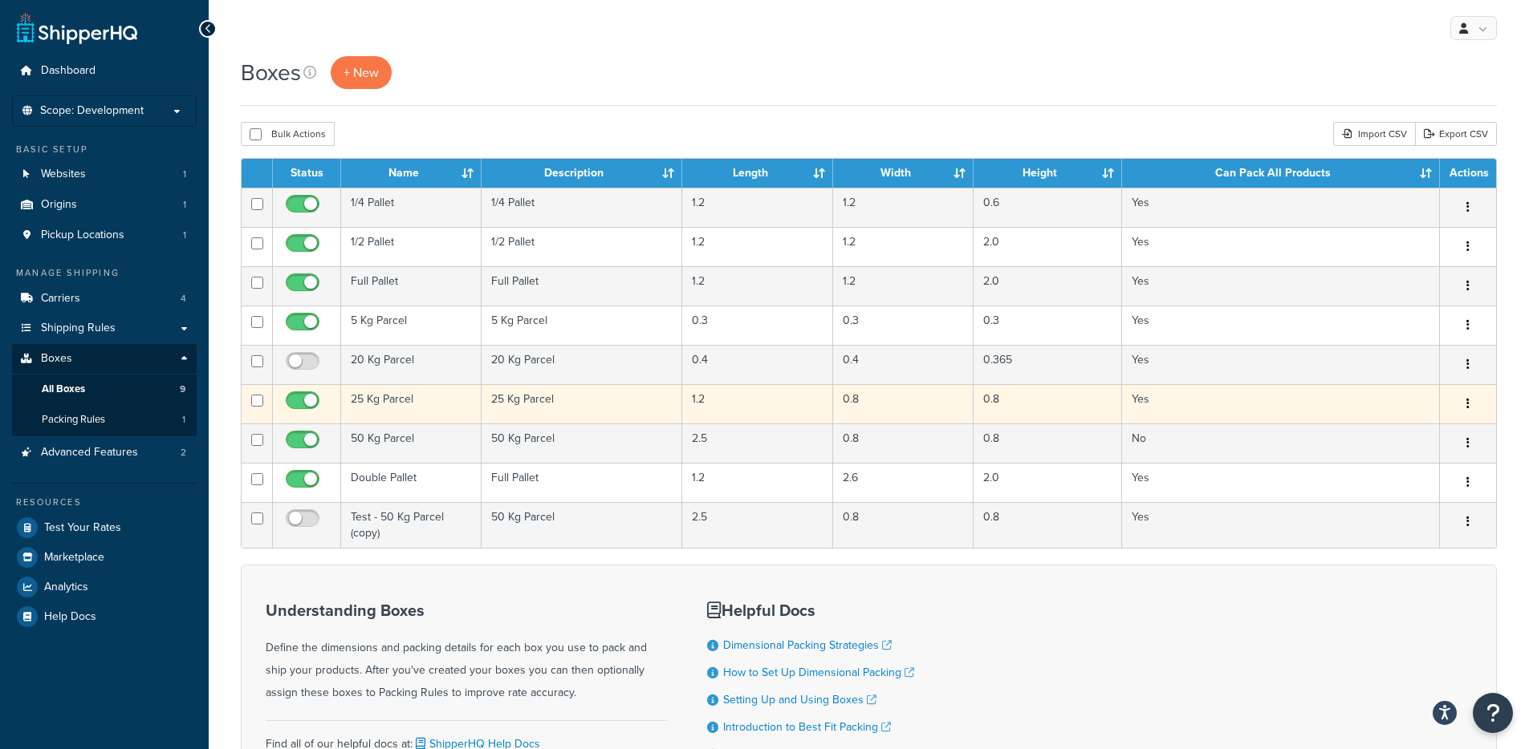
click at [371, 404] on td "25 Kg Parcel" at bounding box center [411, 403] width 140 height 39
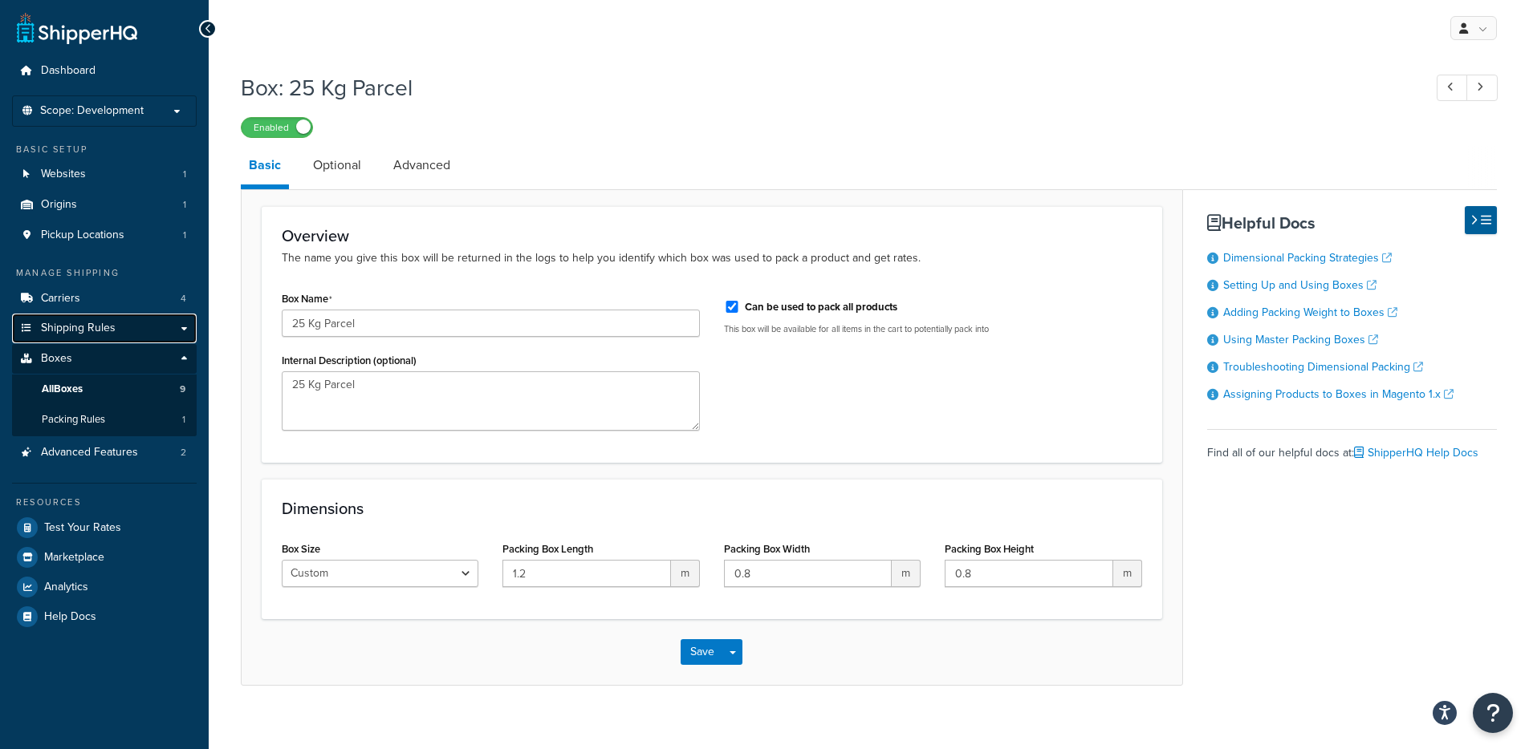
click at [103, 323] on span "Shipping Rules" at bounding box center [78, 329] width 75 height 14
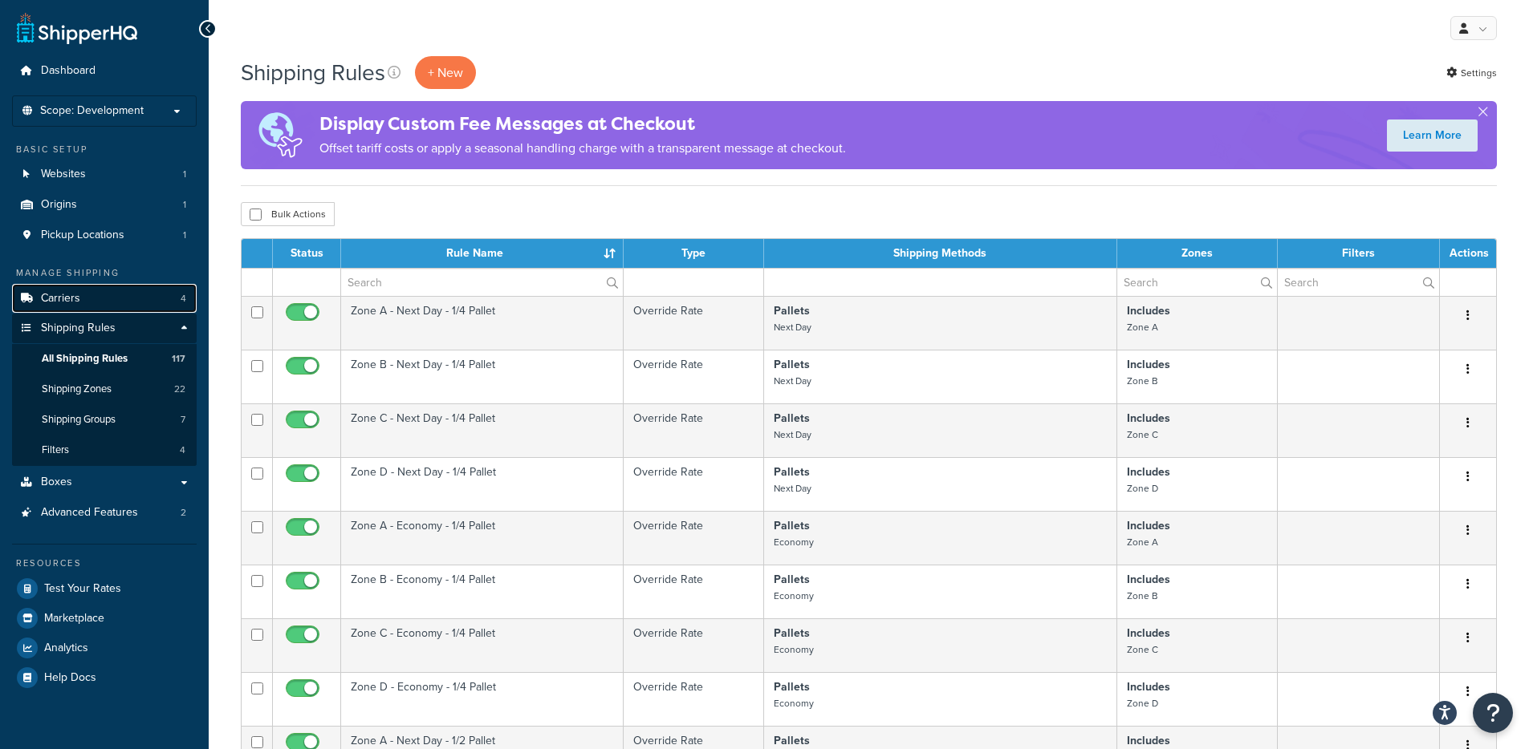
click at [92, 302] on link "Carriers 4" at bounding box center [104, 299] width 185 height 30
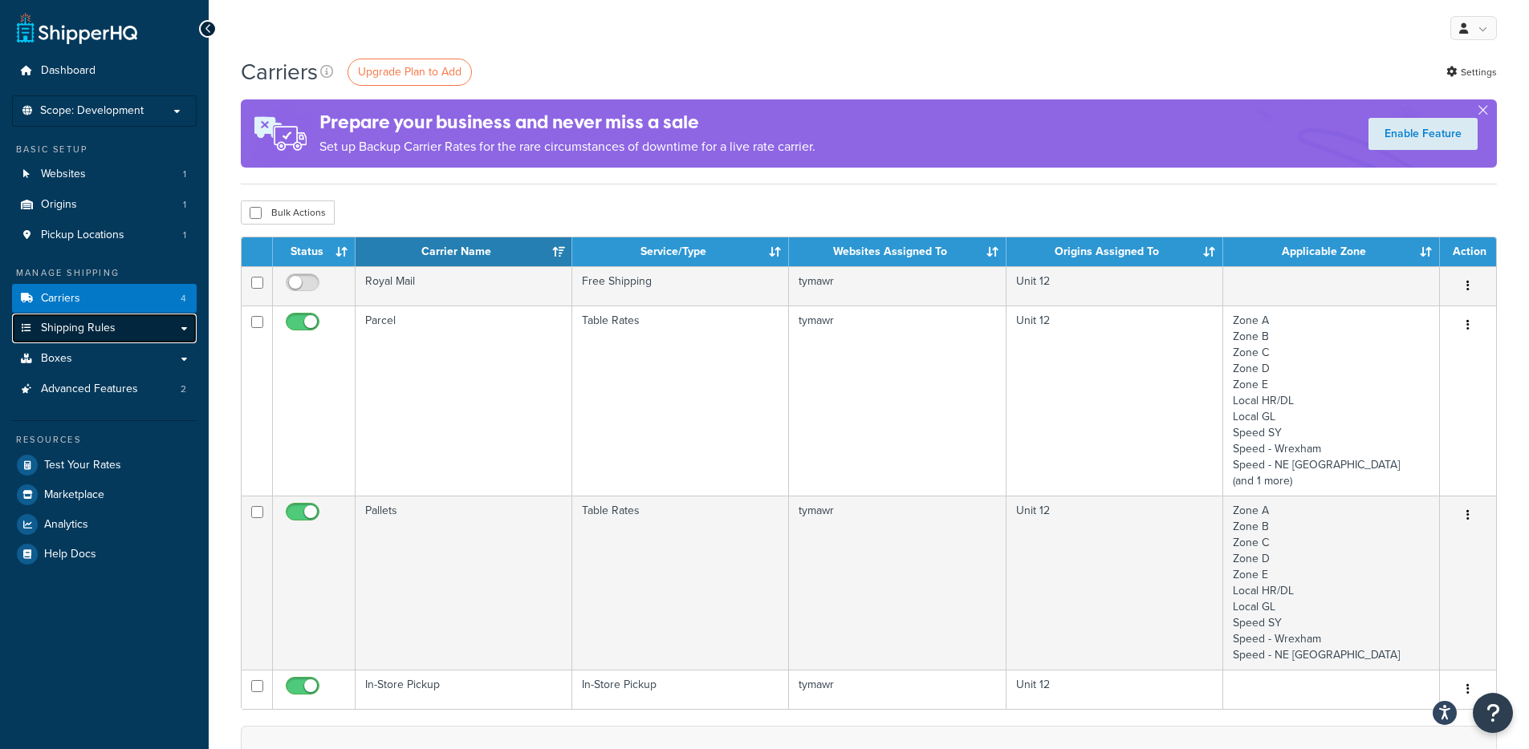
click at [90, 336] on link "Shipping Rules" at bounding box center [104, 329] width 185 height 30
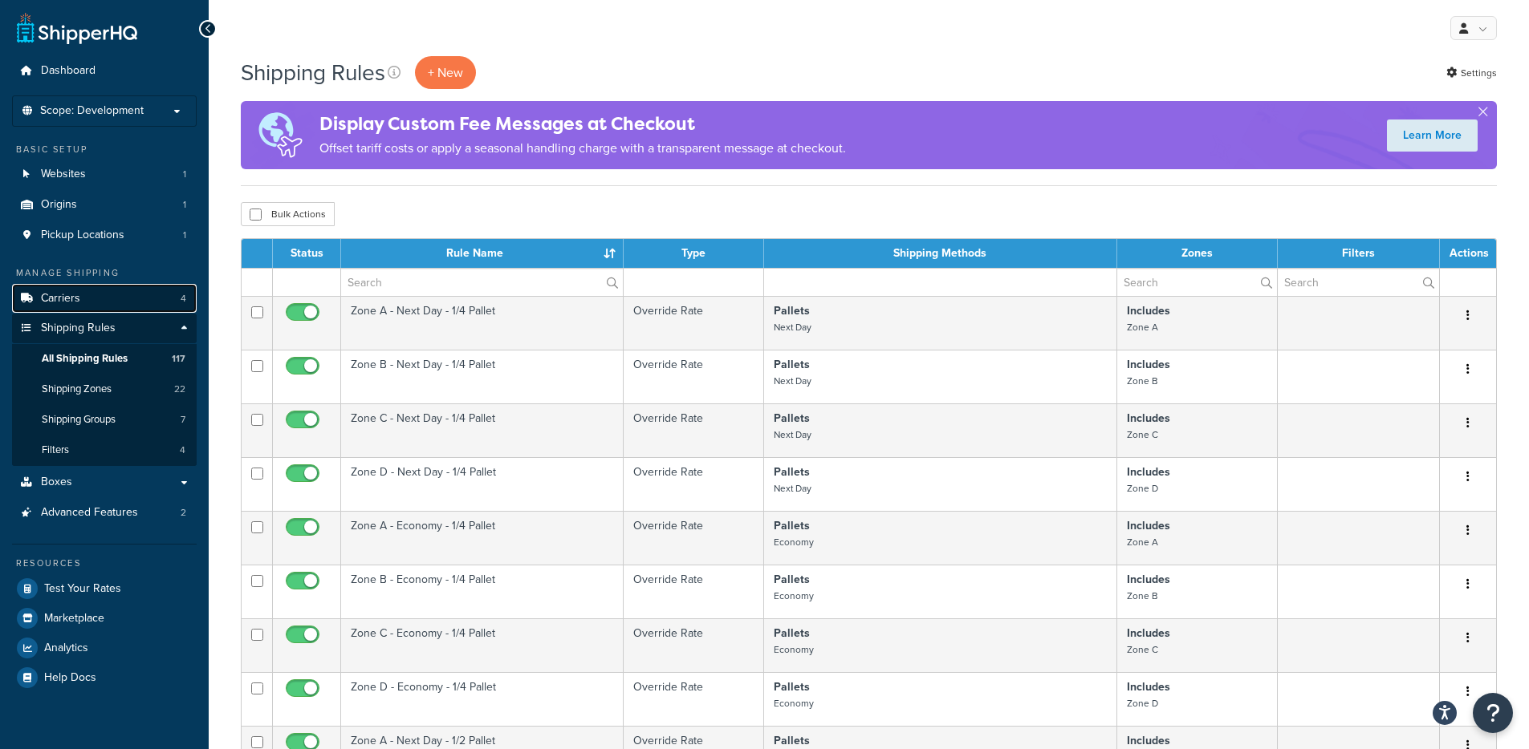
click at [83, 307] on link "Carriers 4" at bounding box center [104, 299] width 185 height 30
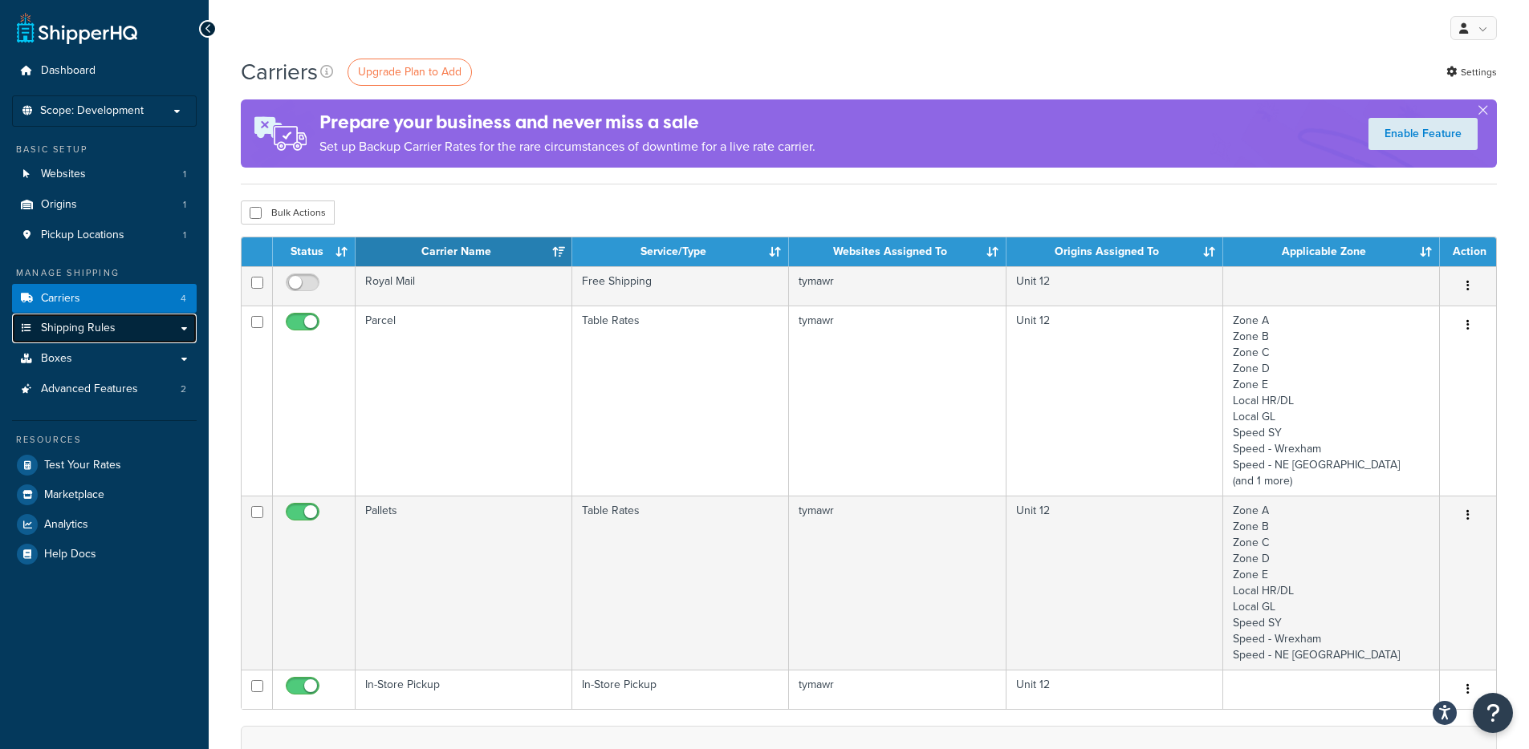
click at [96, 328] on span "Shipping Rules" at bounding box center [78, 329] width 75 height 14
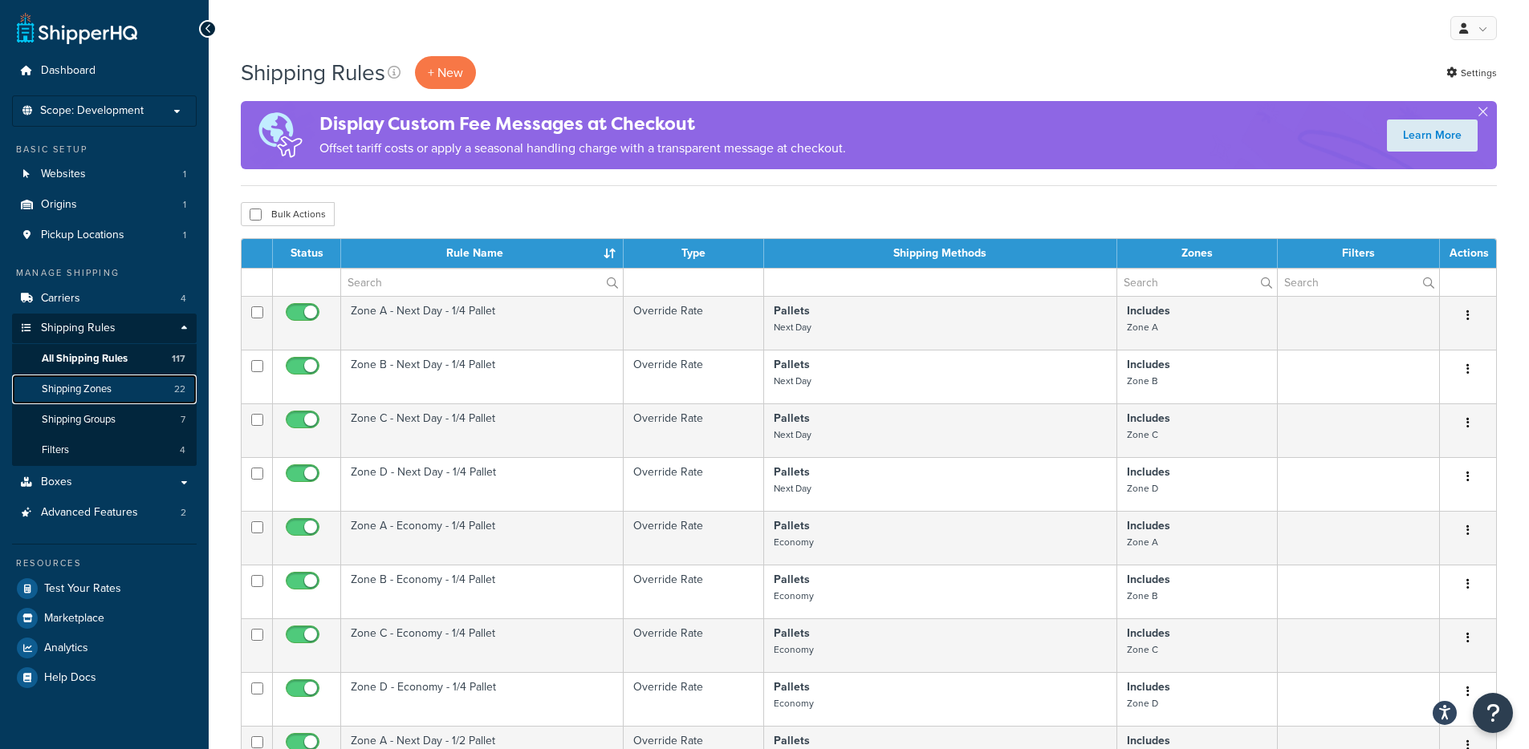
click at [95, 380] on link "Shipping Zones 22" at bounding box center [104, 390] width 185 height 30
click at [63, 413] on span "Shipping Groups" at bounding box center [79, 420] width 74 height 14
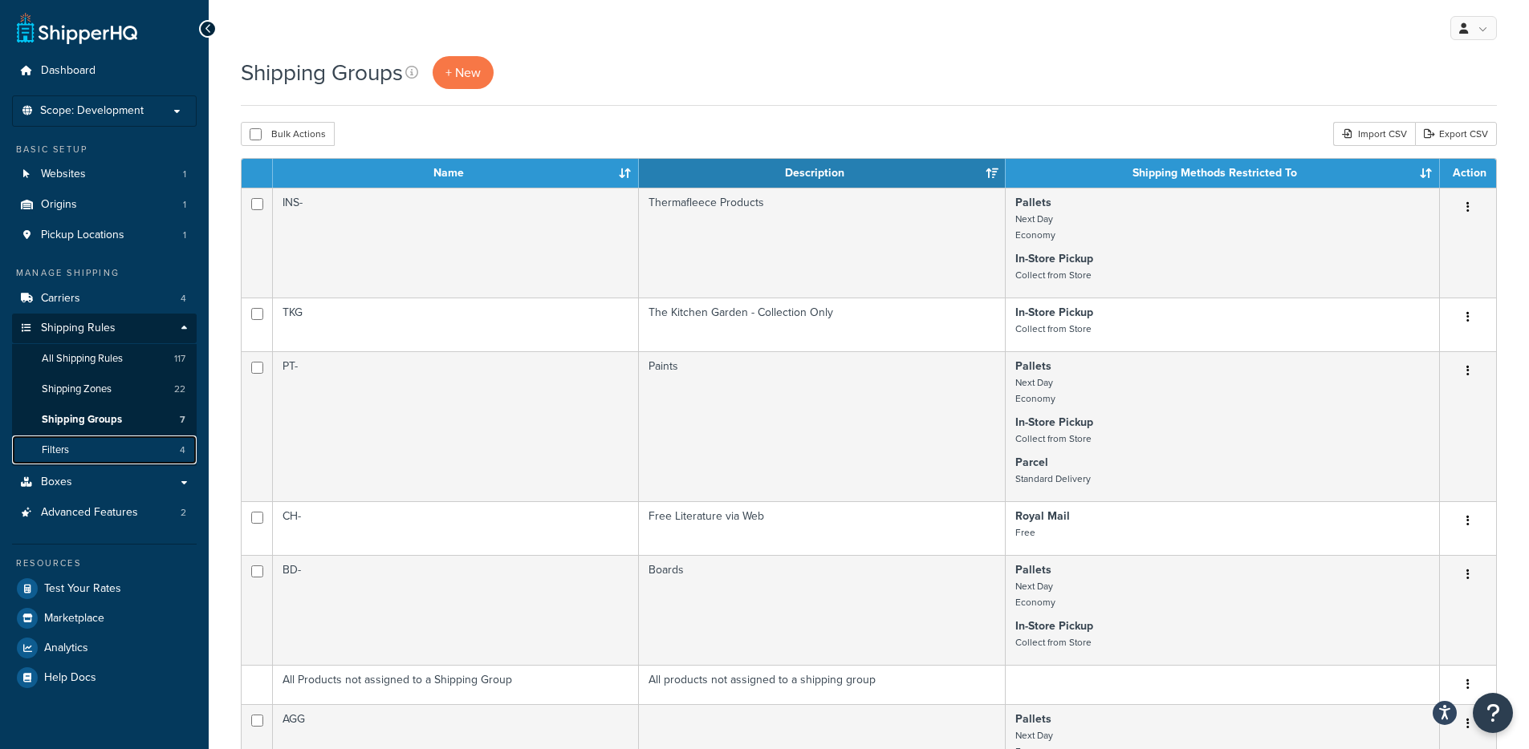
click at [104, 449] on link "Filters 4" at bounding box center [104, 451] width 185 height 30
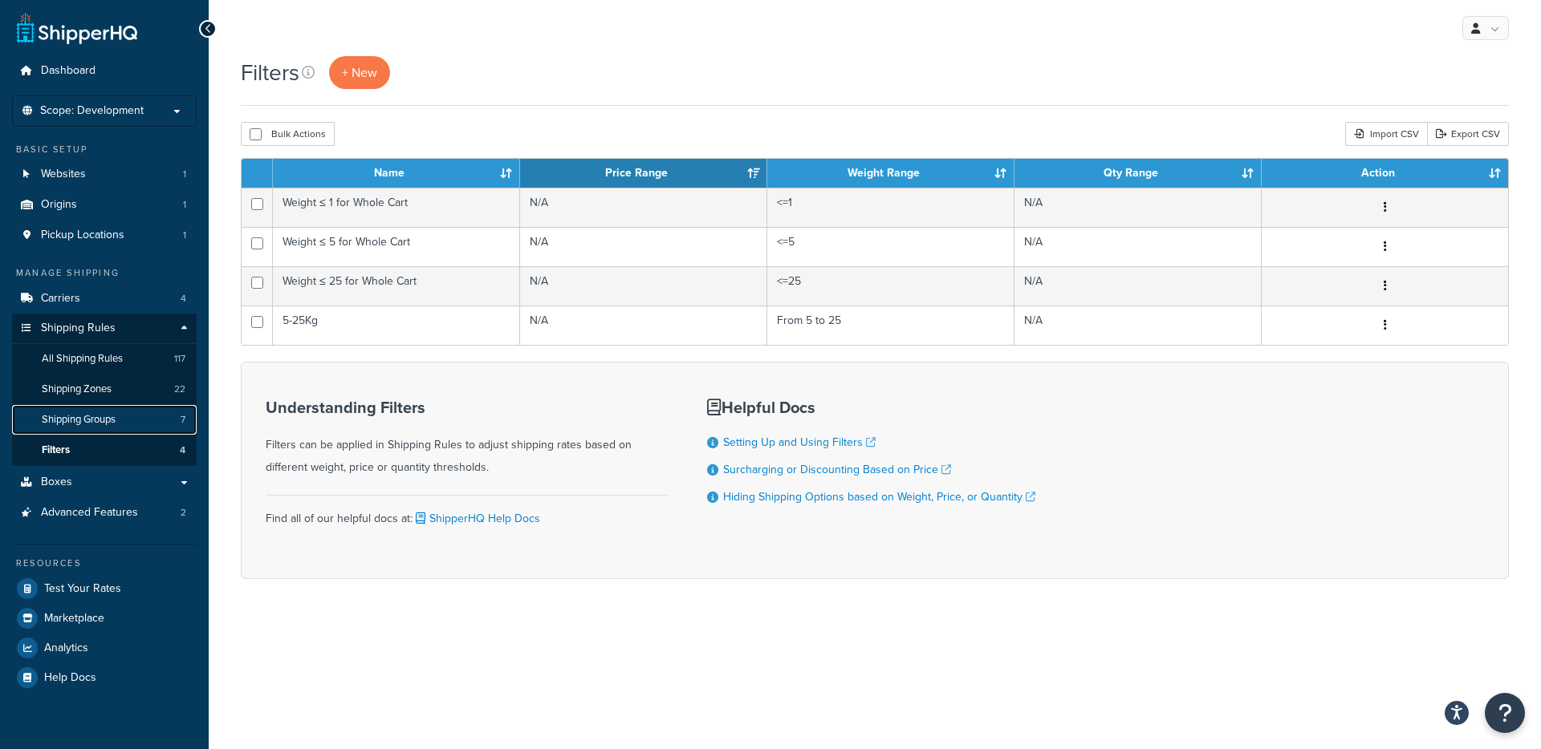
click at [107, 416] on span "Shipping Groups" at bounding box center [79, 420] width 74 height 14
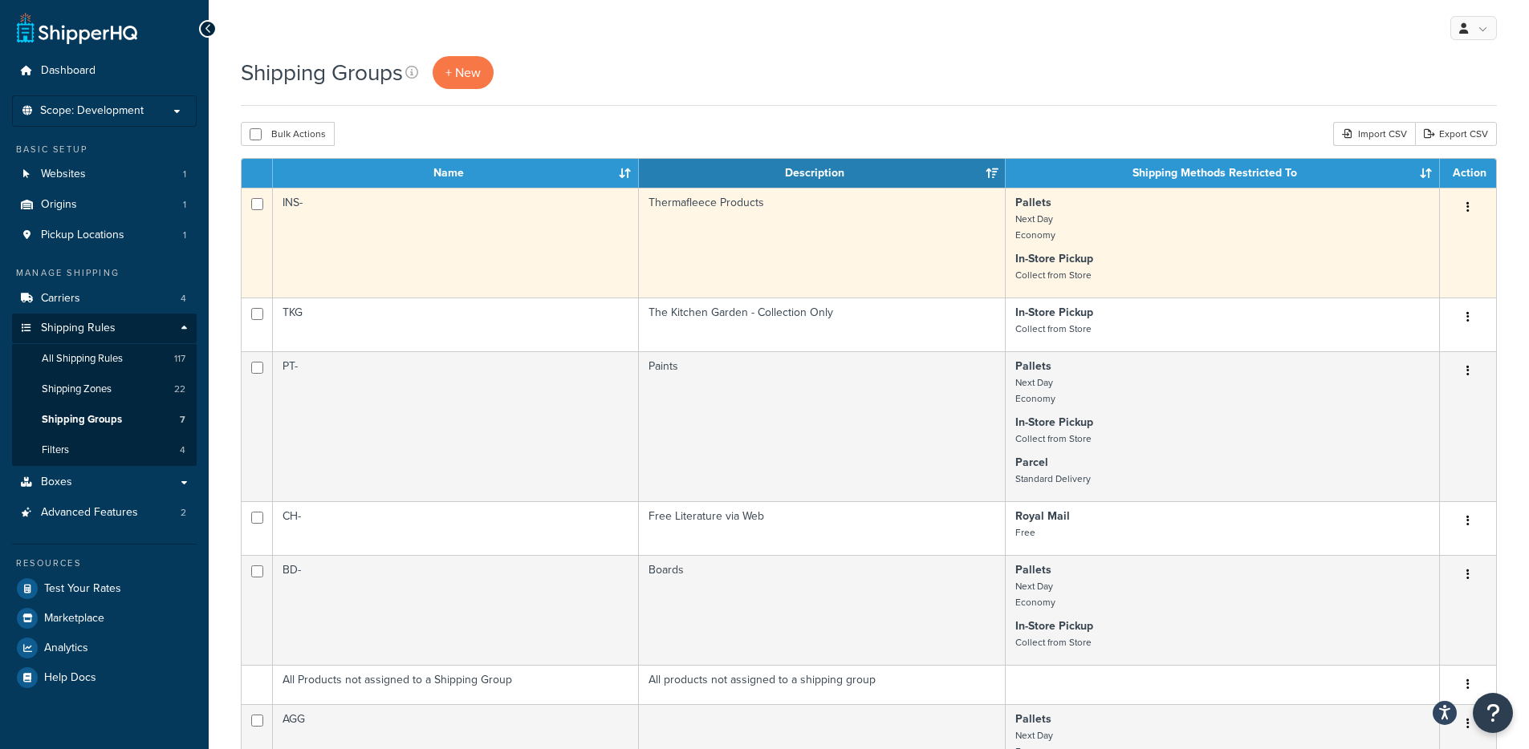
click at [555, 248] on td "INS-" at bounding box center [456, 243] width 366 height 110
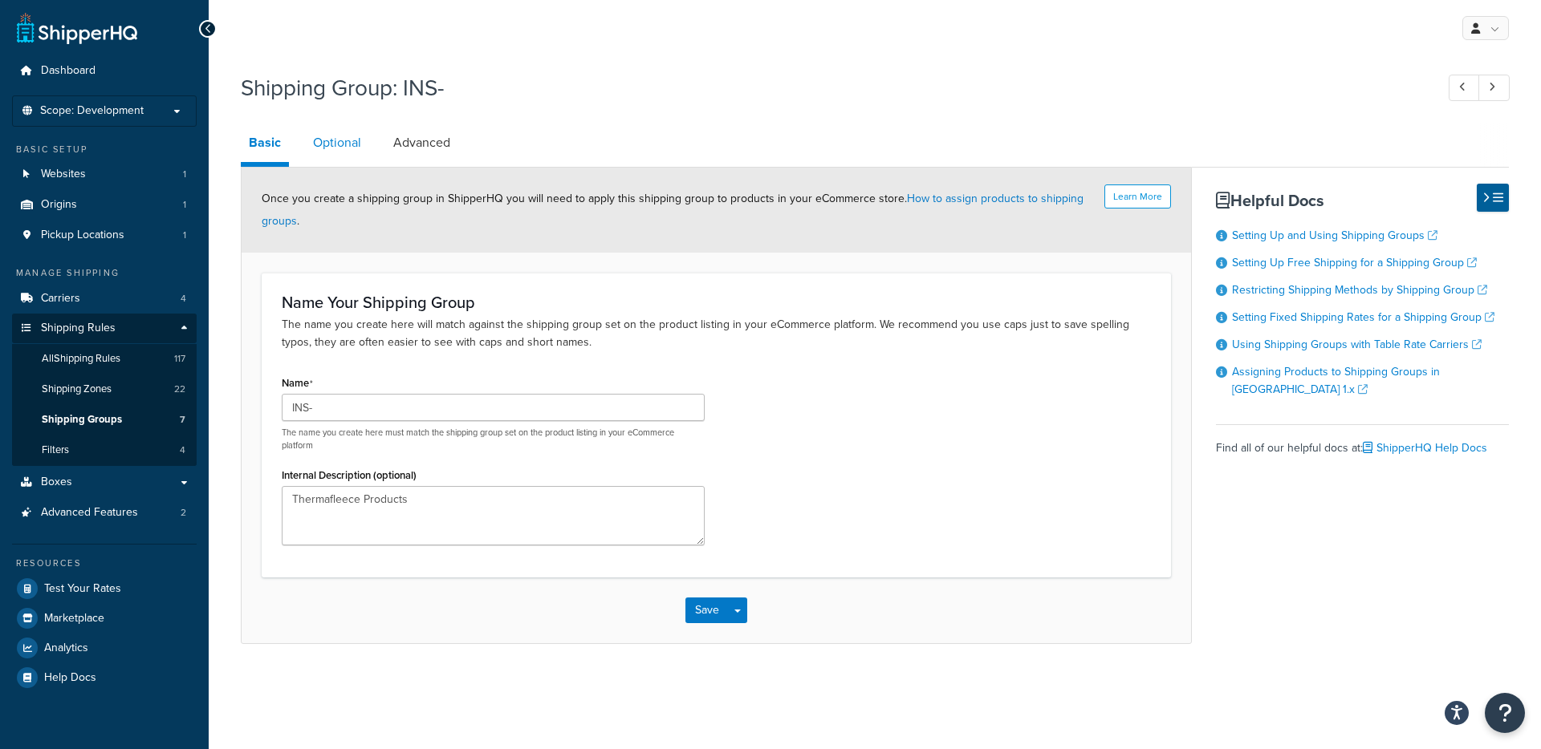
click at [325, 162] on link "Optional" at bounding box center [337, 143] width 64 height 39
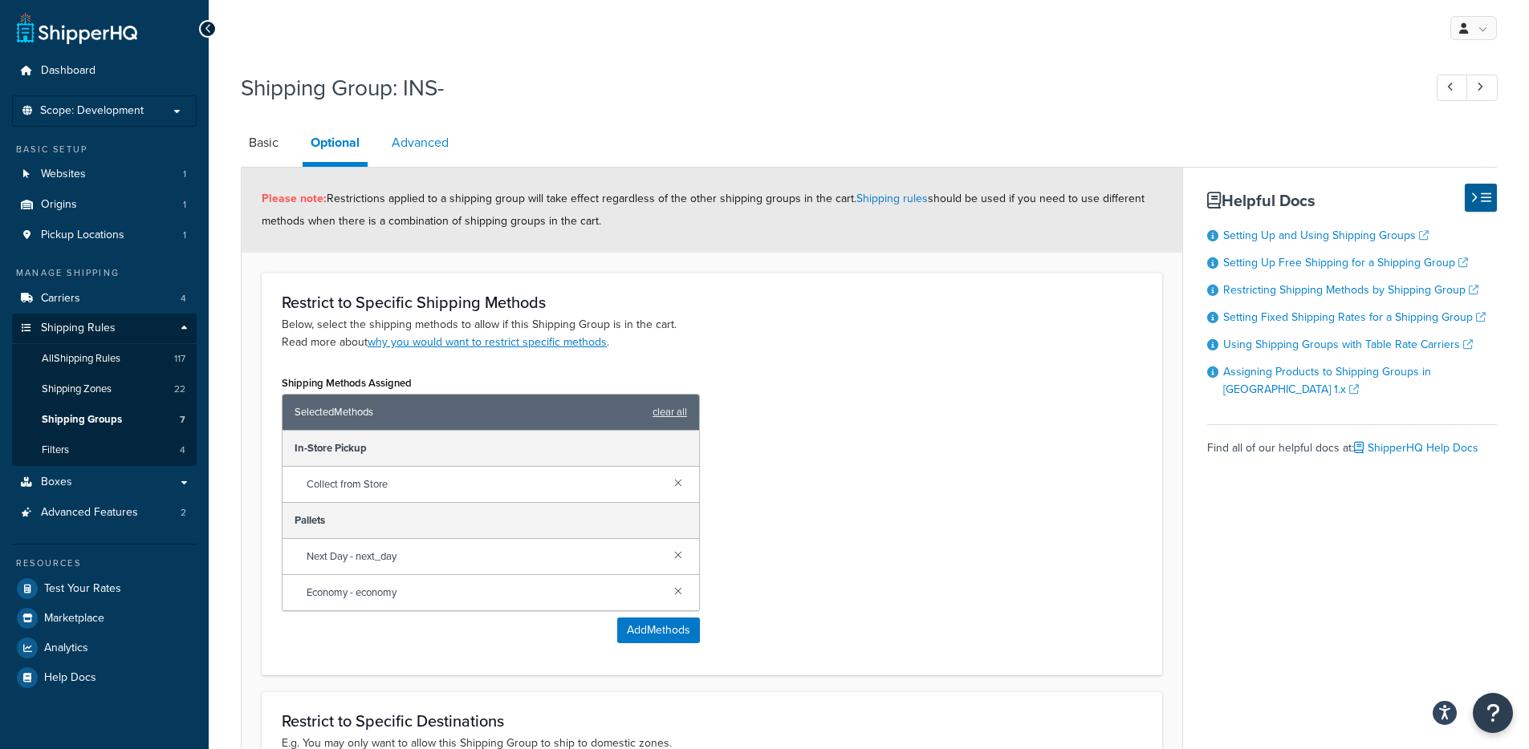
click at [401, 156] on link "Advanced" at bounding box center [420, 143] width 73 height 39
